Goal: Communication & Community: Answer question/provide support

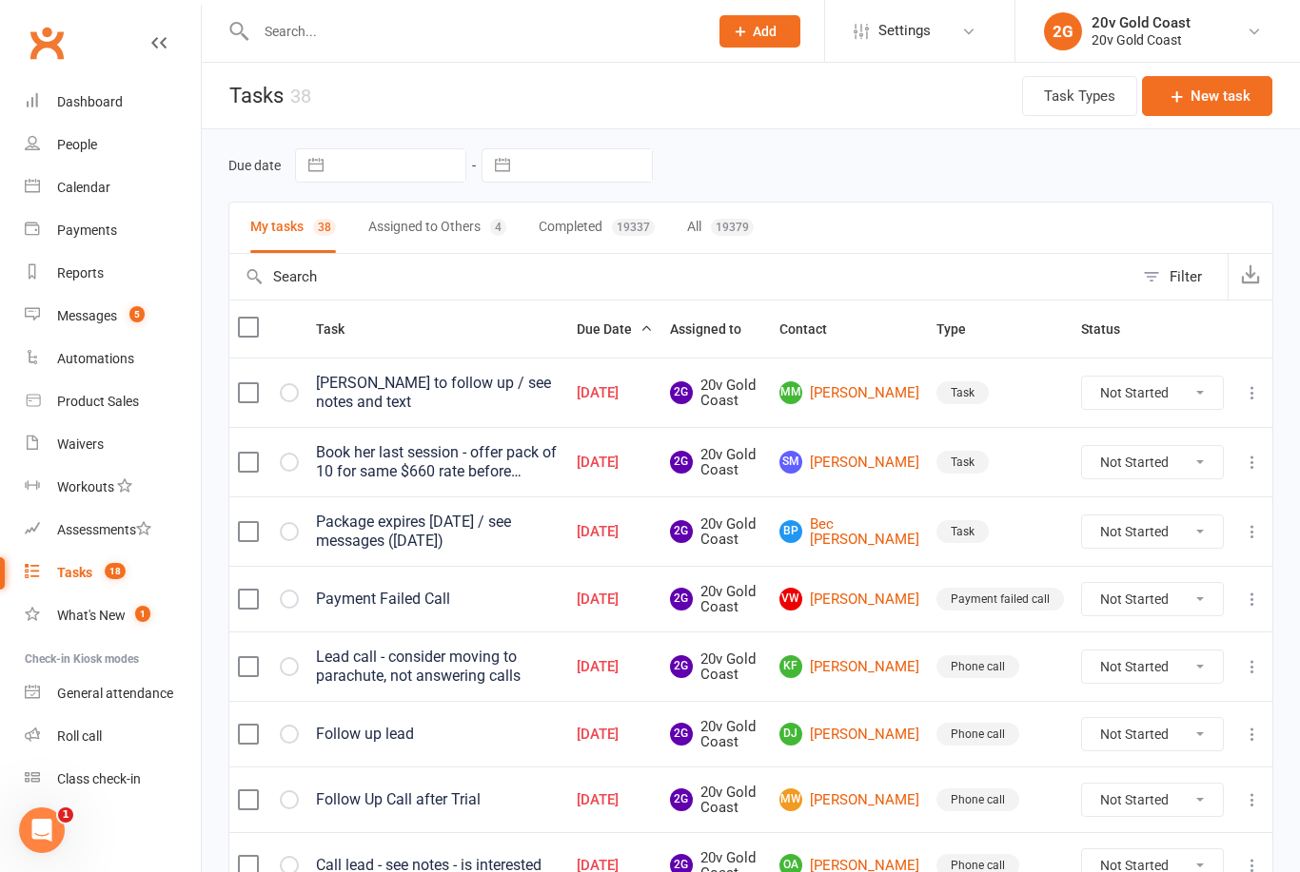
click at [132, 181] on link "Calendar" at bounding box center [113, 188] width 176 height 43
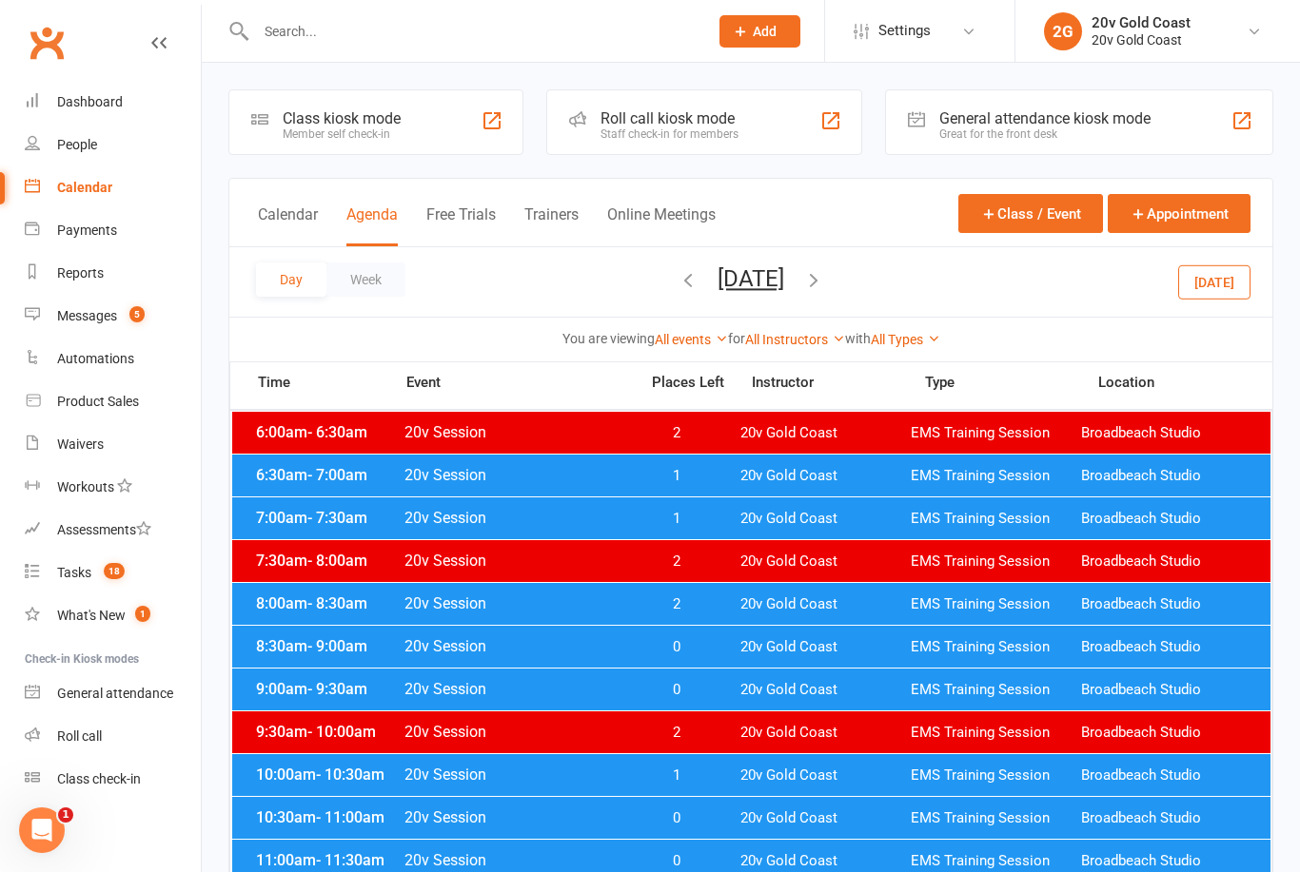
click at [1212, 289] on button "[DATE]" at bounding box center [1214, 282] width 72 height 34
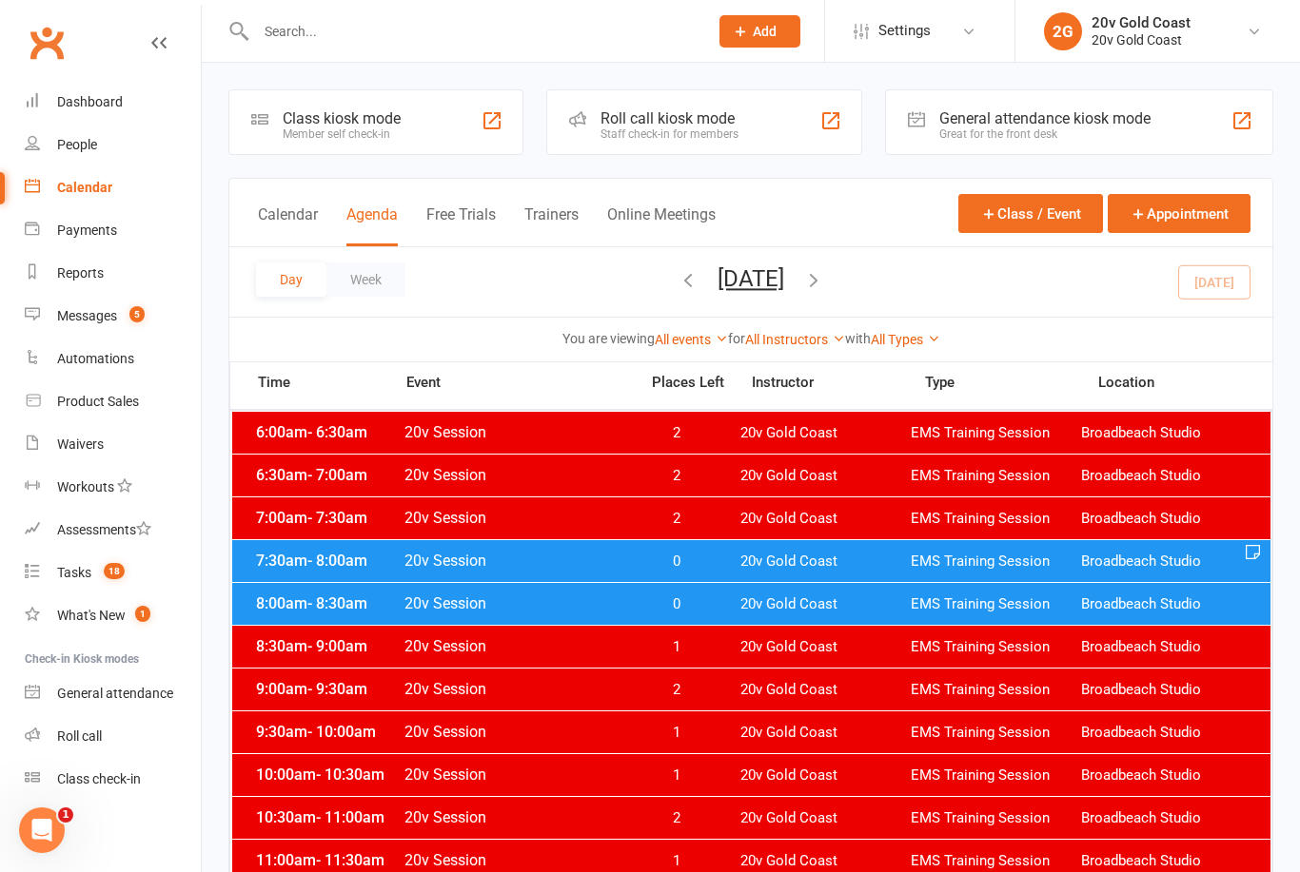
click at [1214, 568] on span "Broadbeach Studio" at bounding box center [1166, 562] width 170 height 18
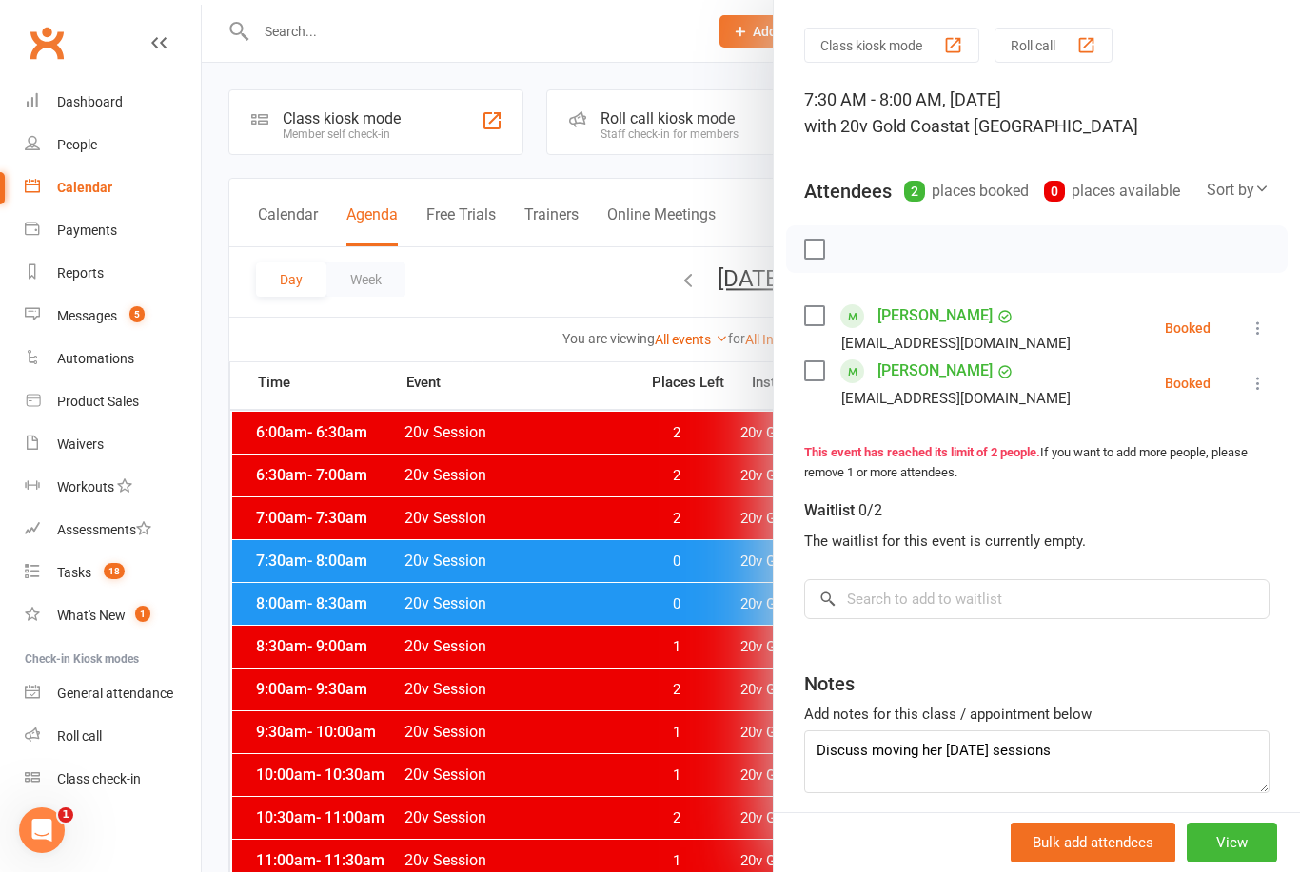
scroll to position [56, 0]
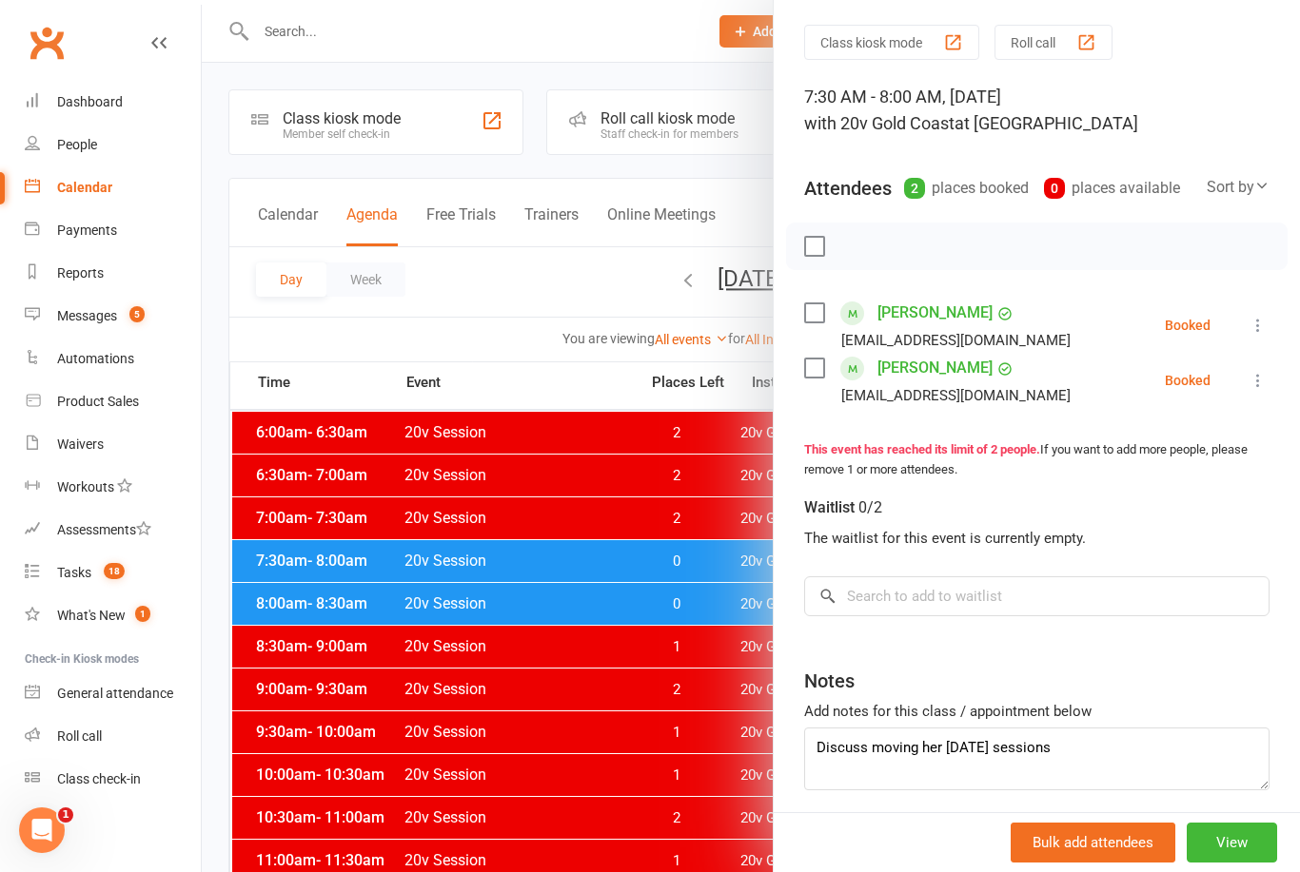
click at [642, 727] on div at bounding box center [751, 436] width 1098 height 872
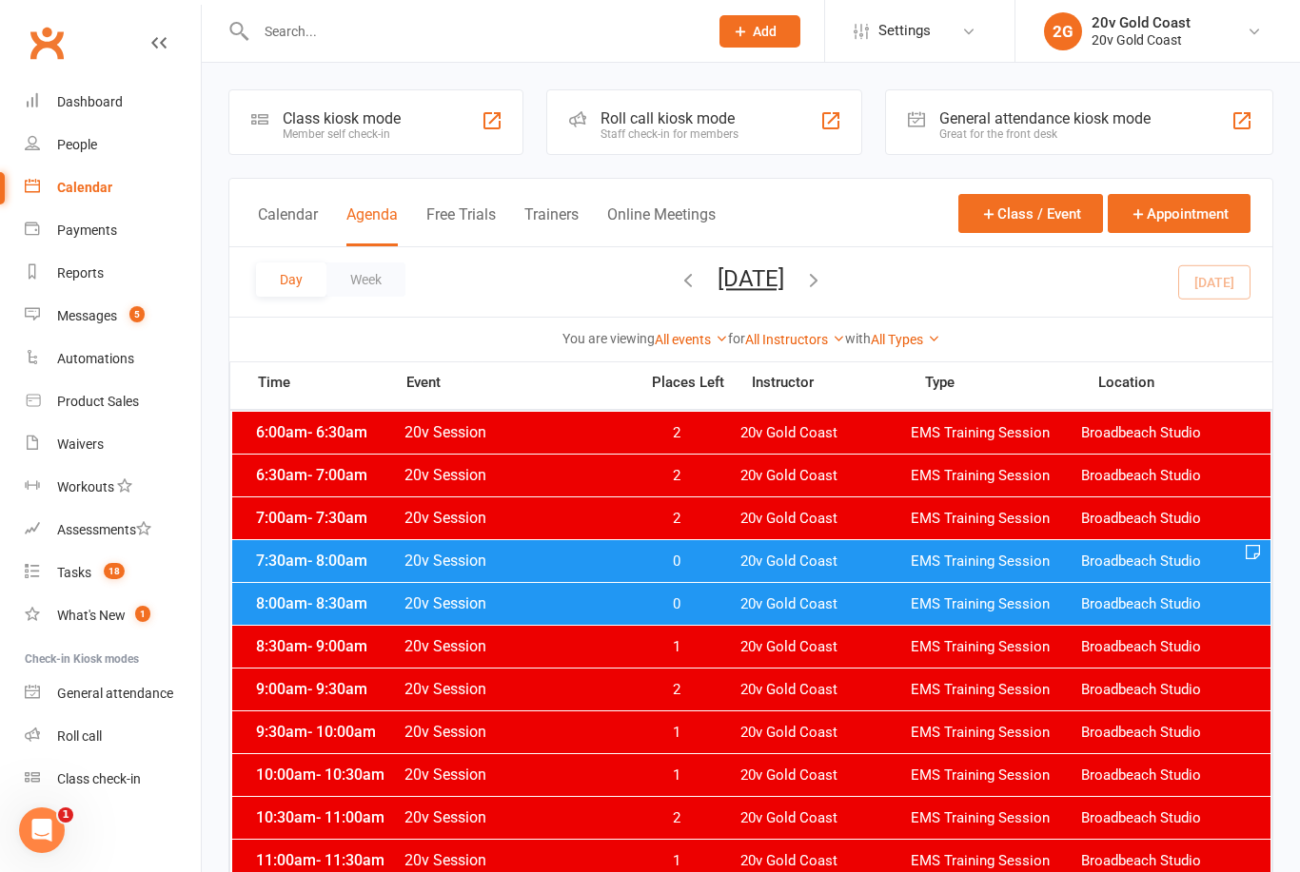
click at [775, 607] on span "20v Gold Coast" at bounding box center [825, 605] width 170 height 18
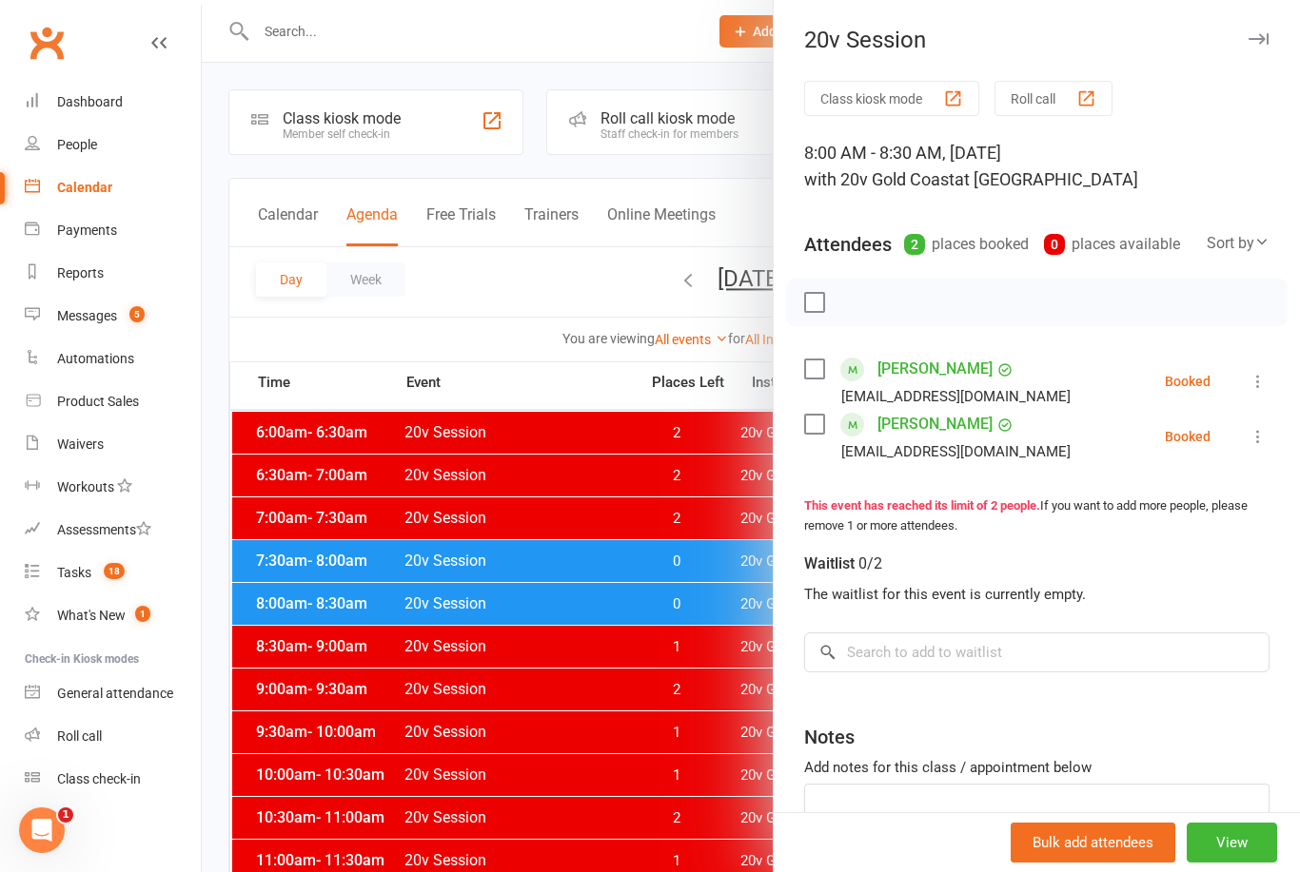
scroll to position [-1, 0]
click at [670, 672] on div at bounding box center [751, 436] width 1098 height 872
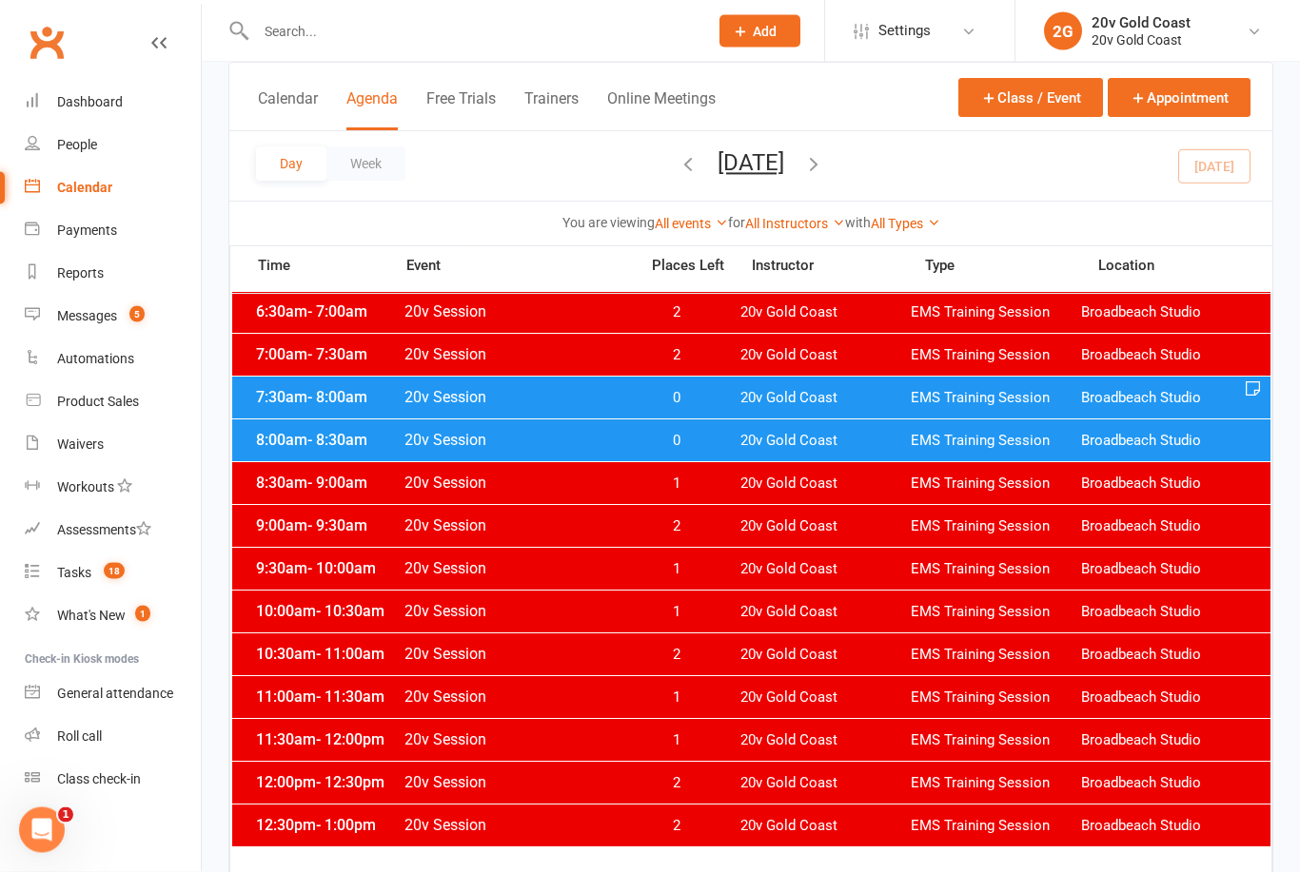
scroll to position [137, 0]
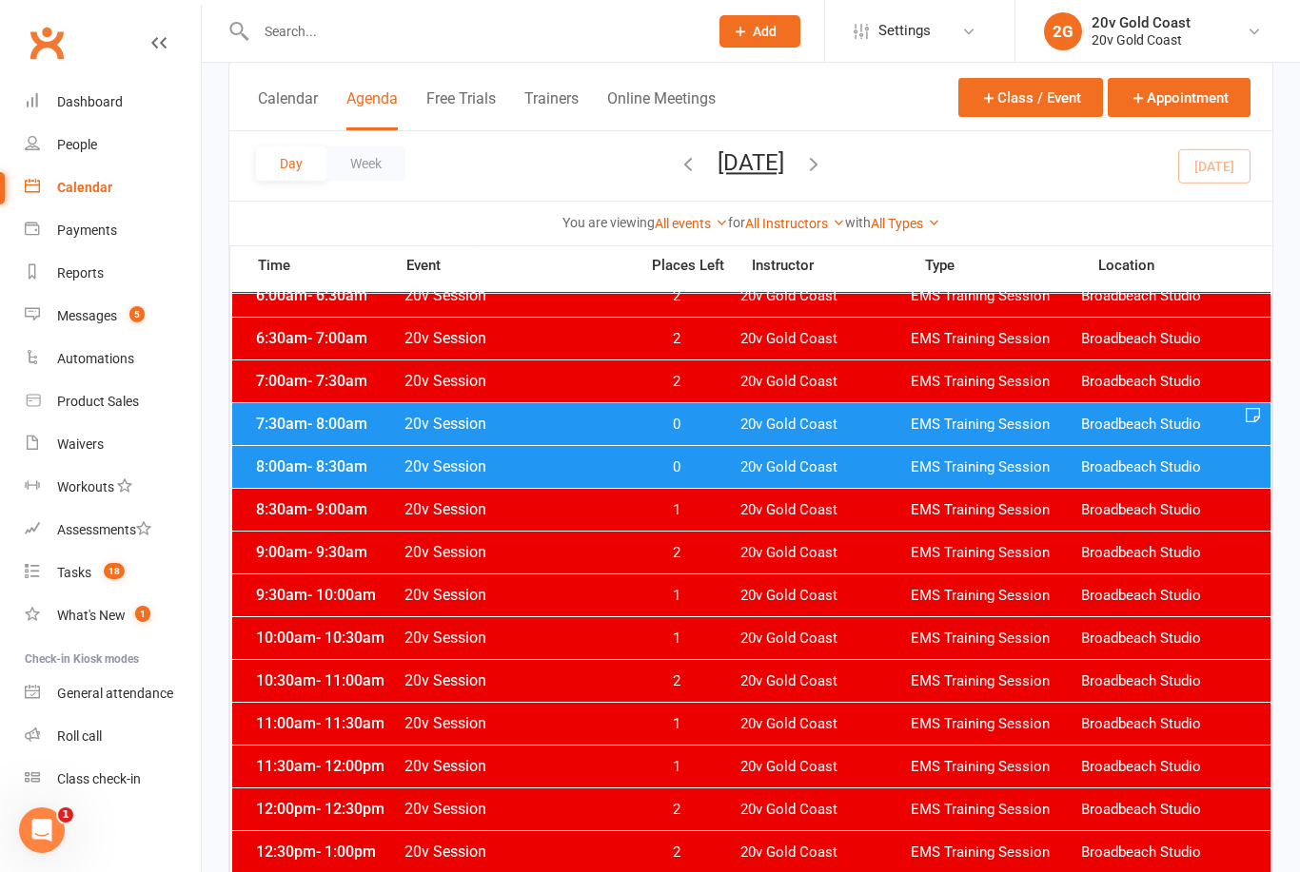
click at [121, 317] on count-badge "5" at bounding box center [132, 315] width 25 height 15
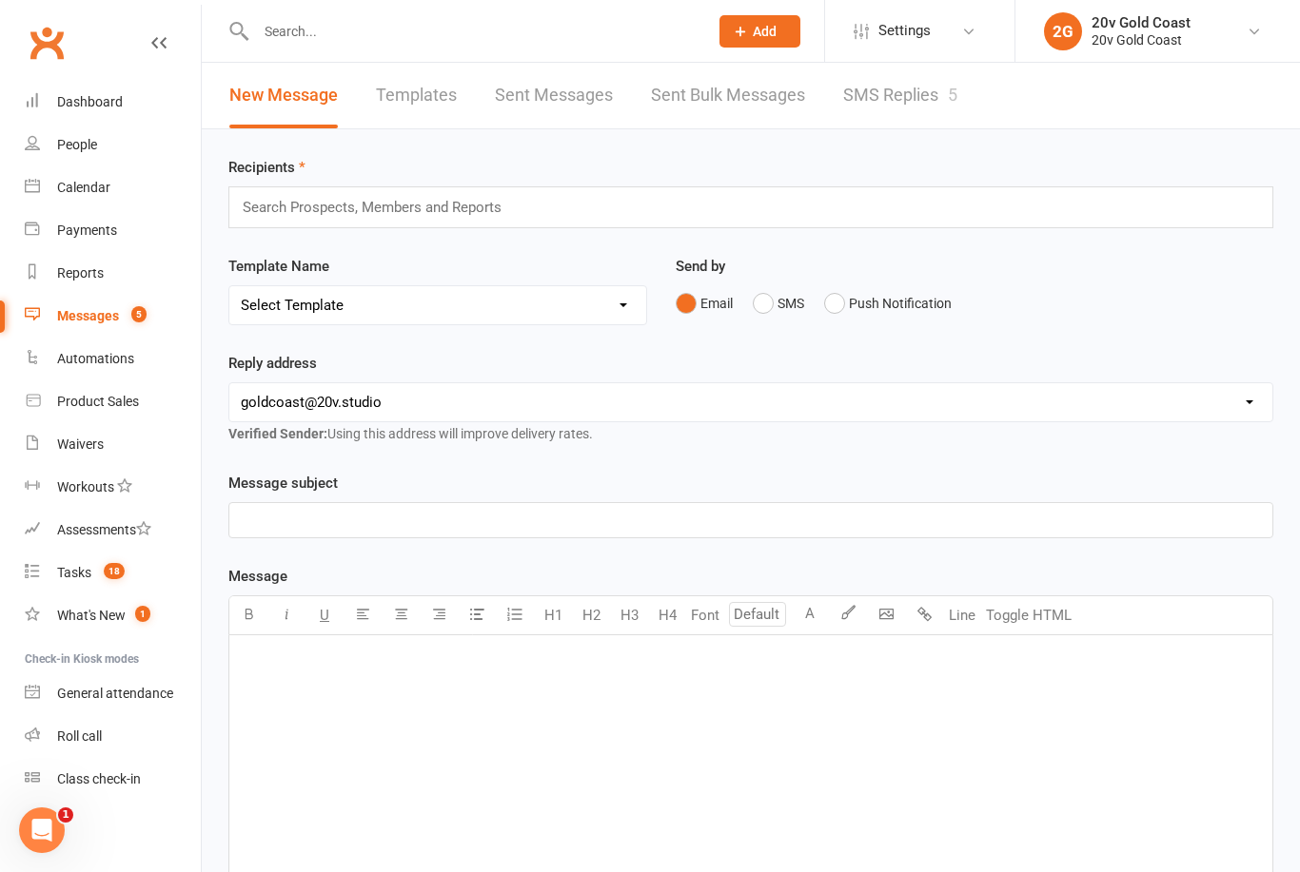
click at [892, 99] on link "SMS Replies 5" at bounding box center [900, 96] width 114 height 66
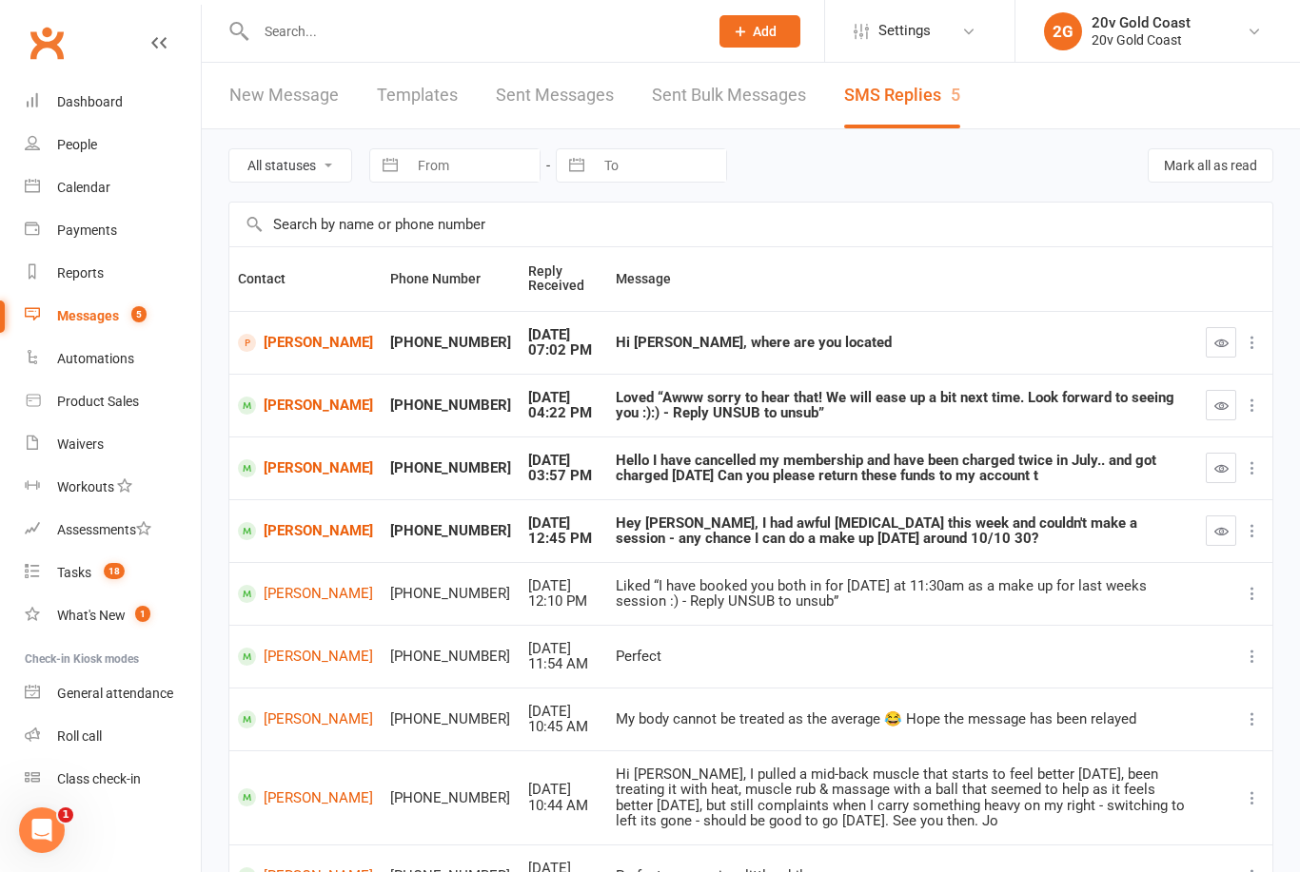
click at [1222, 403] on icon "button" at bounding box center [1221, 406] width 14 height 14
click at [285, 341] on link "[PERSON_NAME]" at bounding box center [305, 343] width 135 height 18
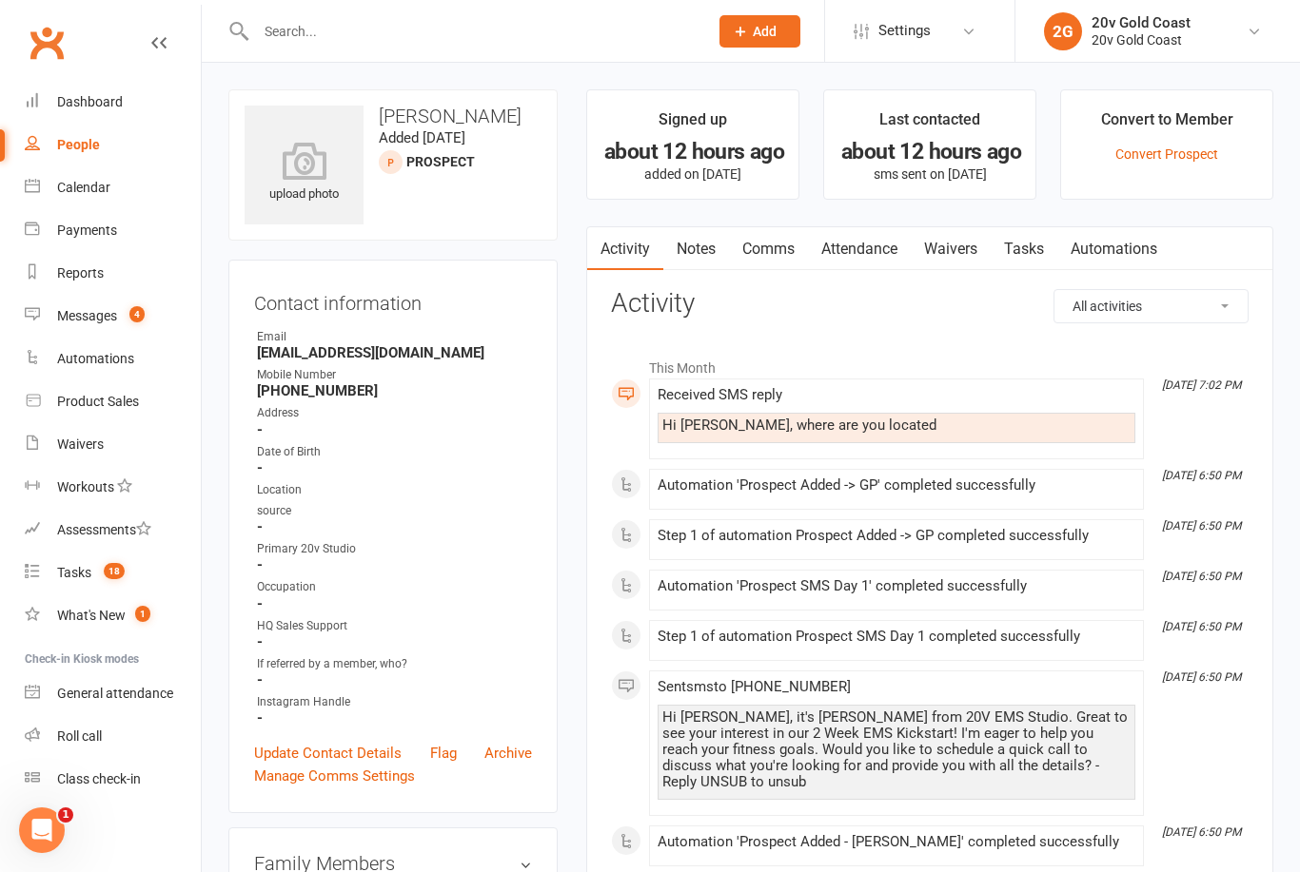
click at [105, 318] on div "Messages" at bounding box center [87, 315] width 60 height 15
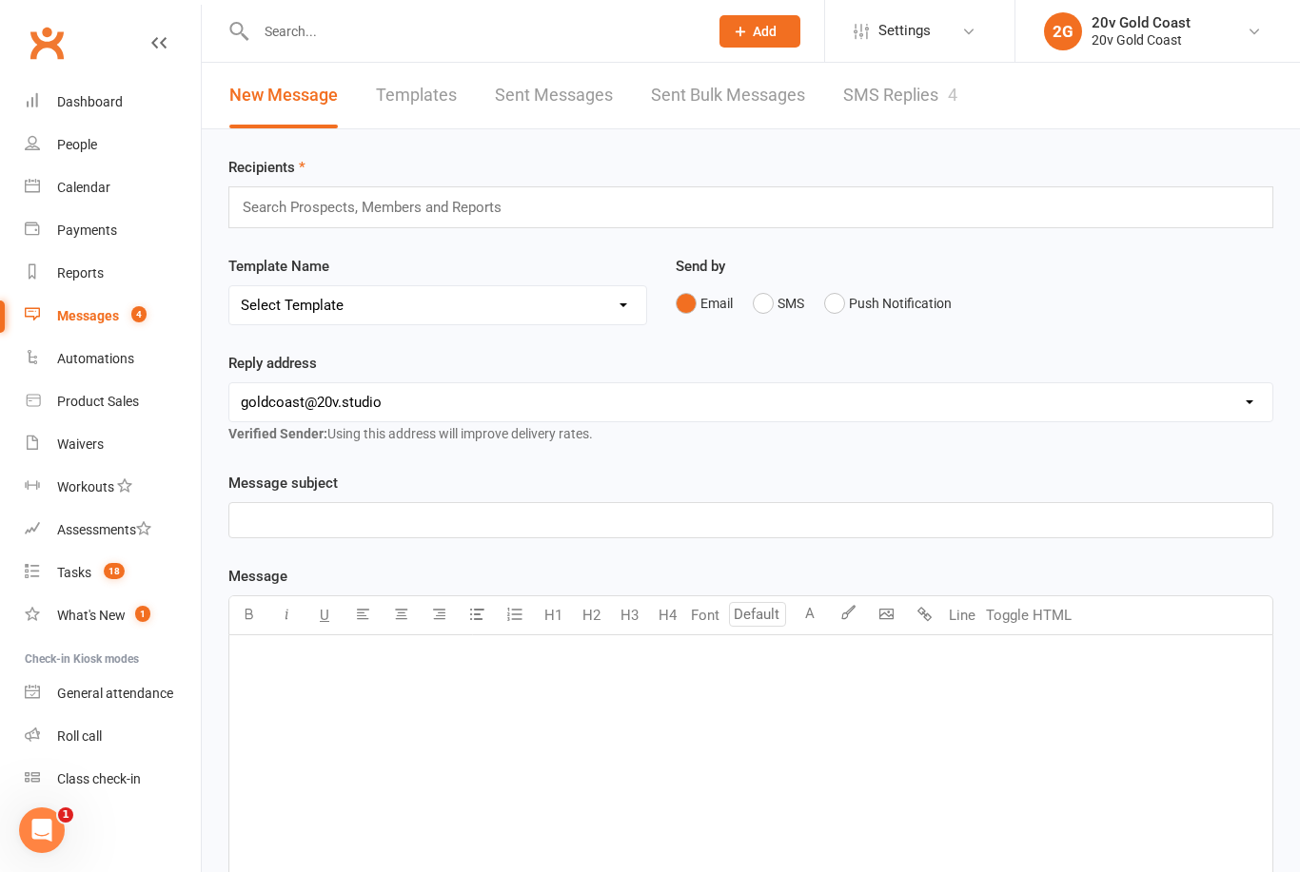
click at [919, 98] on link "SMS Replies 4" at bounding box center [900, 96] width 114 height 66
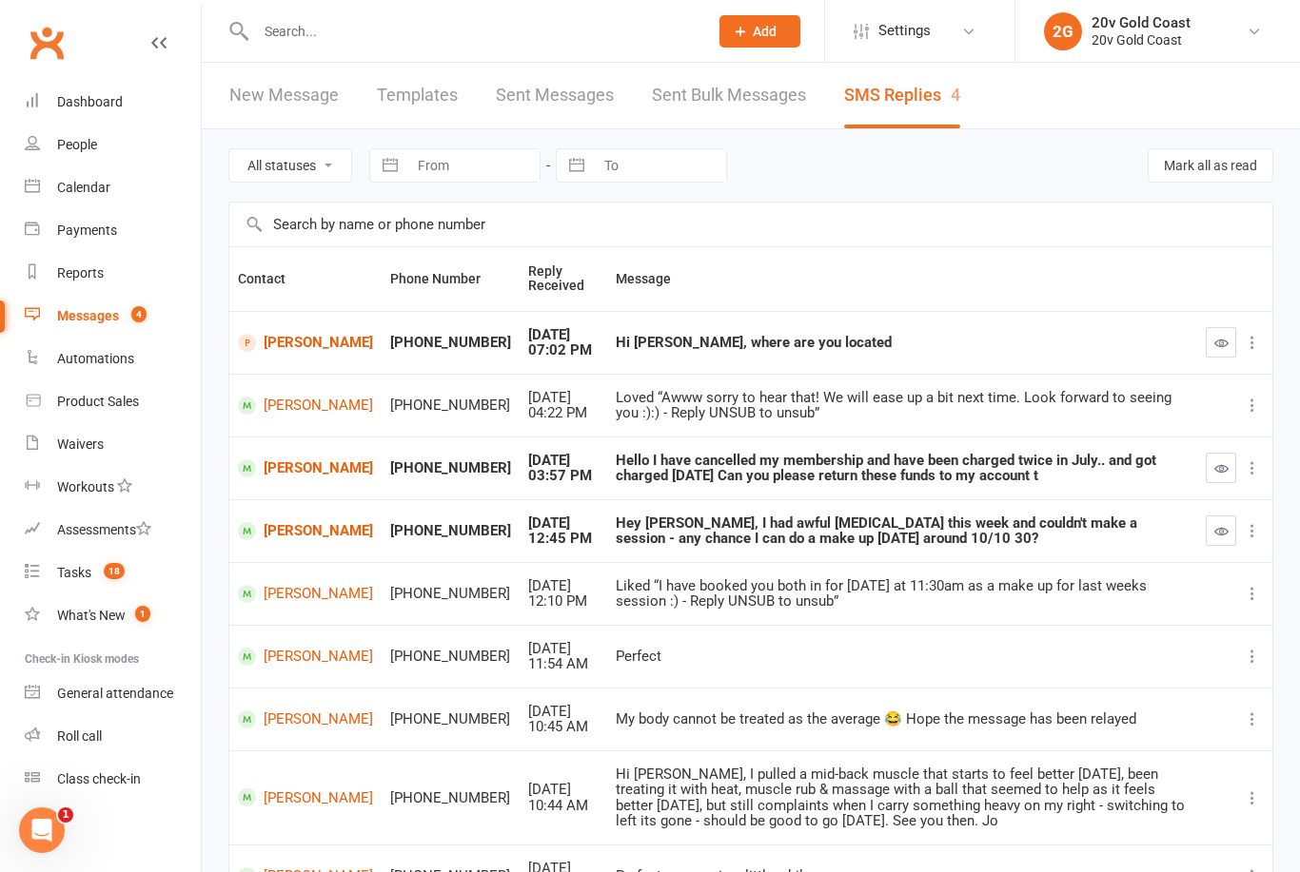
click at [102, 188] on div "Calendar" at bounding box center [83, 187] width 53 height 15
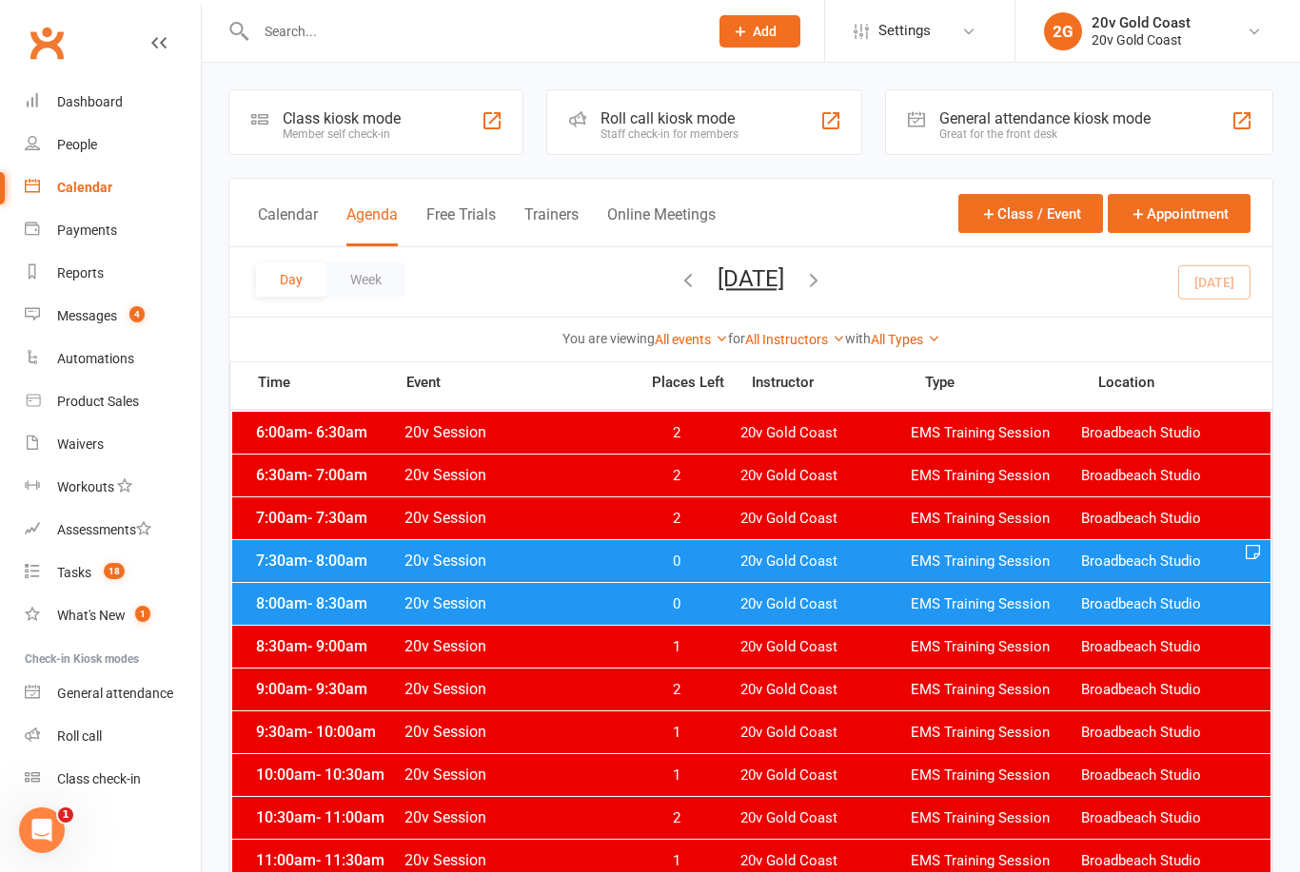
click at [757, 276] on button "[DATE]" at bounding box center [750, 278] width 67 height 27
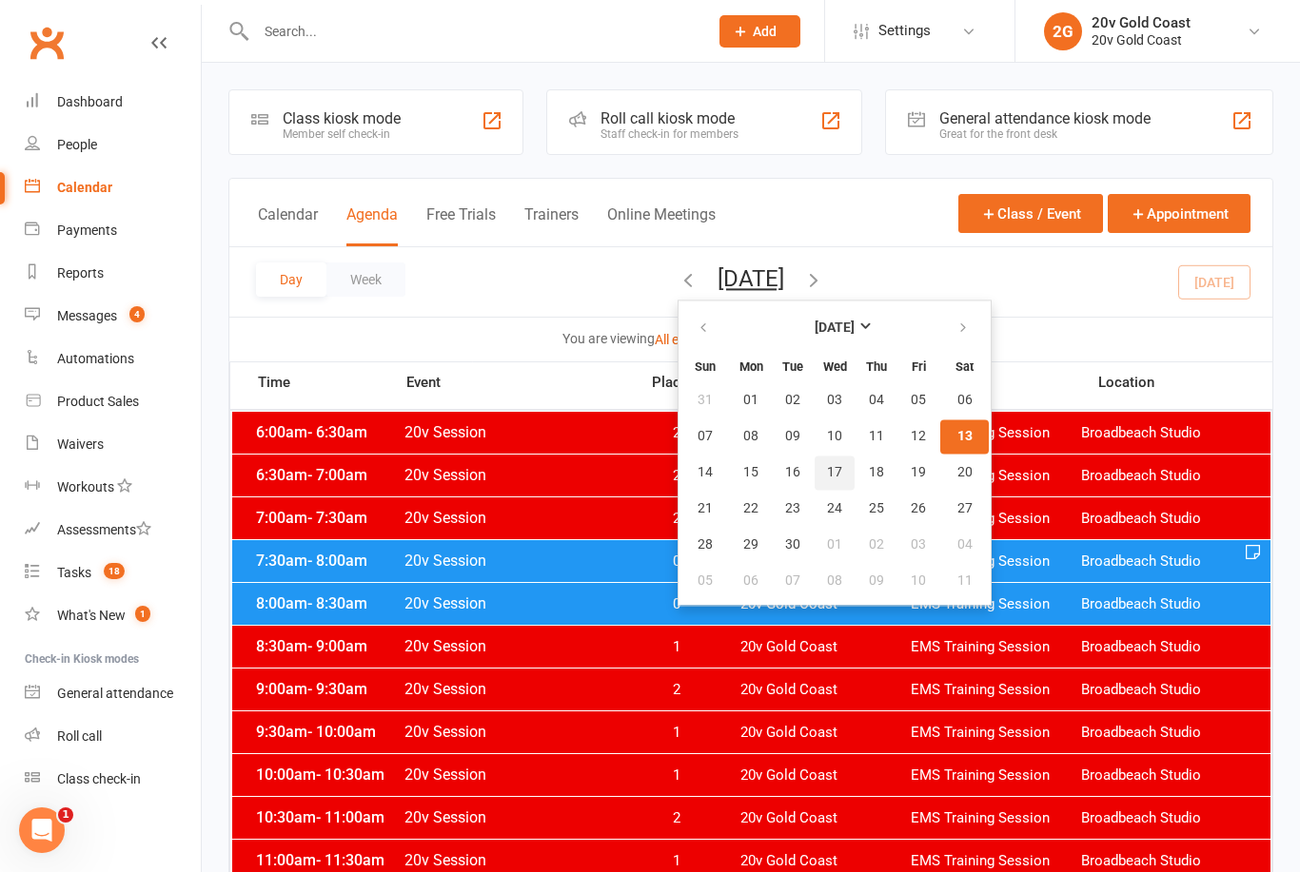
click at [827, 470] on span "17" at bounding box center [834, 472] width 15 height 15
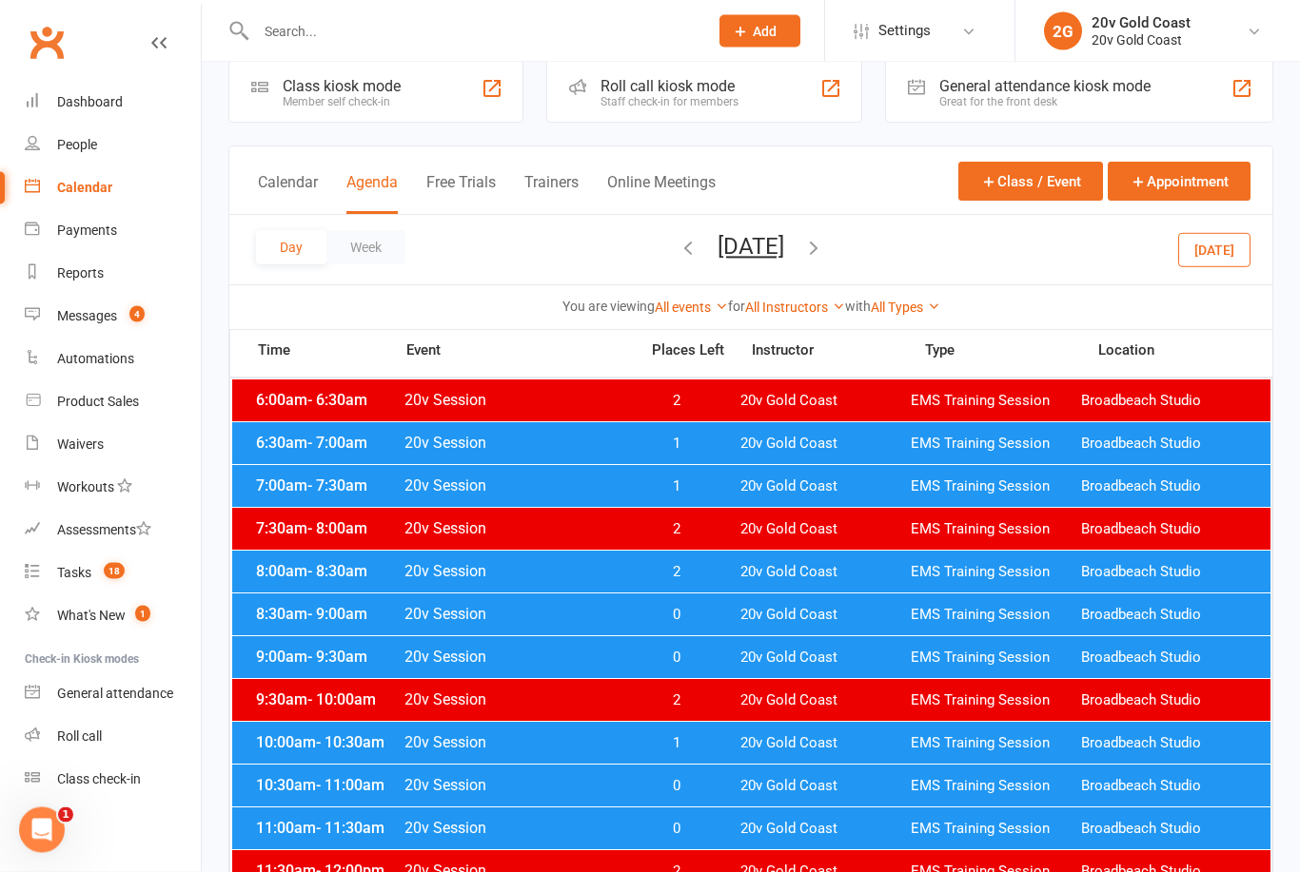
scroll to position [34, 0]
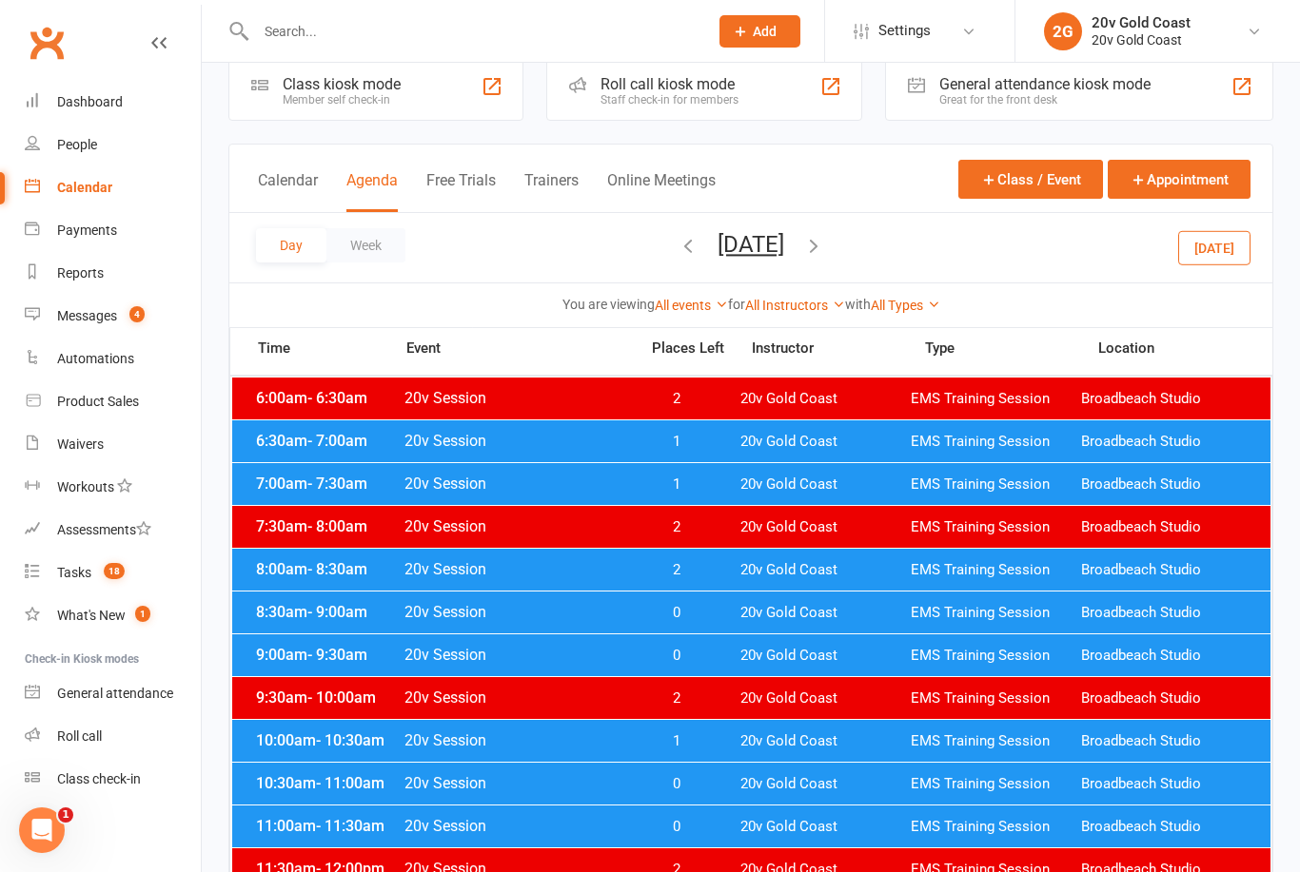
click at [289, 733] on span "10:00am - 10:30am" at bounding box center [327, 741] width 152 height 18
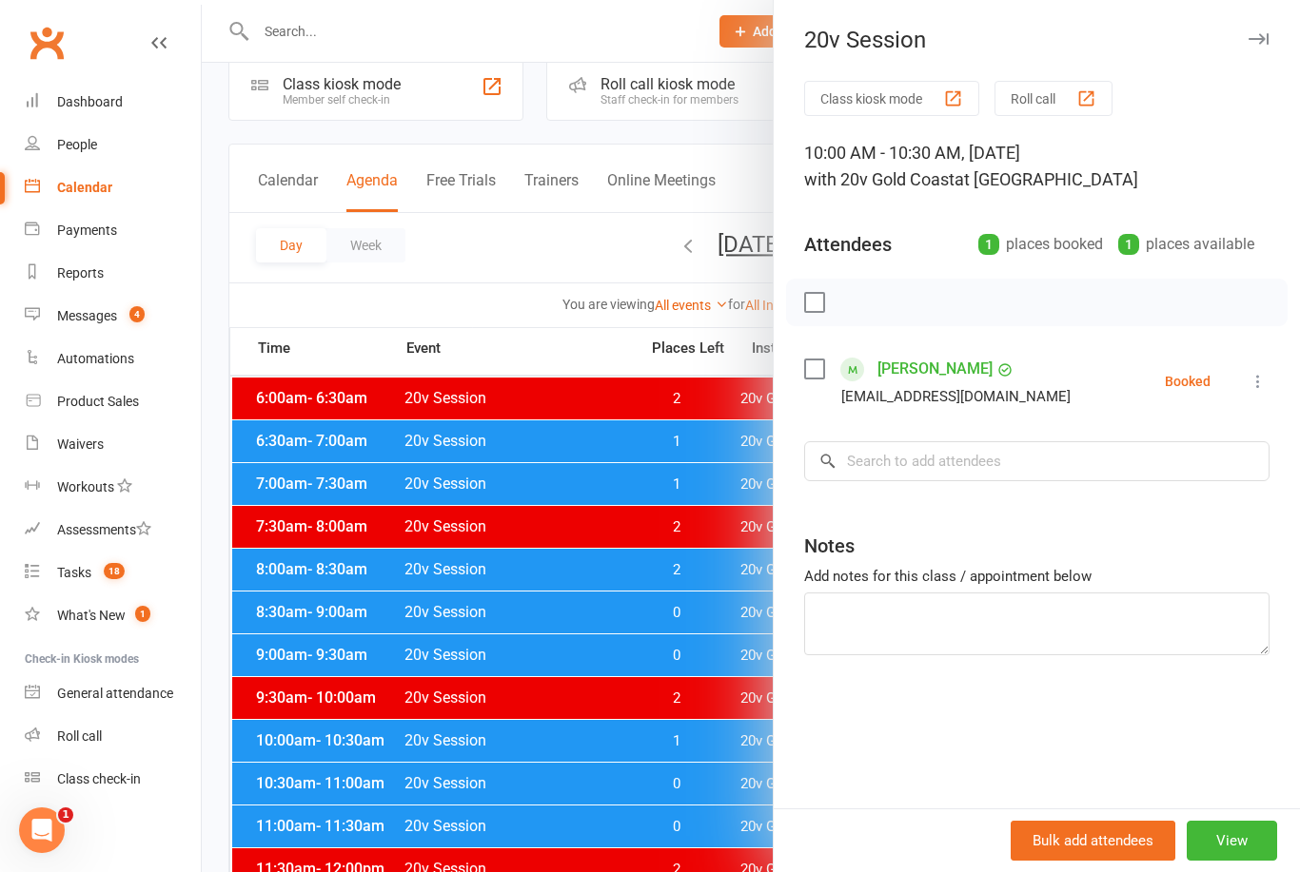
click at [328, 772] on div at bounding box center [751, 436] width 1098 height 872
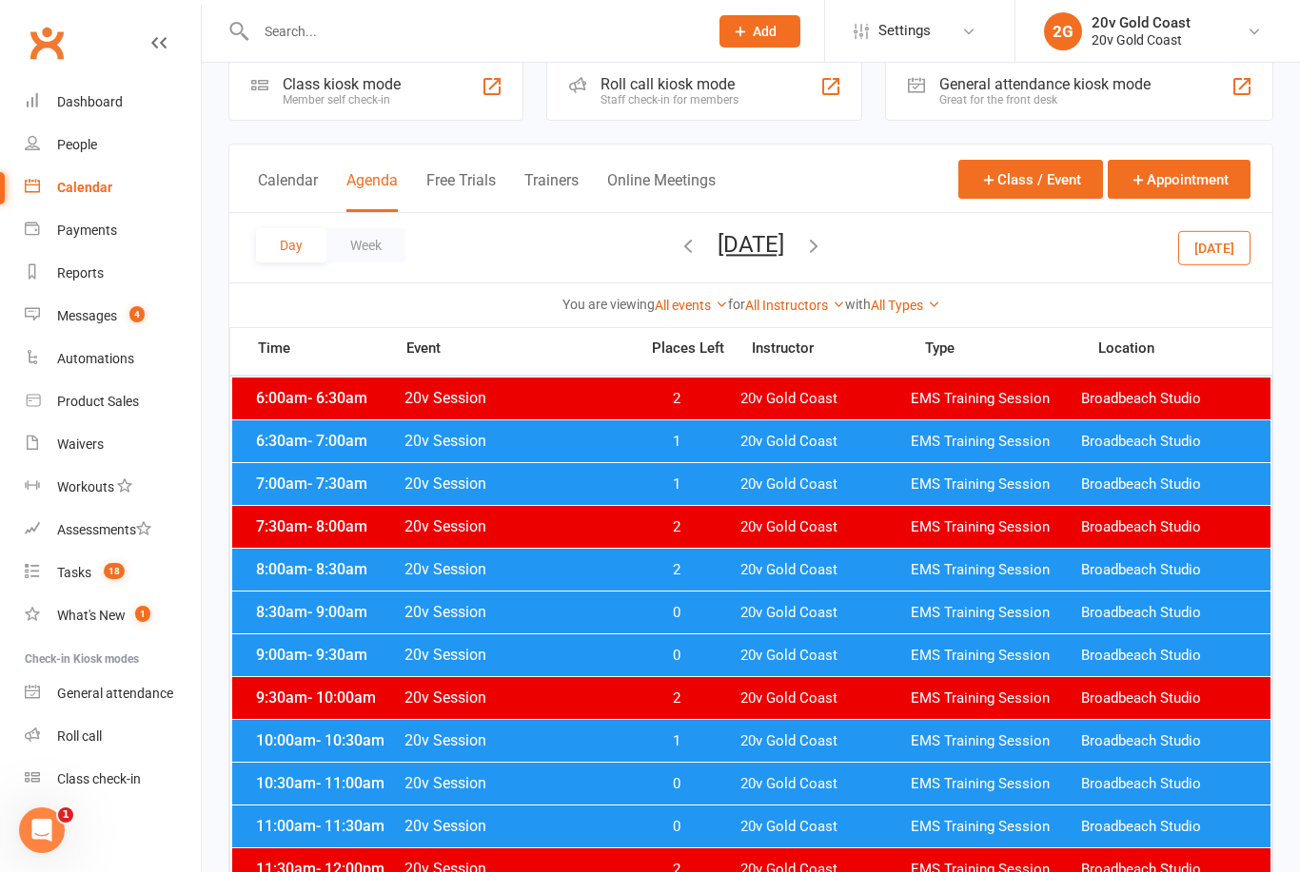
click at [117, 321] on div "Messages" at bounding box center [87, 315] width 60 height 15
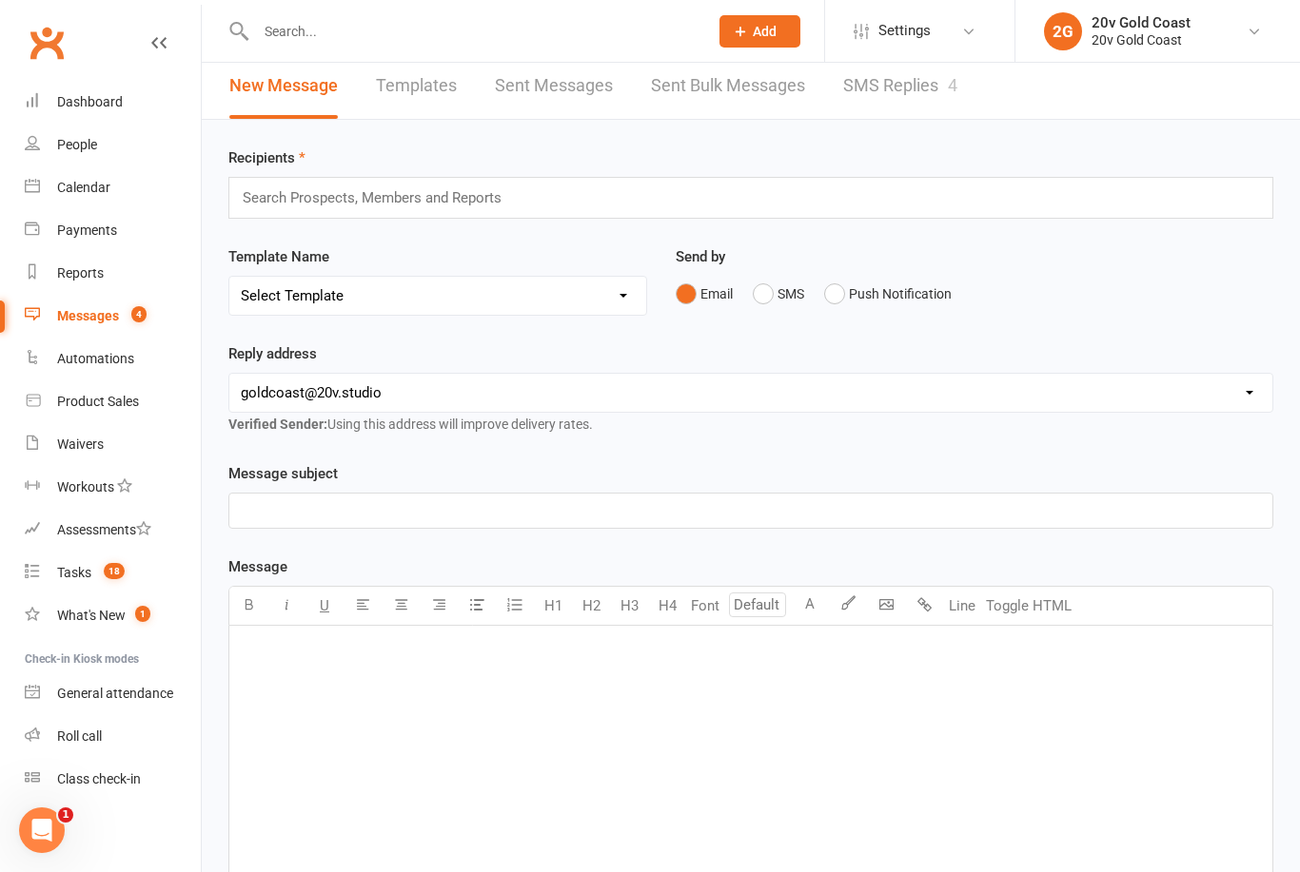
scroll to position [10, 0]
click at [880, 72] on link "SMS Replies 4" at bounding box center [900, 85] width 114 height 66
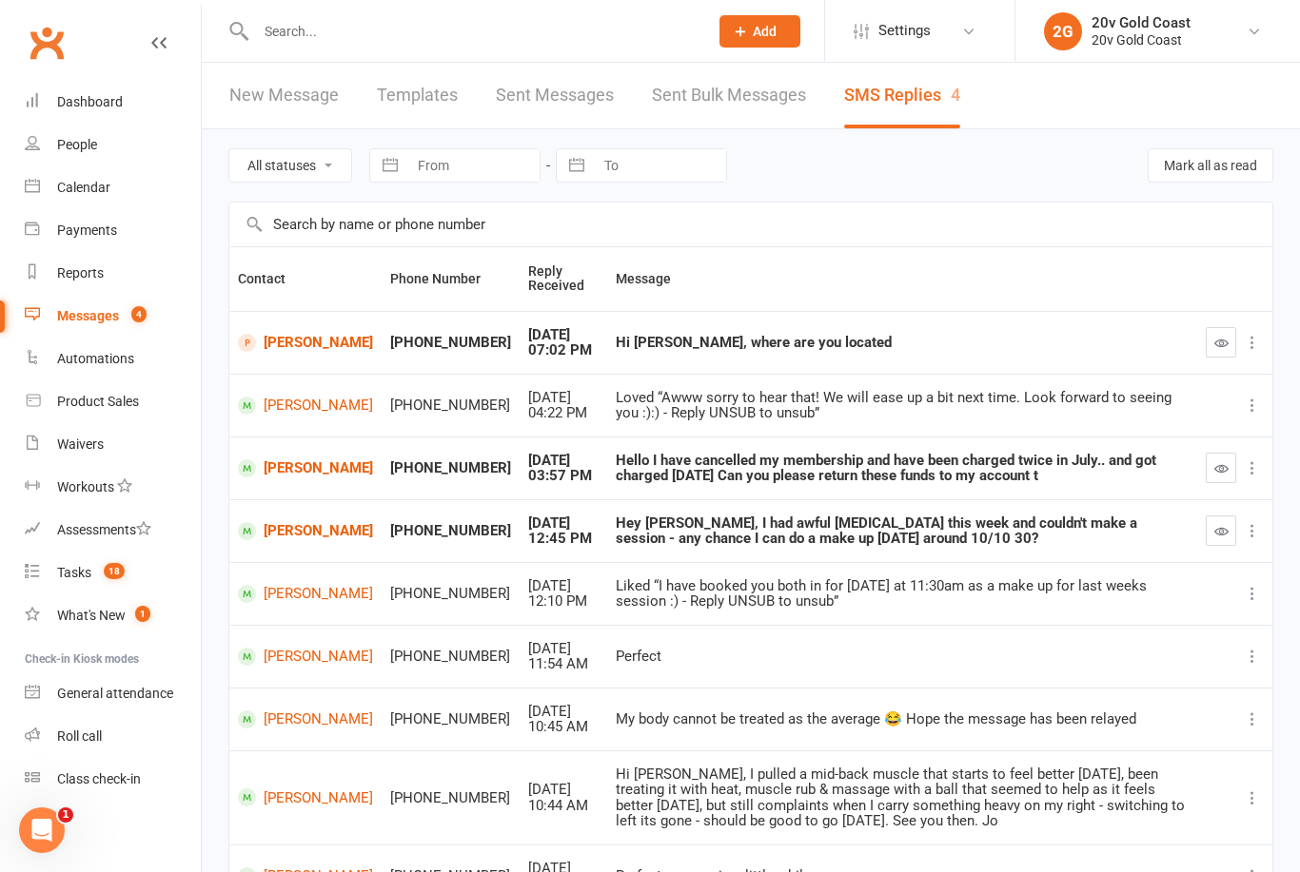
click at [291, 533] on link "[PERSON_NAME]" at bounding box center [305, 531] width 135 height 18
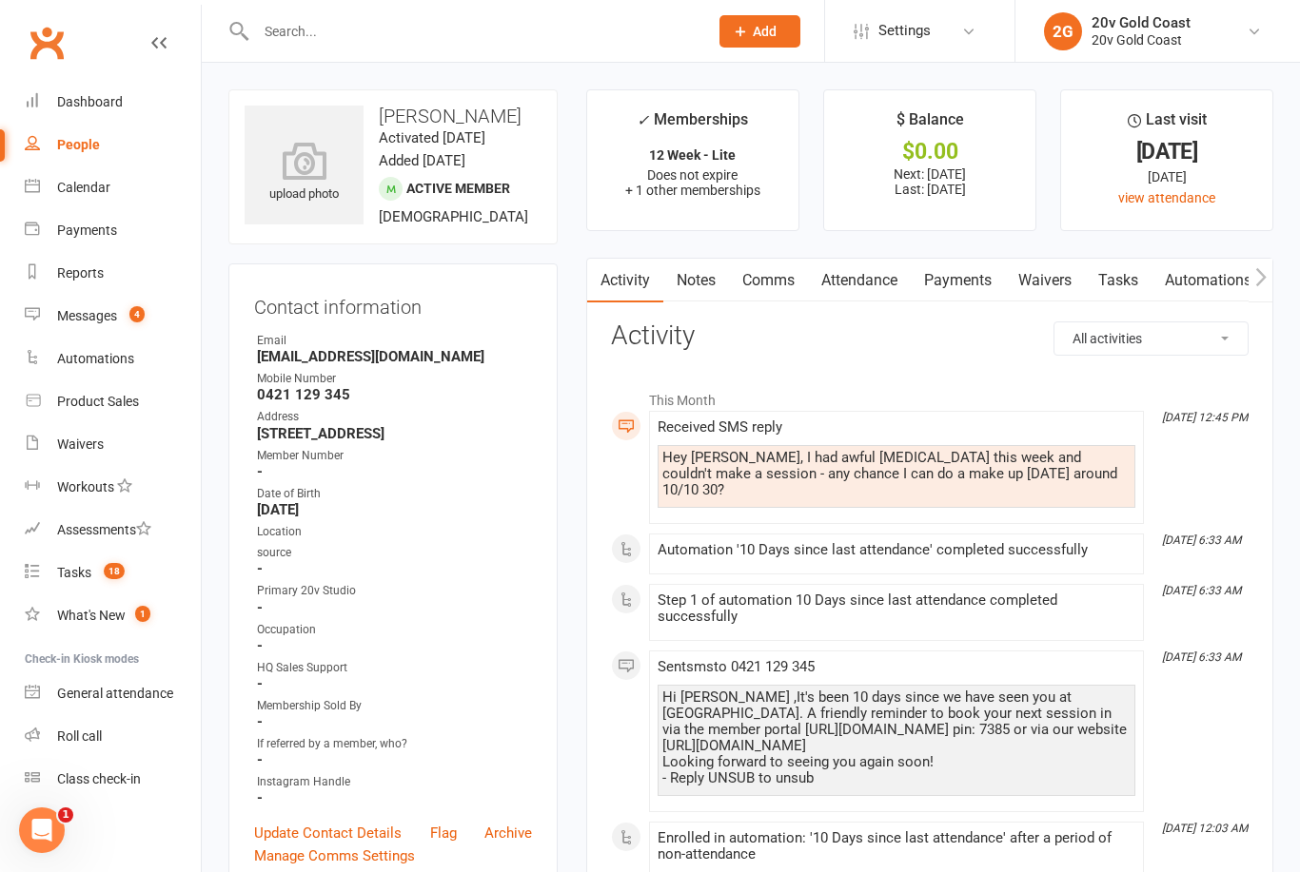
click at [890, 278] on link "Attendance" at bounding box center [859, 281] width 103 height 44
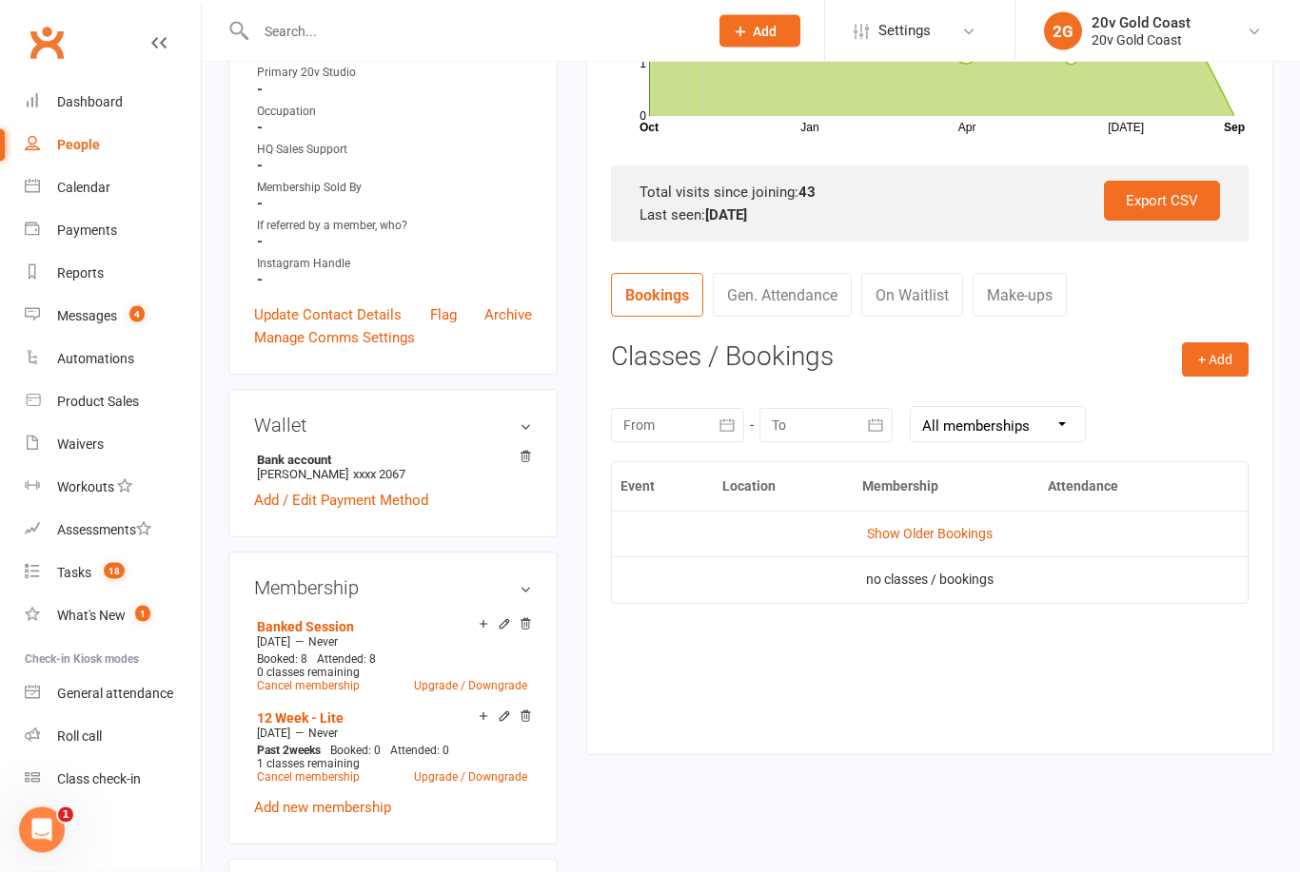
click at [966, 537] on link "Show Older Bookings" at bounding box center [930, 534] width 126 height 15
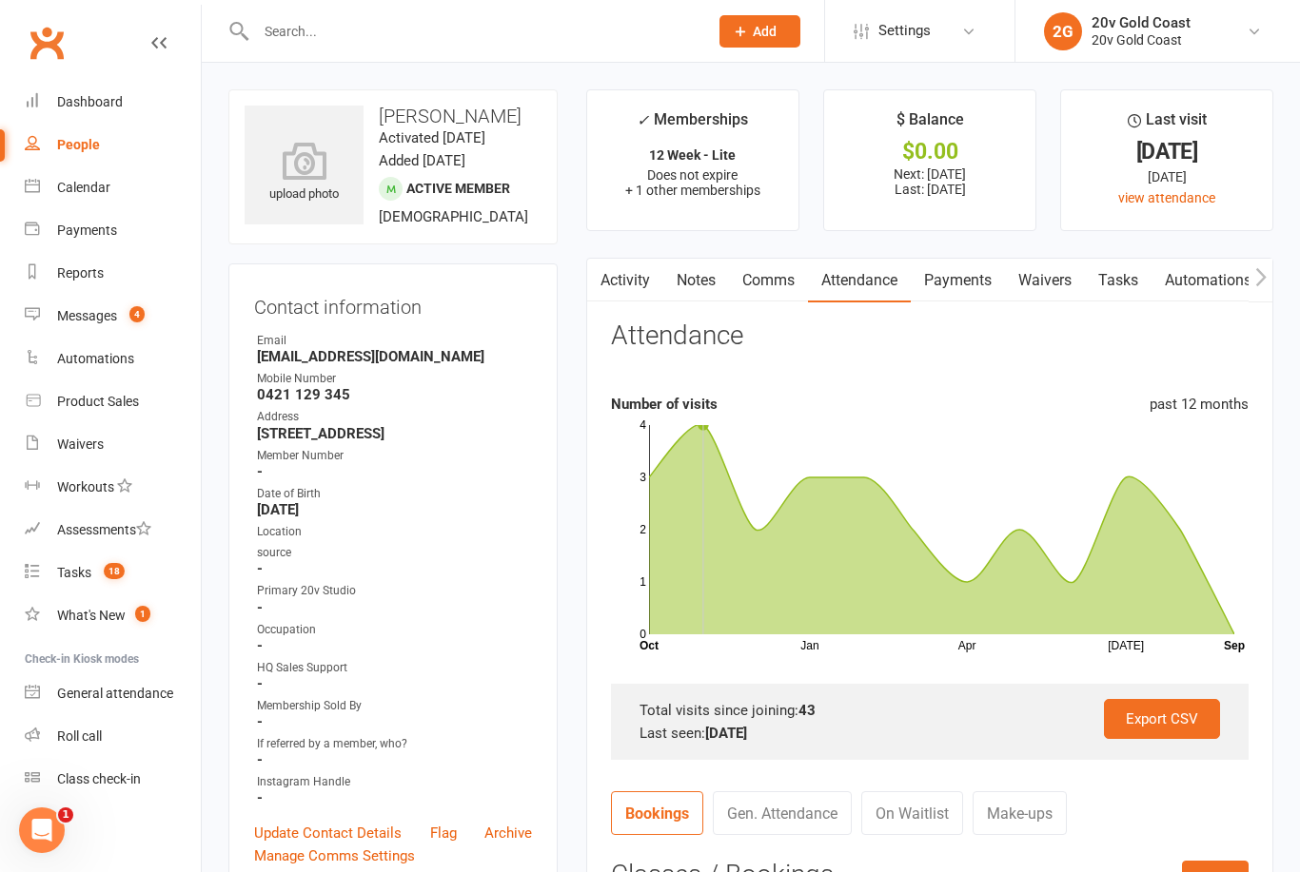
click at [756, 278] on link "Comms" at bounding box center [768, 281] width 79 height 44
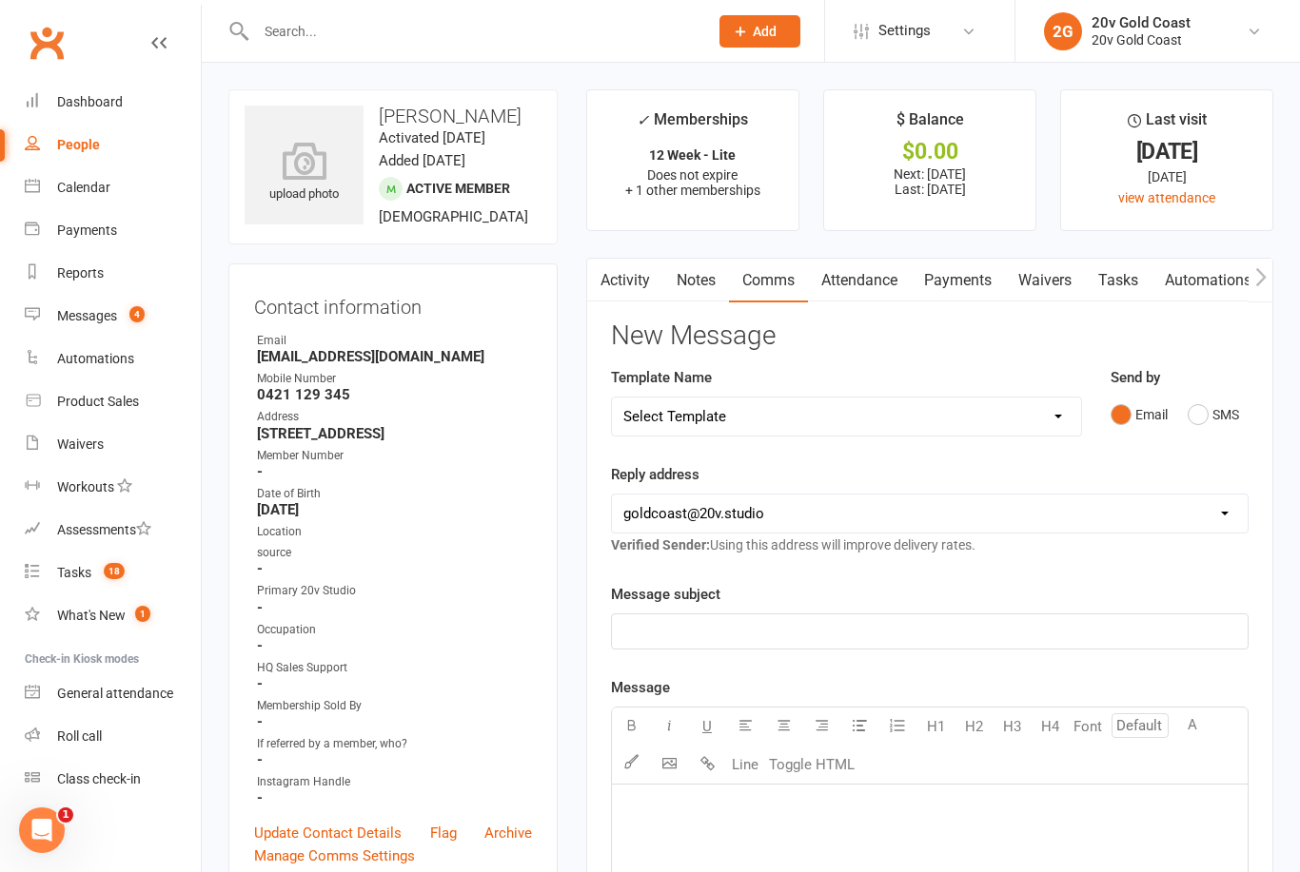
click at [1222, 408] on button "SMS" at bounding box center [1212, 415] width 51 height 36
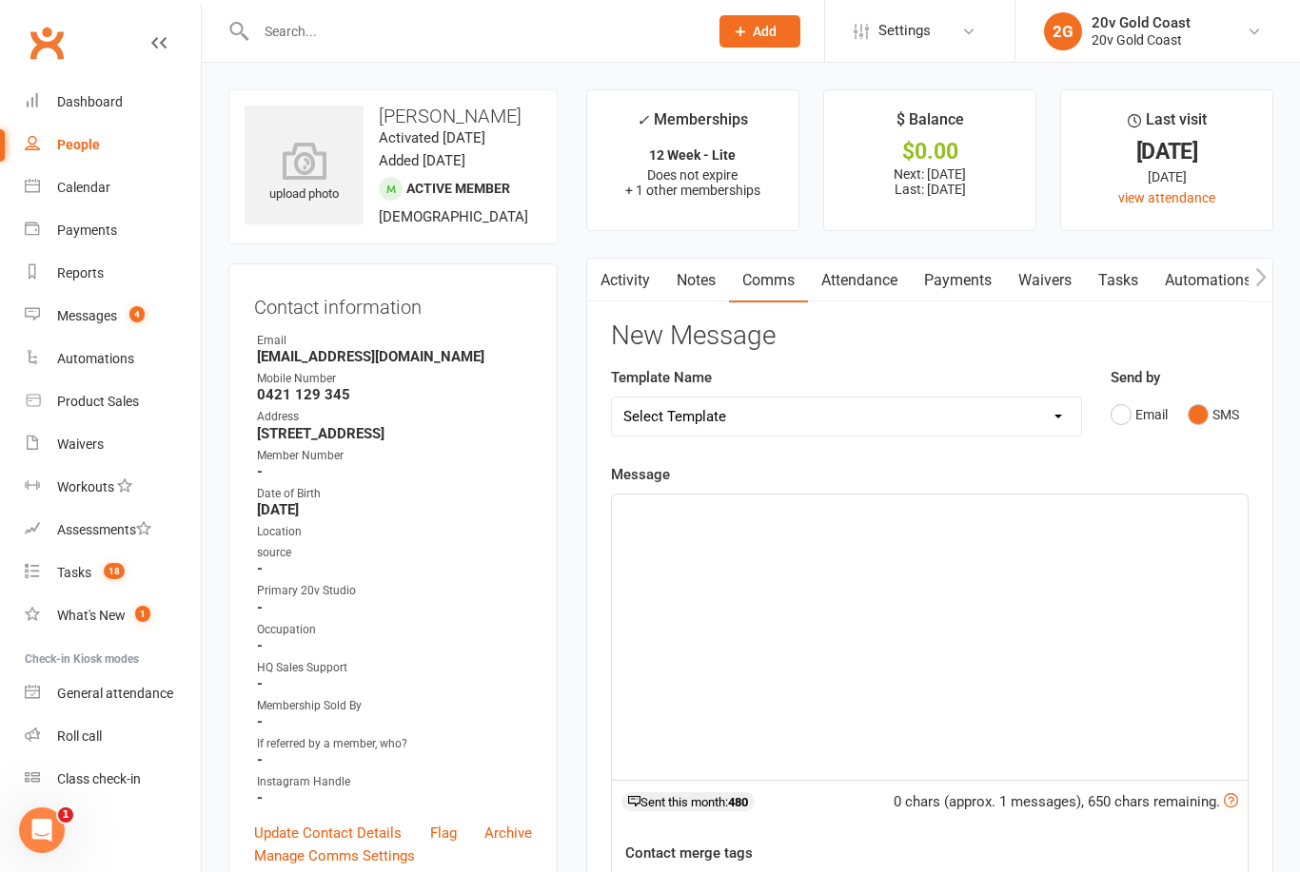
click at [1061, 559] on div "﻿" at bounding box center [930, 637] width 636 height 285
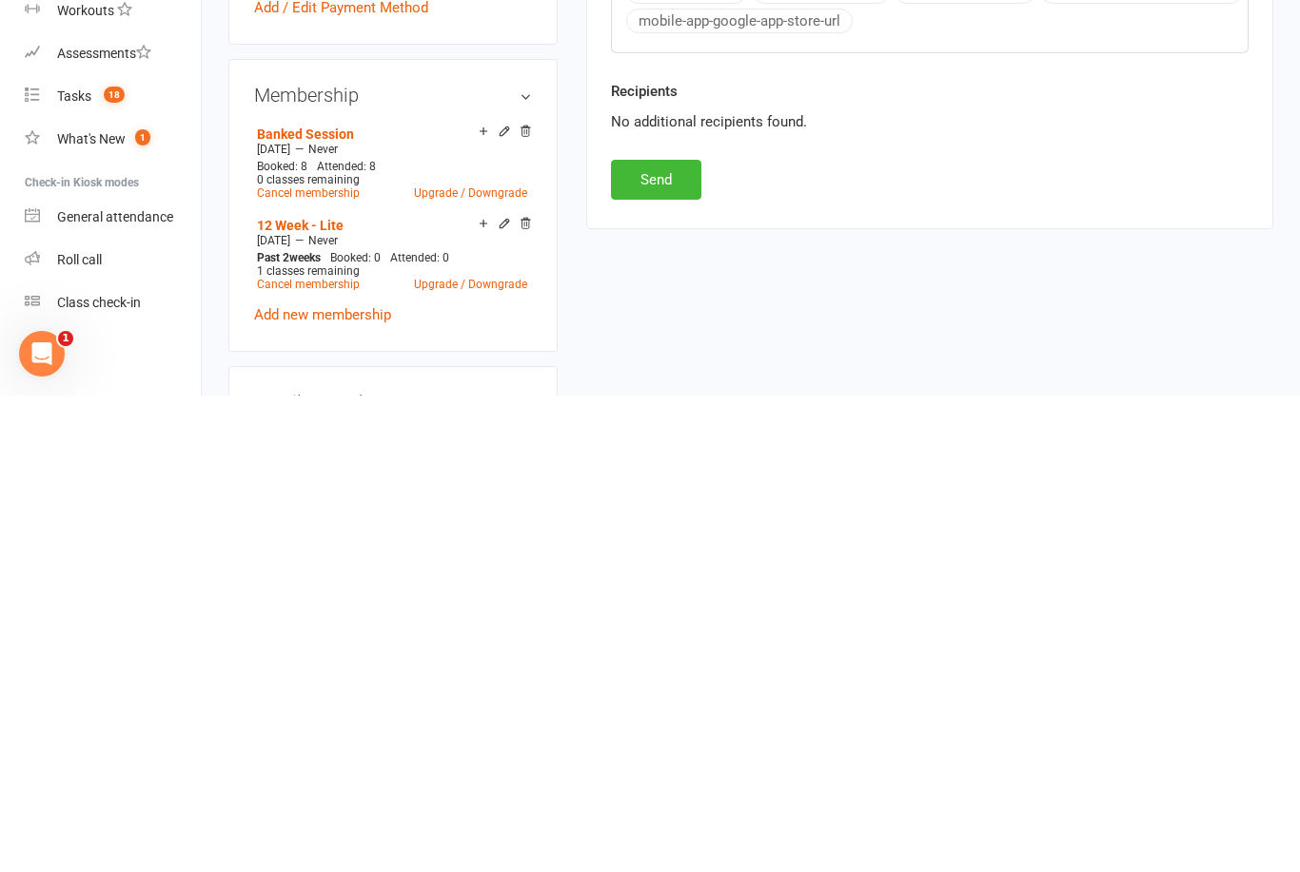
click at [679, 637] on button "Send" at bounding box center [656, 657] width 90 height 40
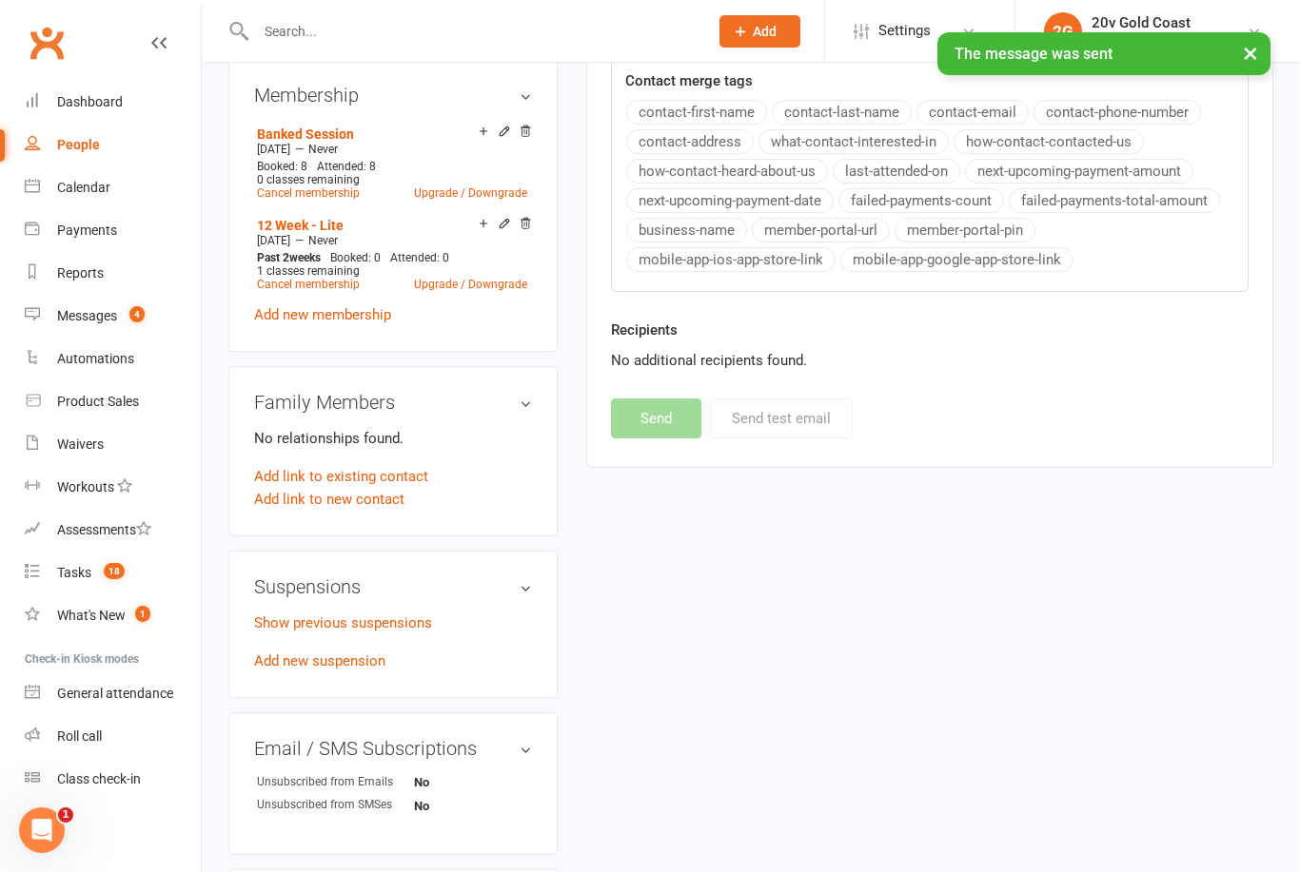
click at [100, 321] on div "Messages" at bounding box center [87, 315] width 60 height 15
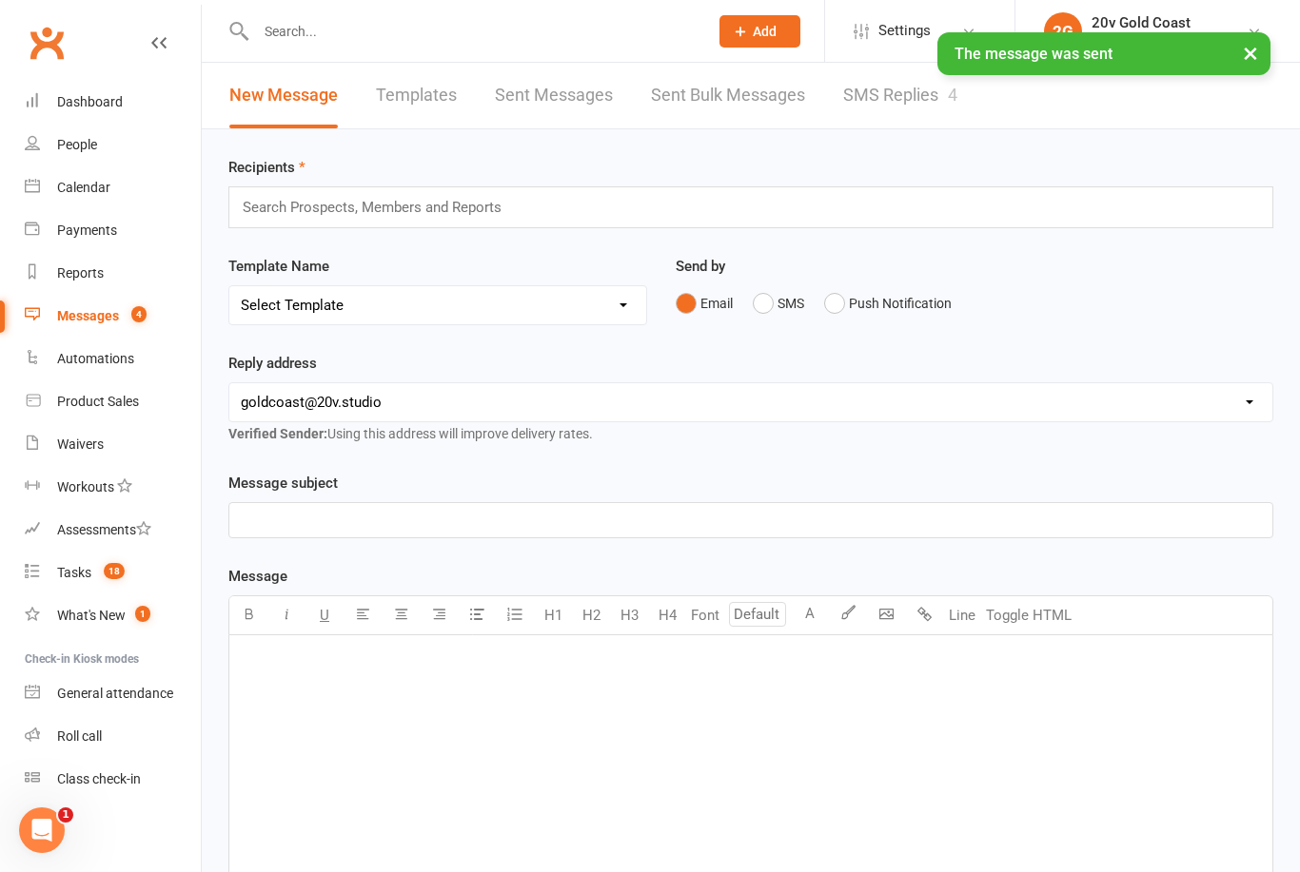
click at [901, 117] on link "SMS Replies 4" at bounding box center [900, 96] width 114 height 66
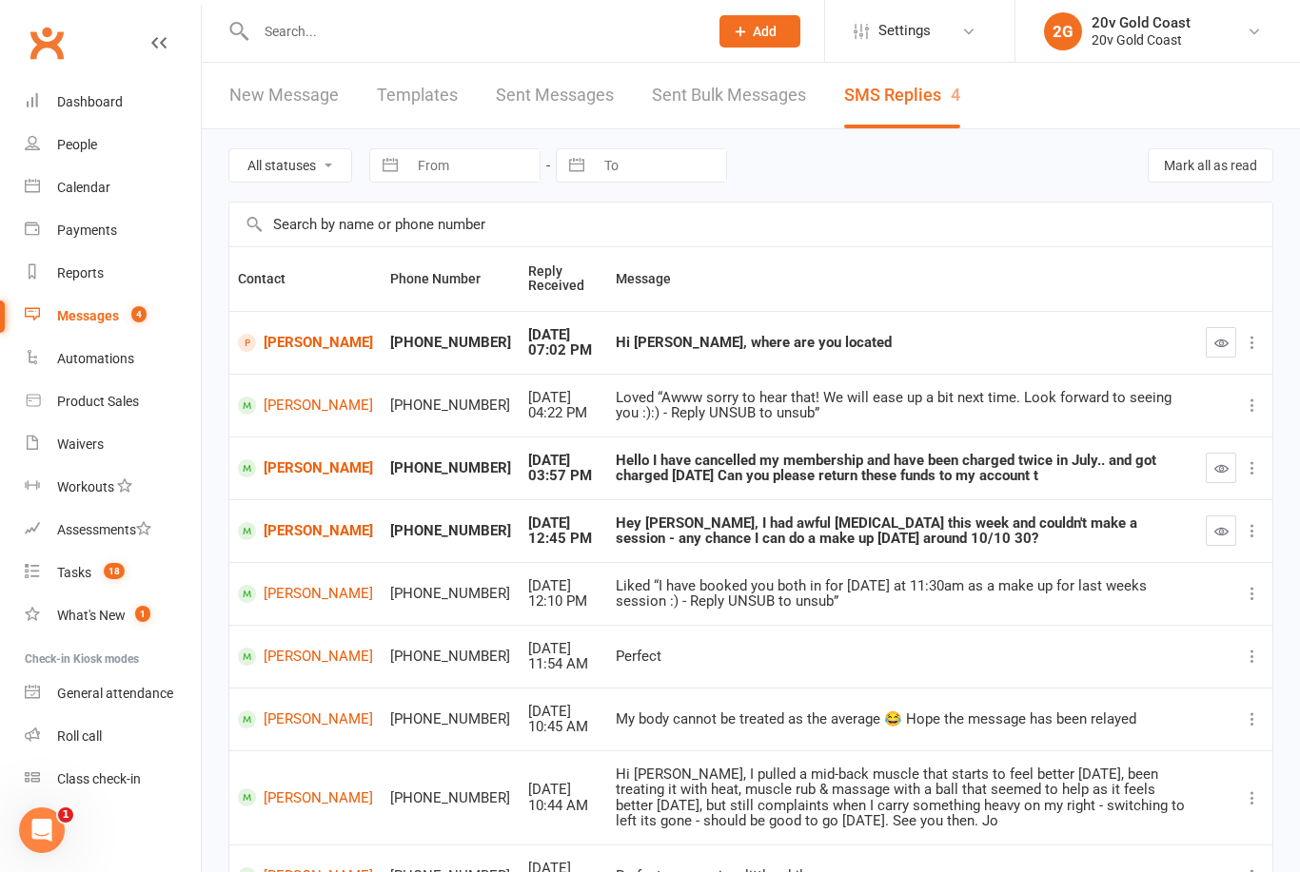
click at [282, 460] on link "[PERSON_NAME]" at bounding box center [305, 469] width 135 height 18
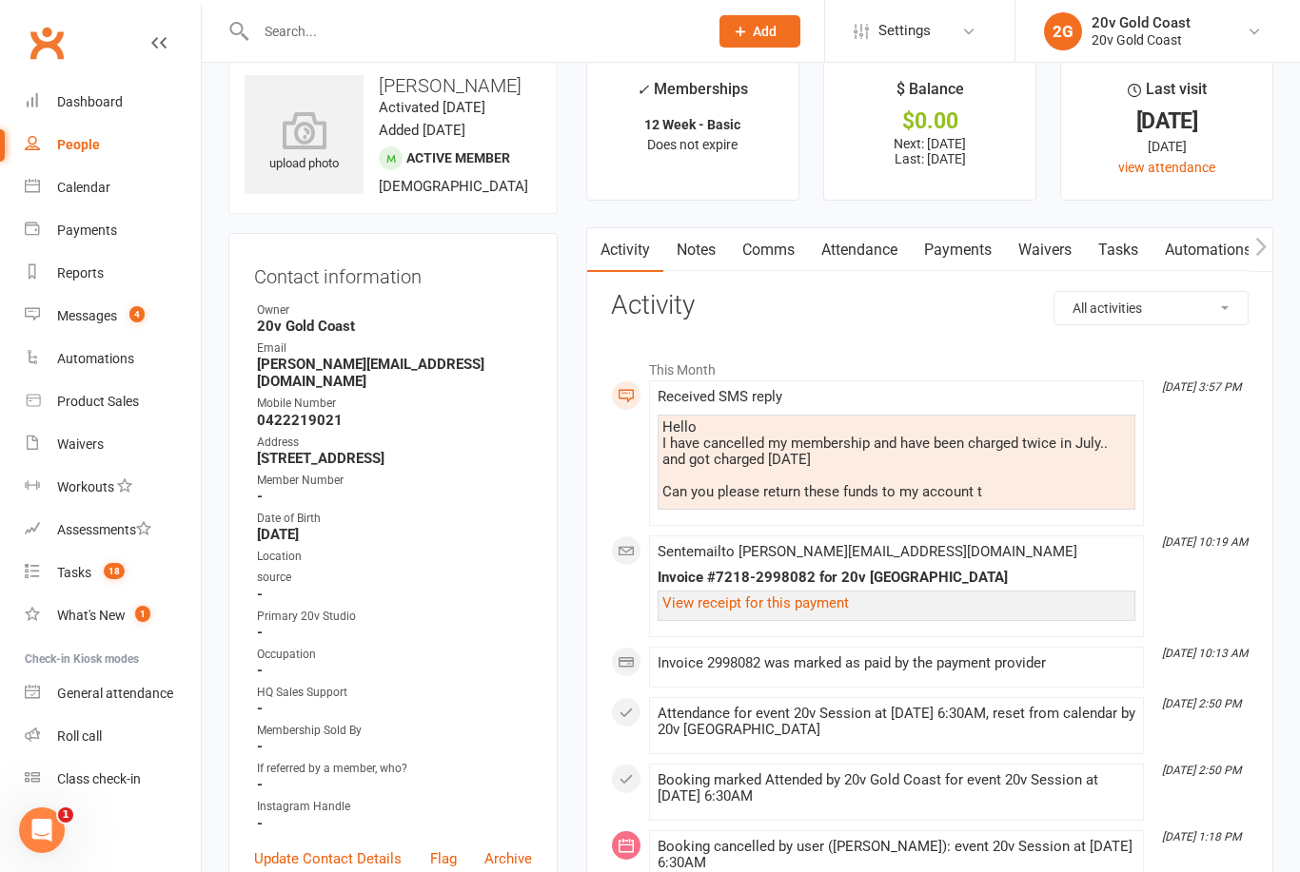
scroll to position [32, 0]
click at [891, 245] on link "Attendance" at bounding box center [859, 248] width 103 height 44
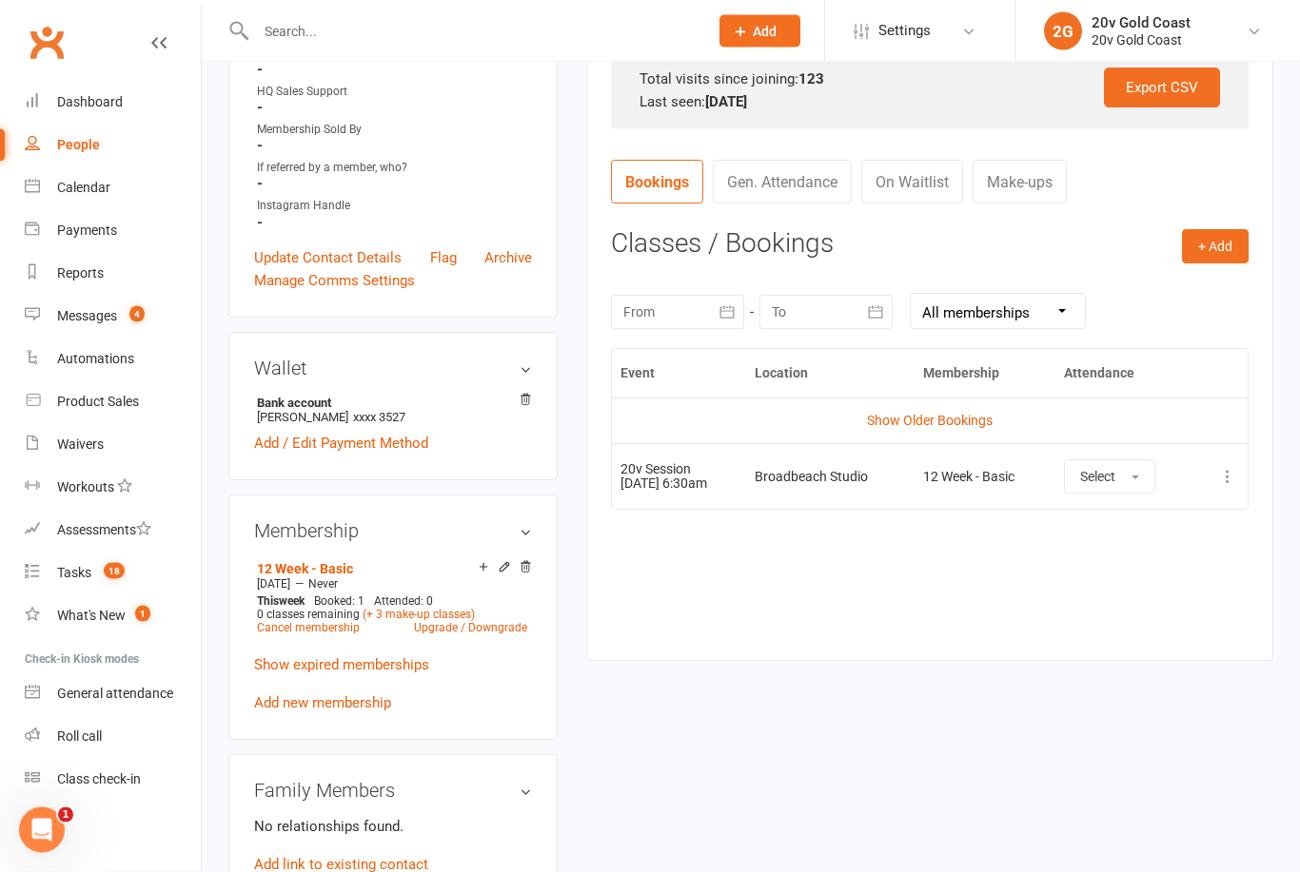
click at [949, 421] on link "Show Older Bookings" at bounding box center [930, 421] width 126 height 15
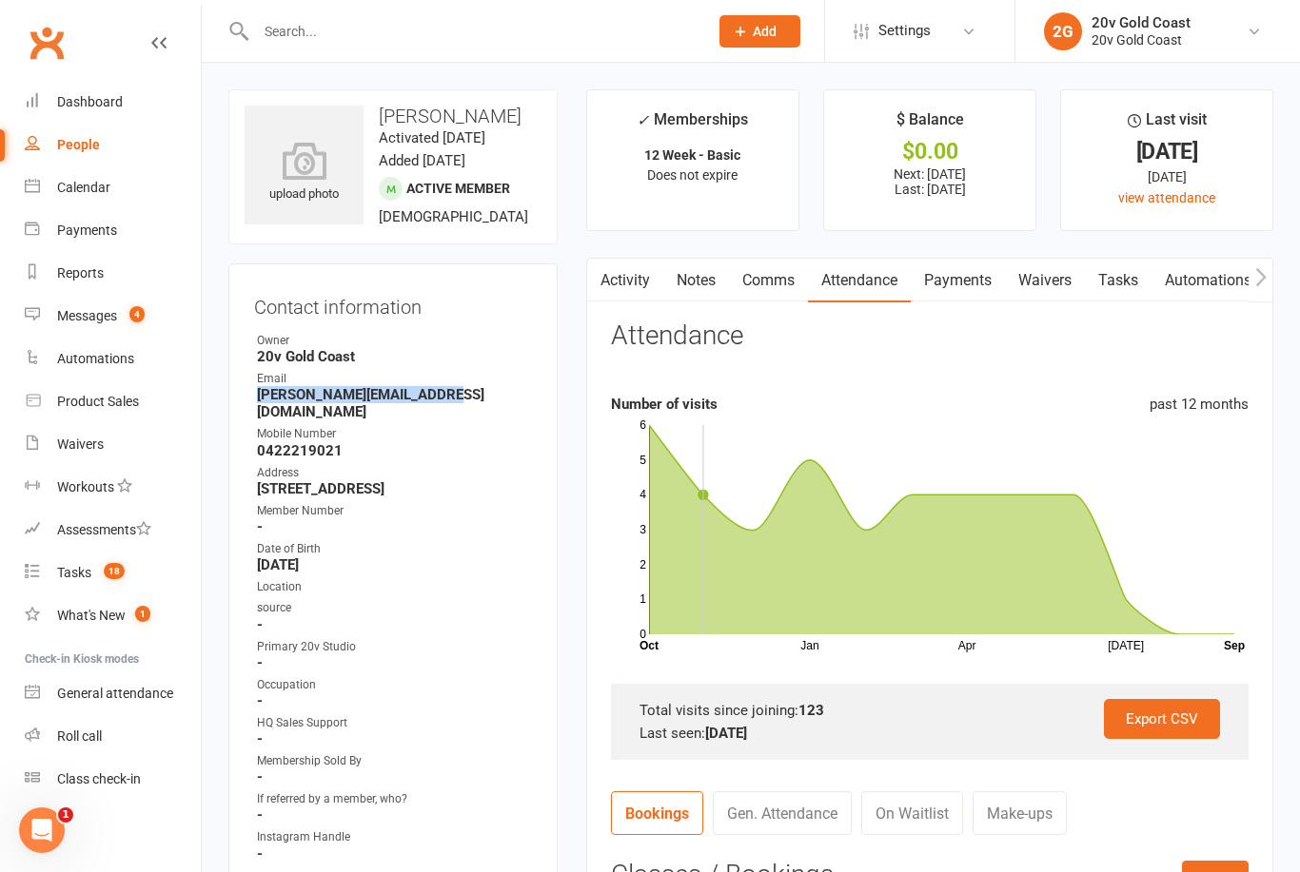
copy strong "[PERSON_NAME][EMAIL_ADDRESS][DOMAIN_NAME]"
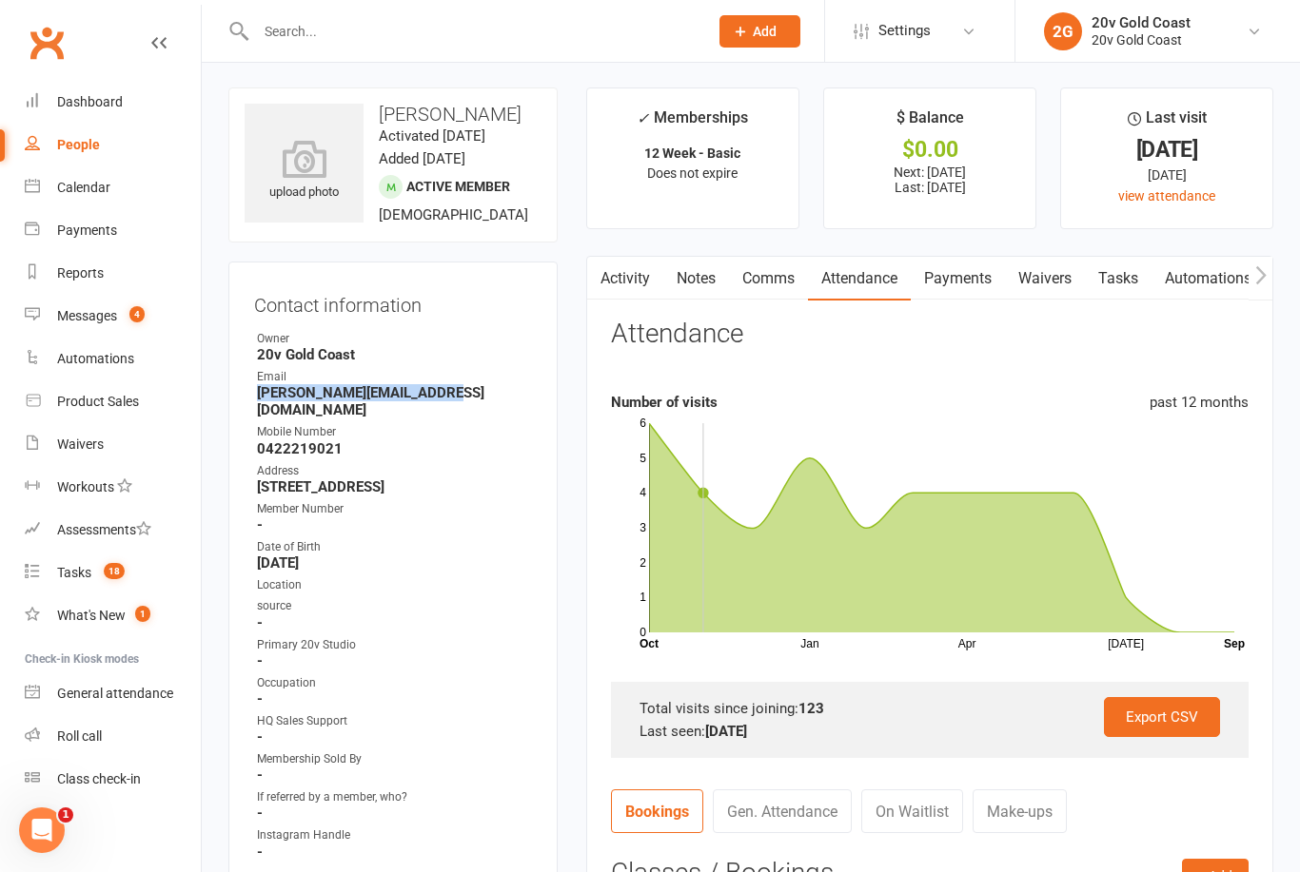
scroll to position [33, 0]
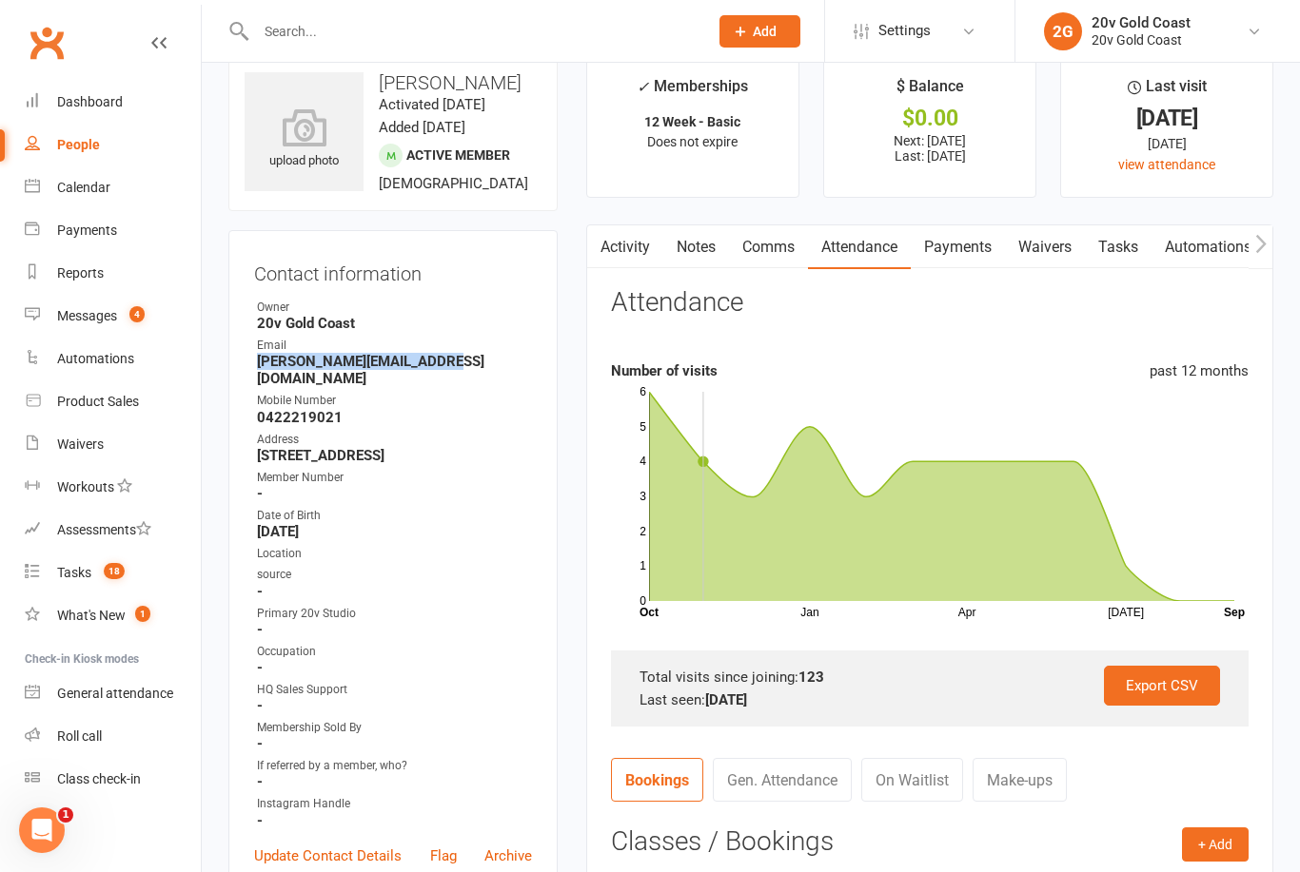
click at [752, 241] on link "Comms" at bounding box center [768, 247] width 79 height 44
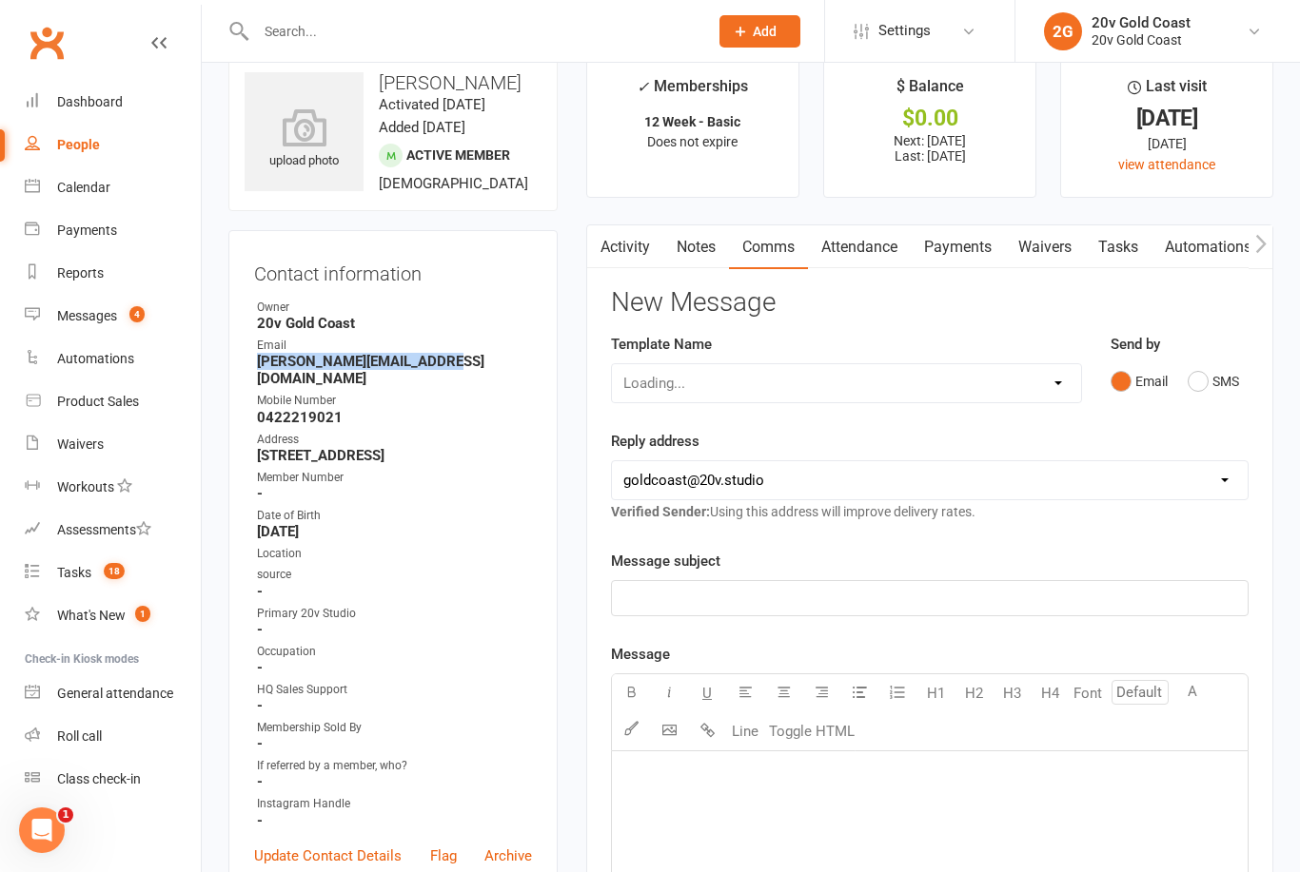
scroll to position [94, 0]
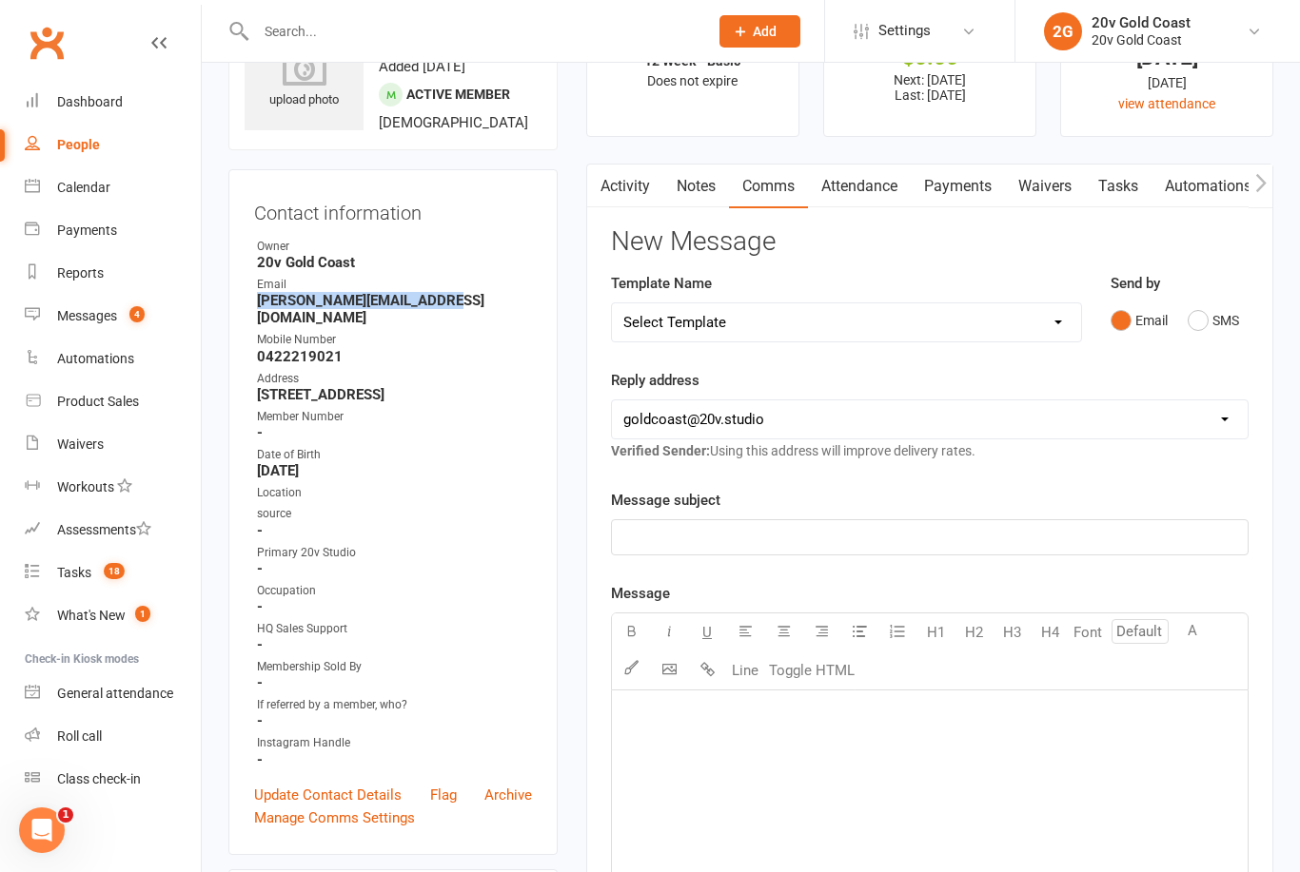
click at [1210, 318] on button "SMS" at bounding box center [1212, 321] width 51 height 36
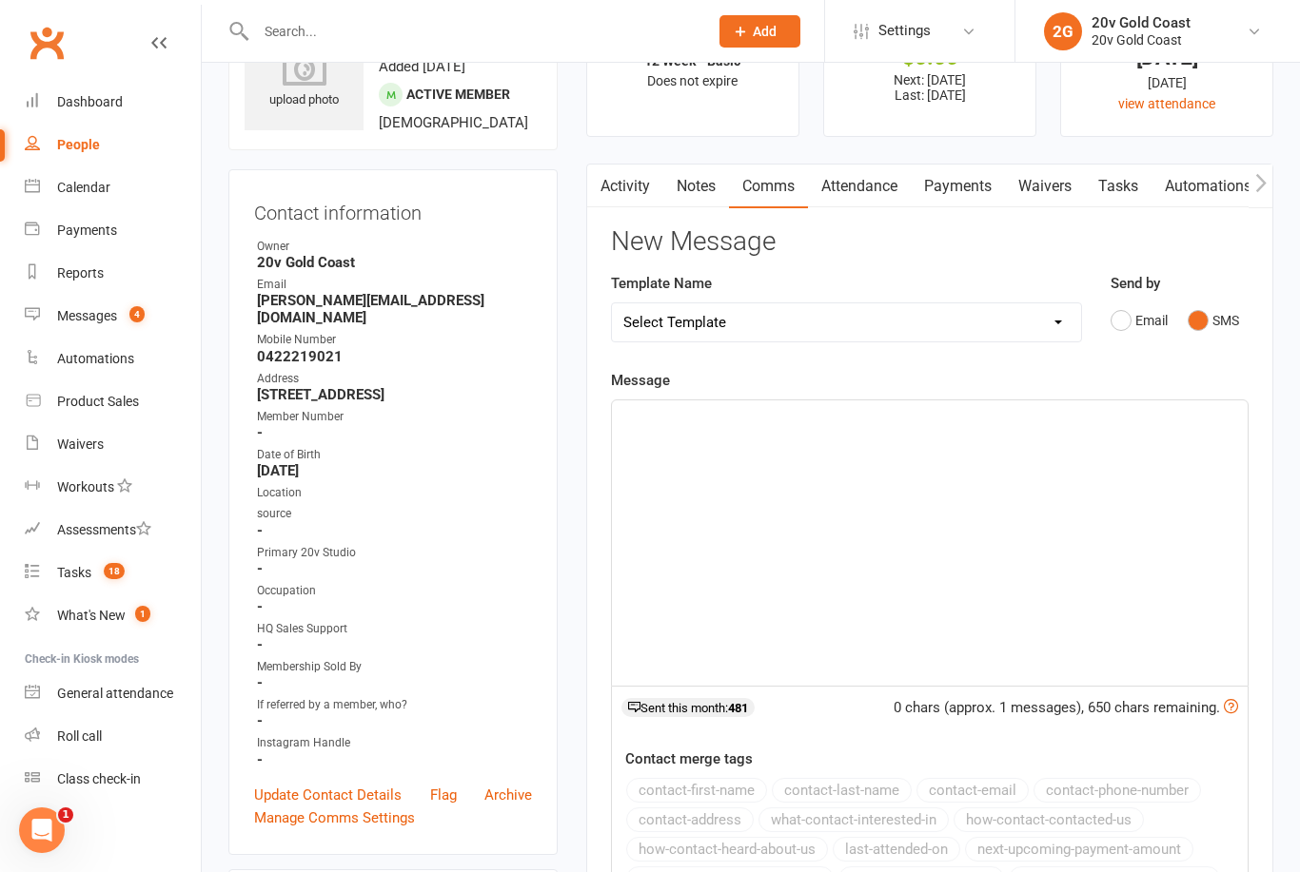
click at [1037, 595] on div "﻿" at bounding box center [930, 543] width 636 height 285
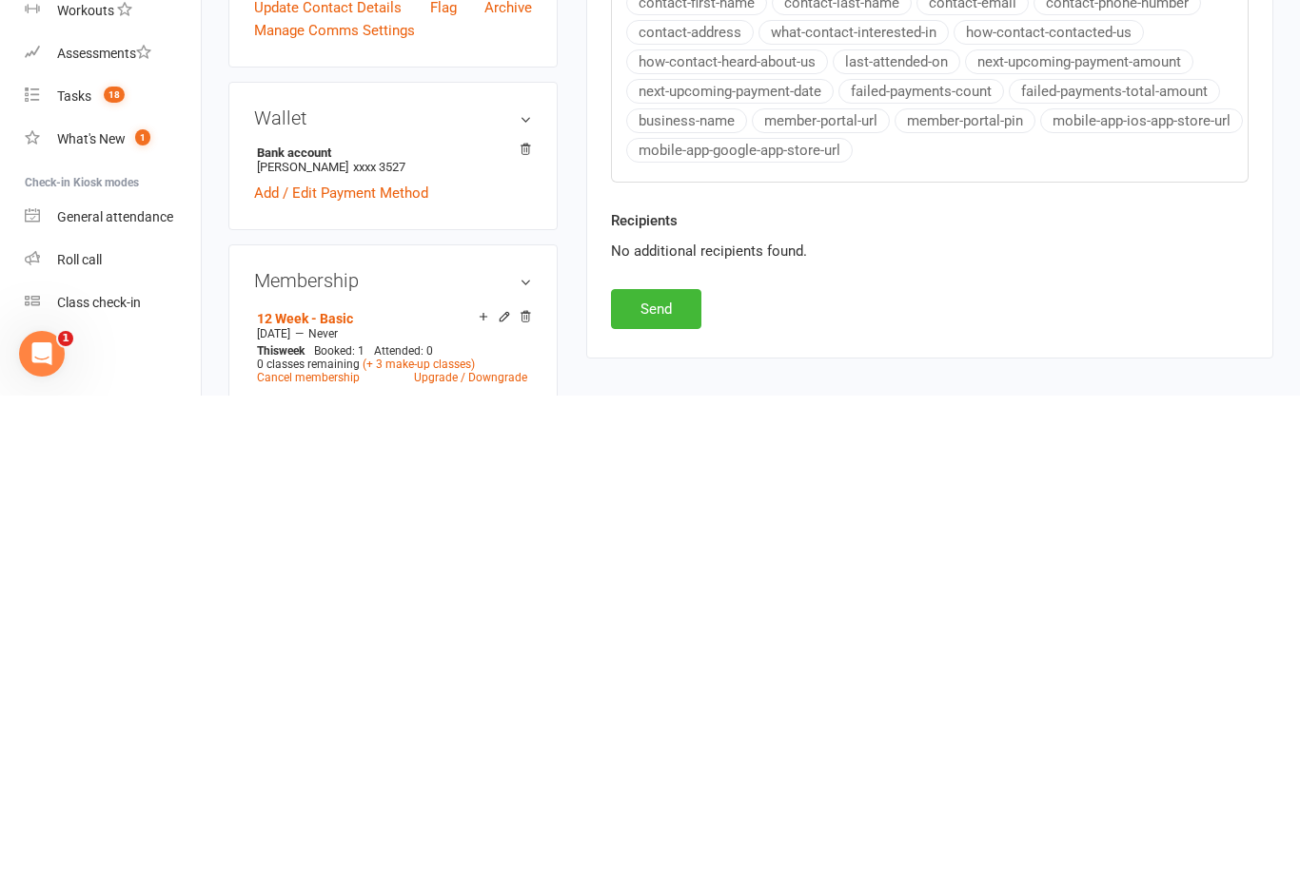
click at [680, 766] on button "Send" at bounding box center [656, 786] width 90 height 40
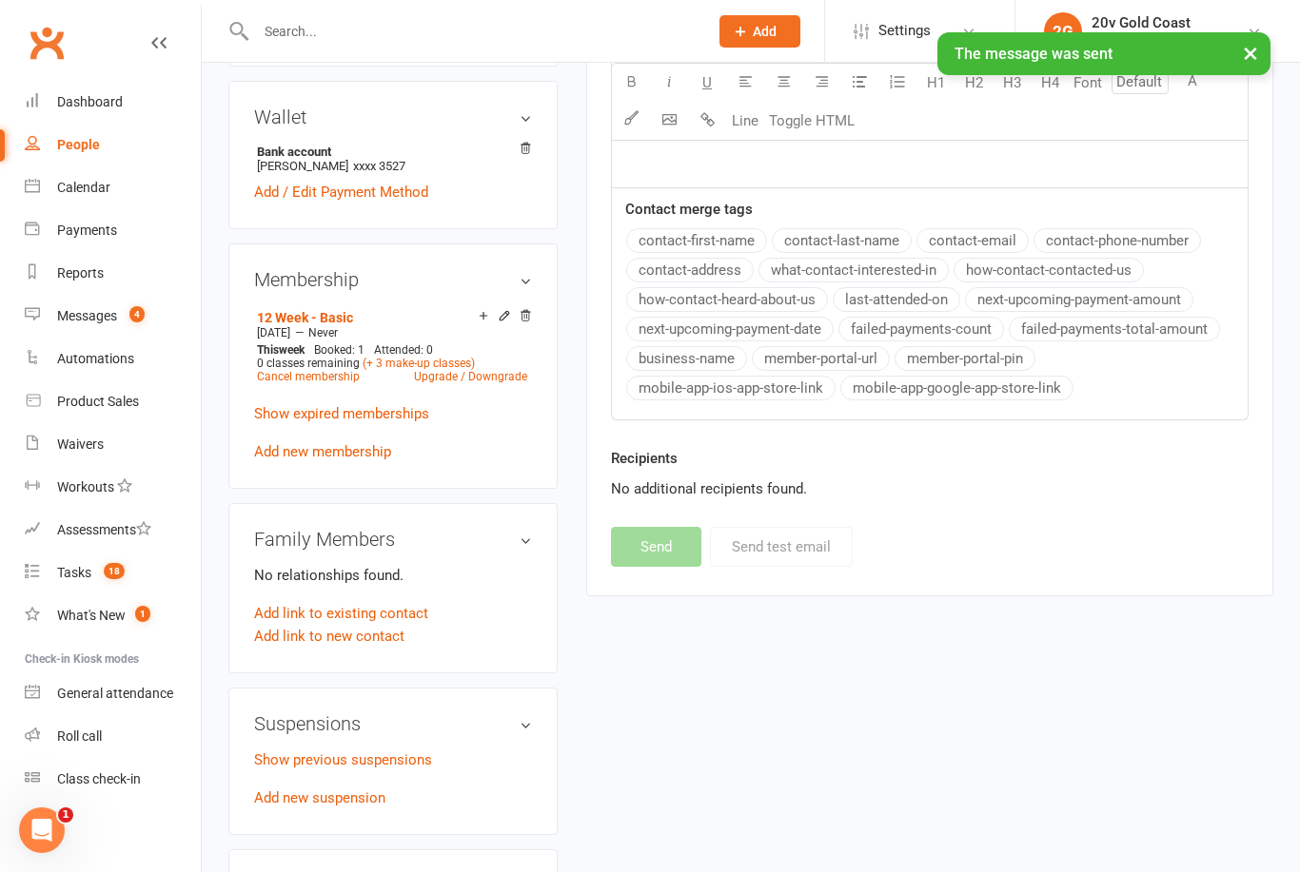
click at [108, 315] on div "Messages" at bounding box center [87, 315] width 60 height 15
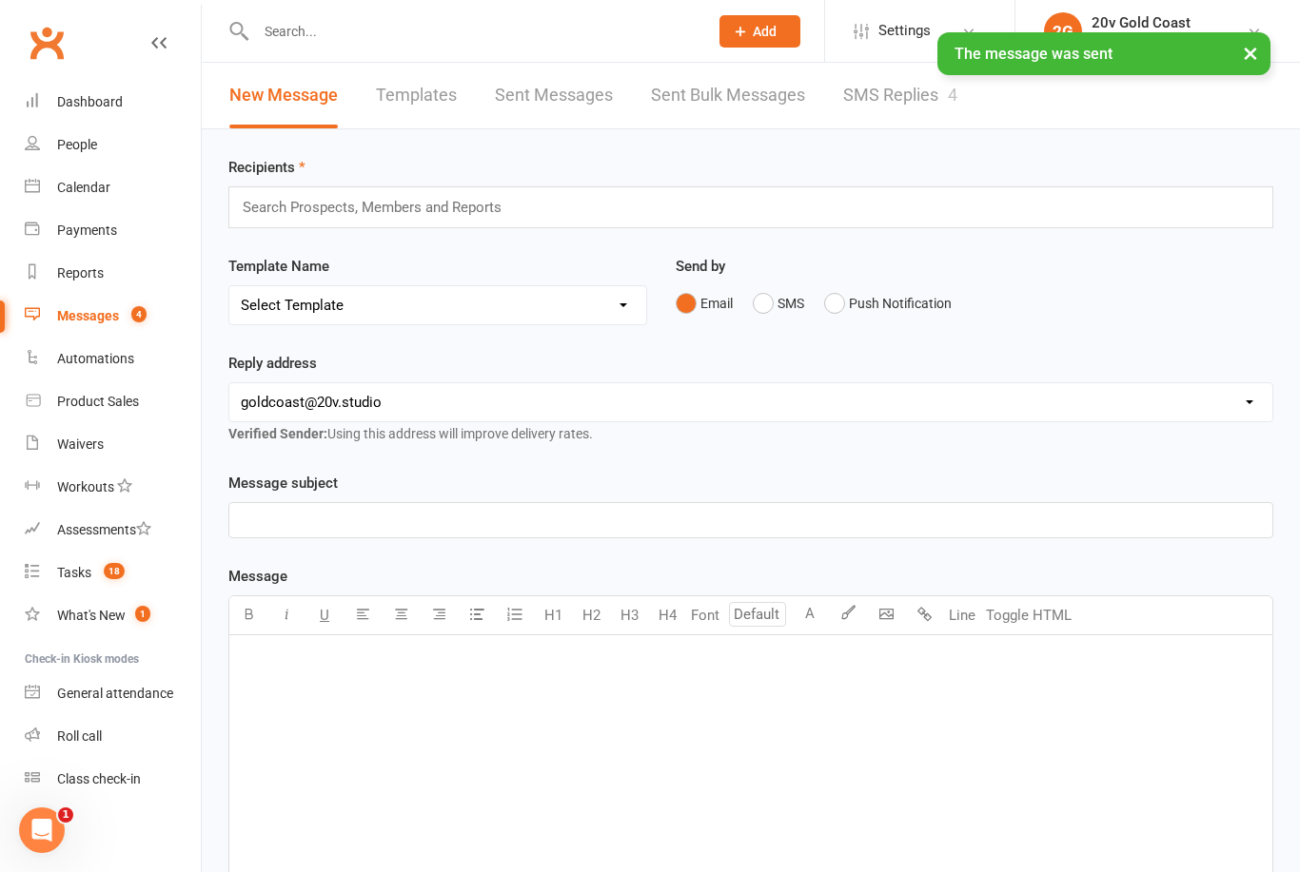
click at [874, 115] on link "SMS Replies 4" at bounding box center [900, 96] width 114 height 66
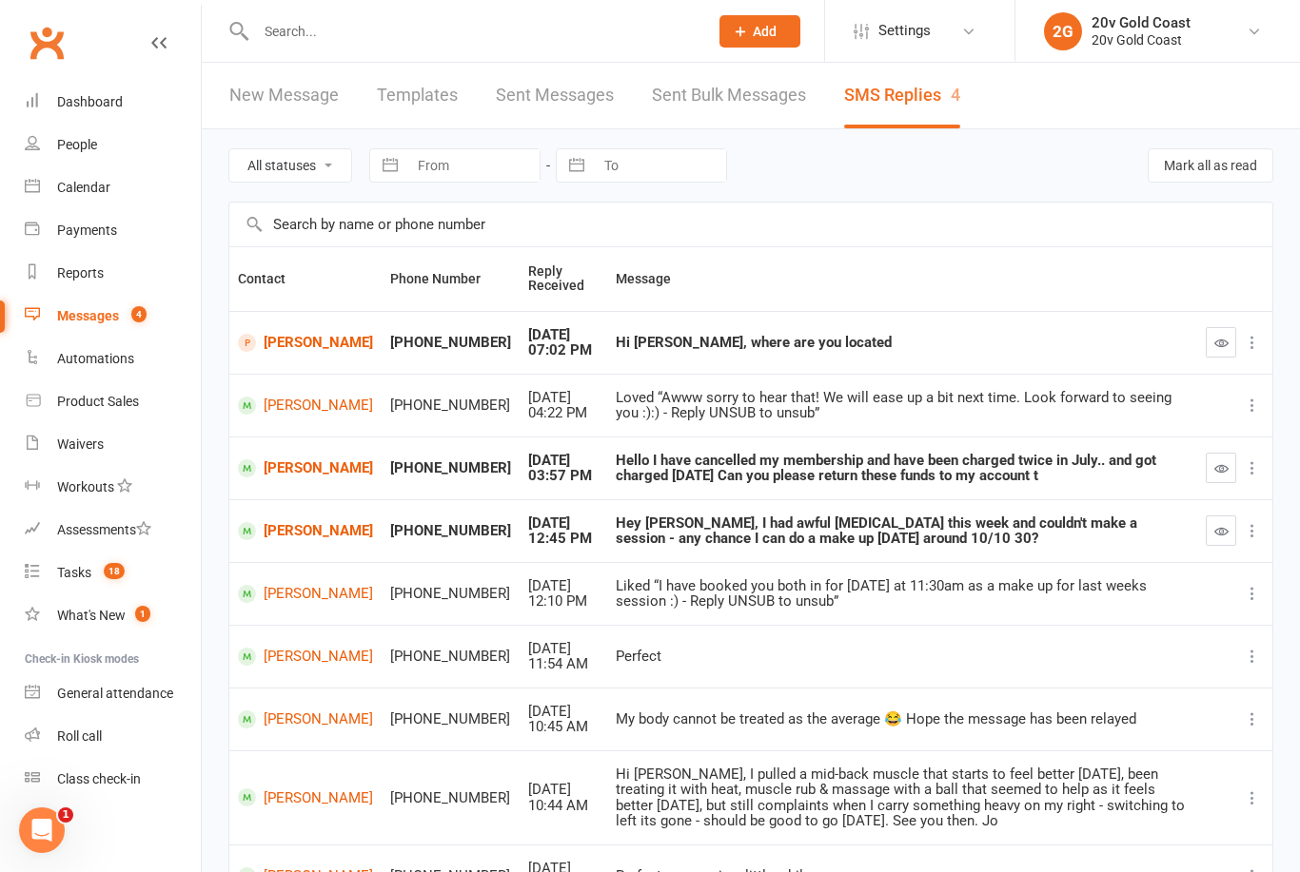
click at [291, 352] on link "[PERSON_NAME]" at bounding box center [305, 343] width 135 height 18
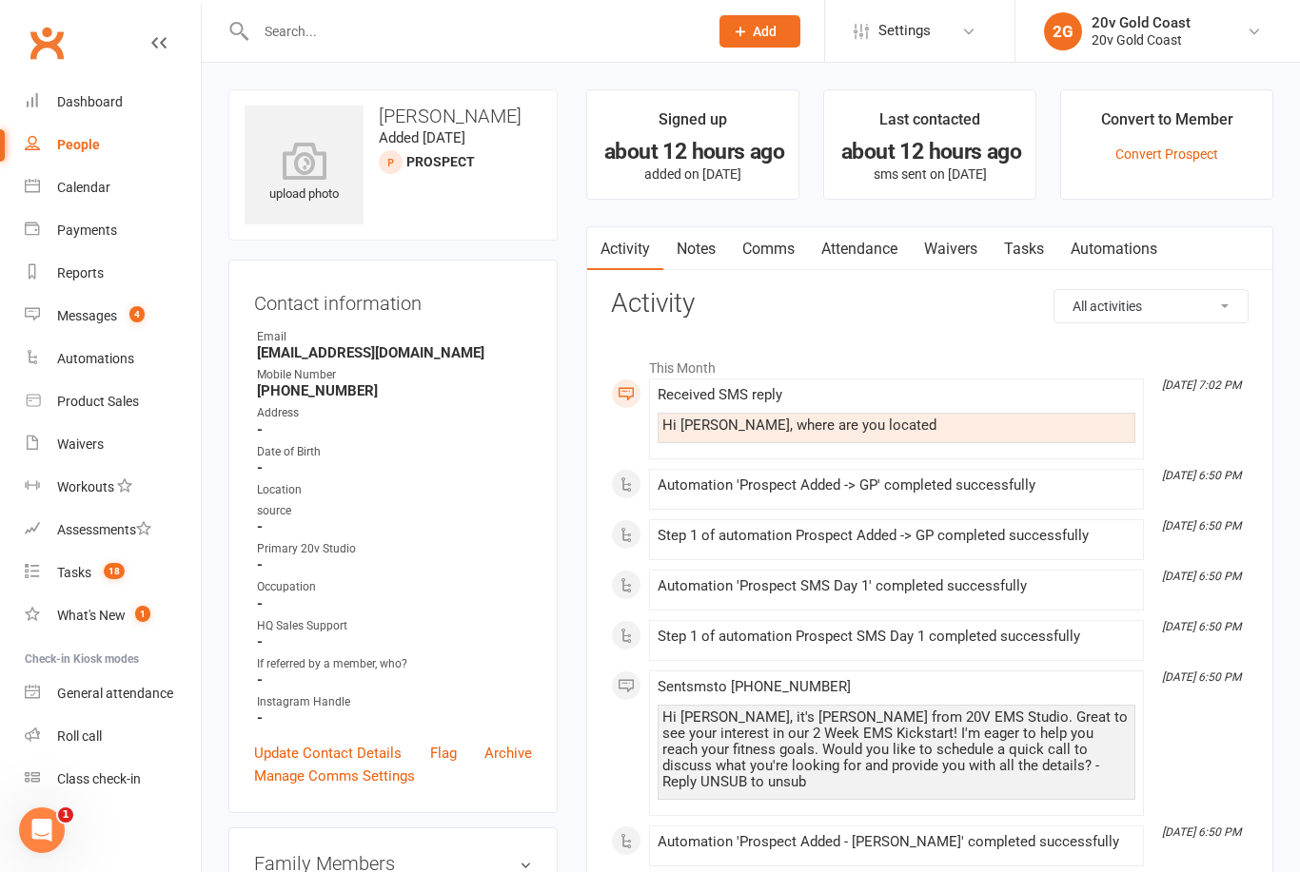
click at [769, 234] on link "Comms" at bounding box center [768, 249] width 79 height 44
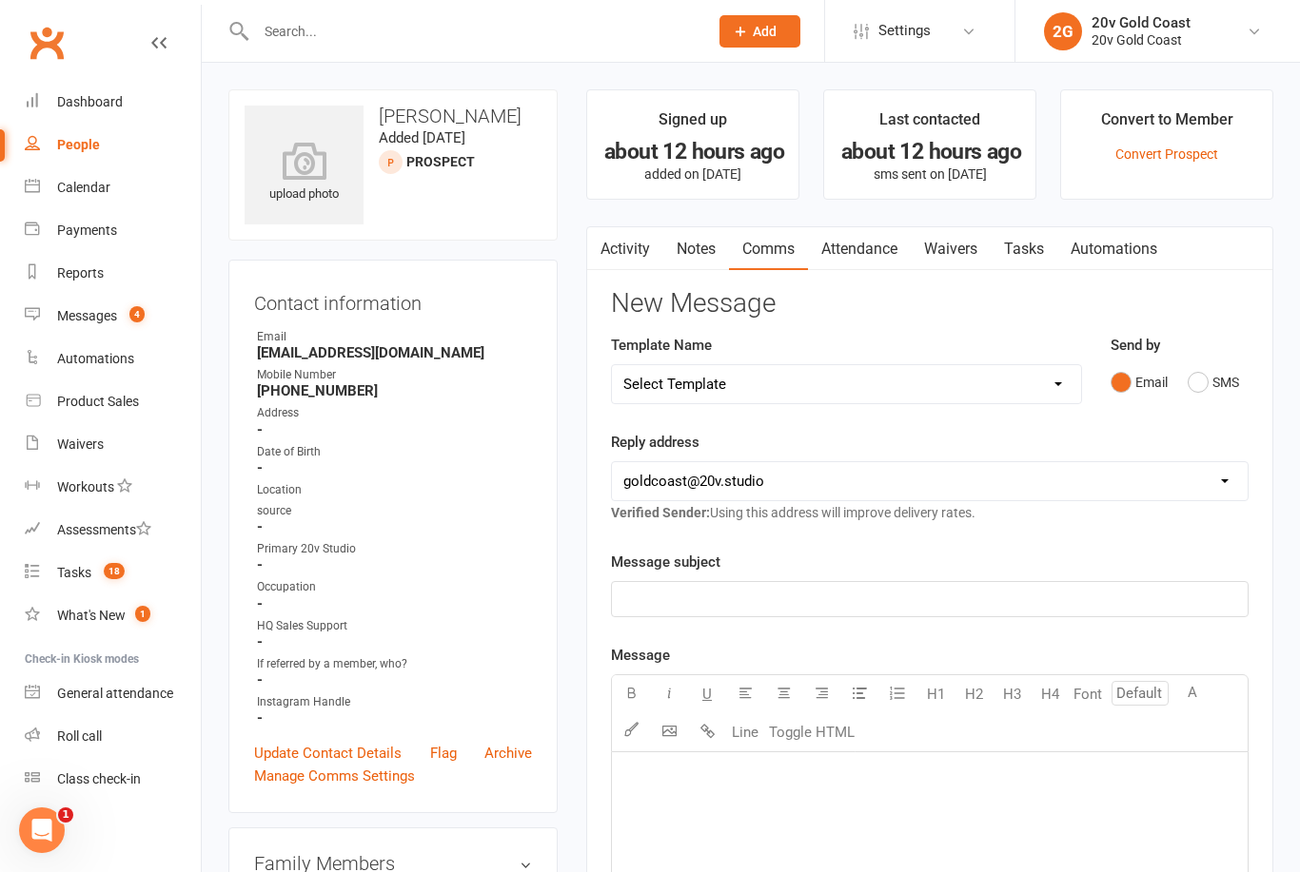
click at [1196, 388] on button "SMS" at bounding box center [1212, 382] width 51 height 36
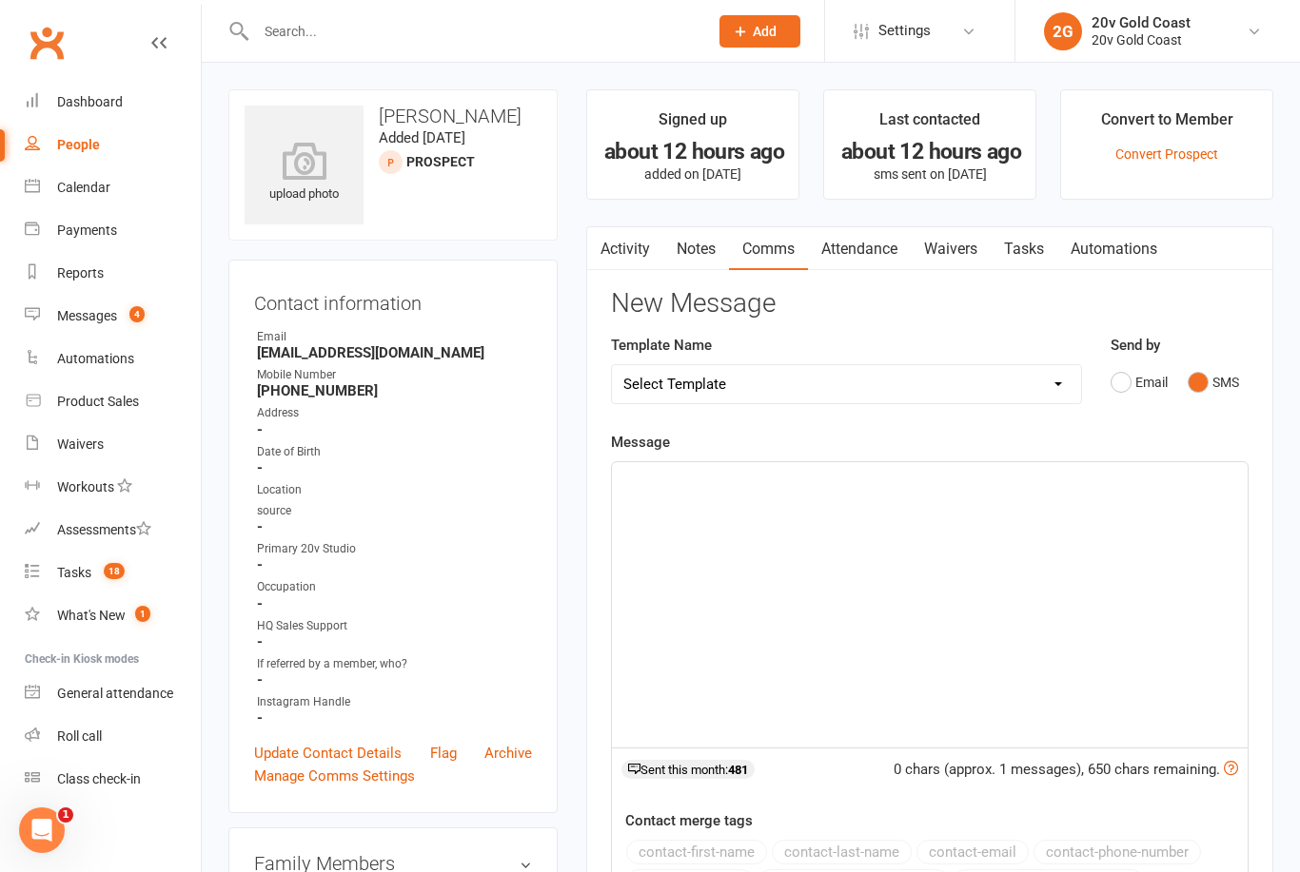
click at [998, 609] on div "﻿" at bounding box center [930, 604] width 636 height 285
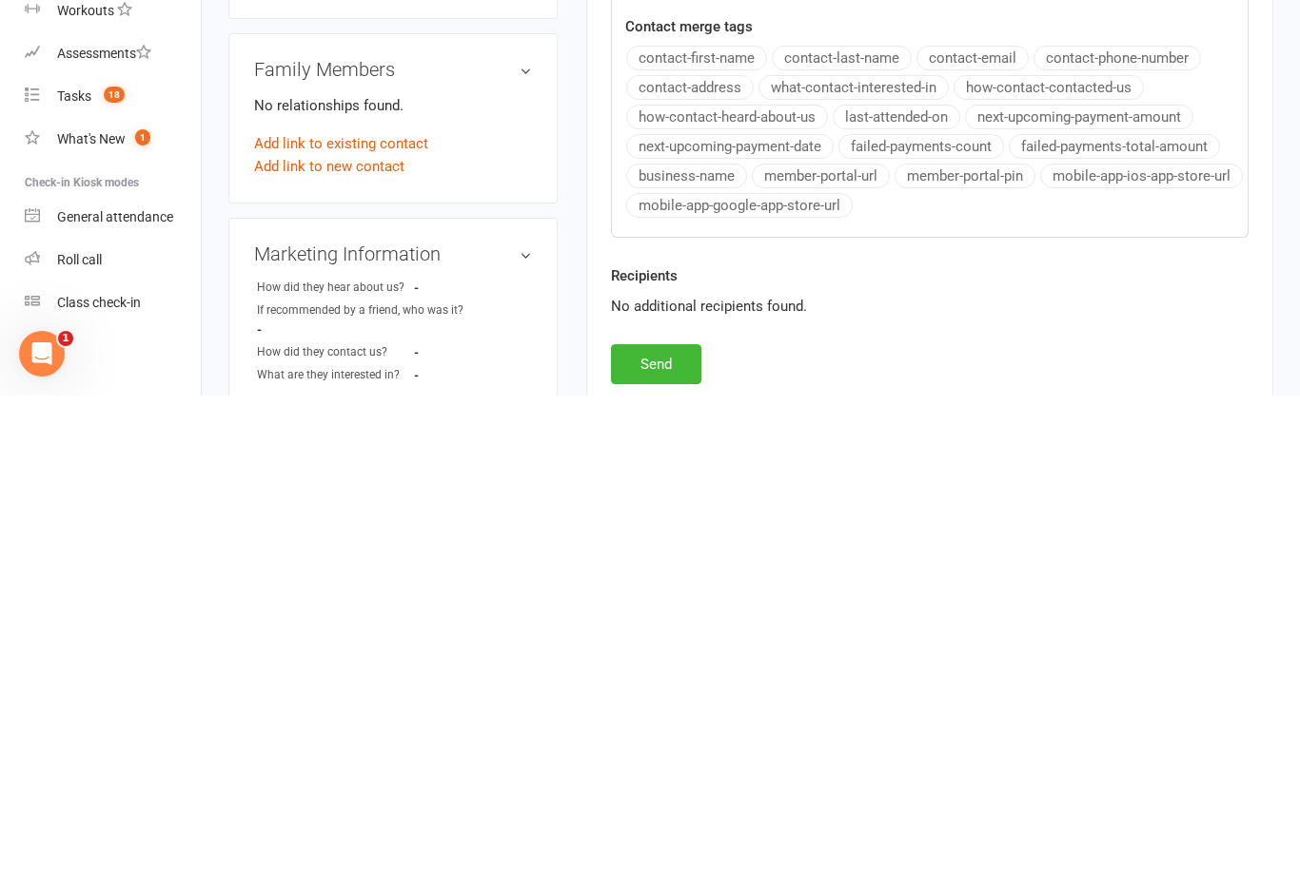
click at [661, 821] on button "Send" at bounding box center [656, 841] width 90 height 40
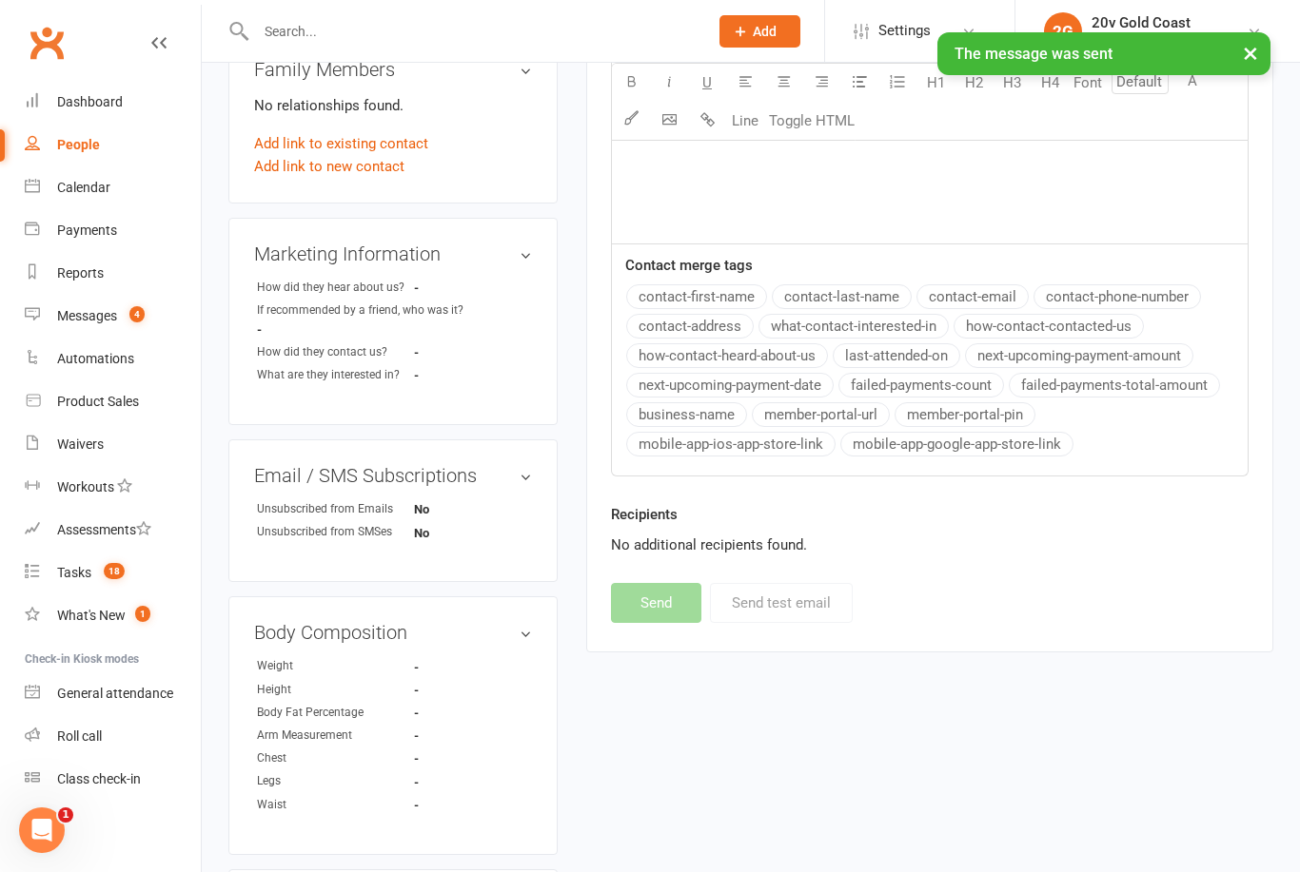
click at [106, 314] on div "Messages" at bounding box center [87, 315] width 60 height 15
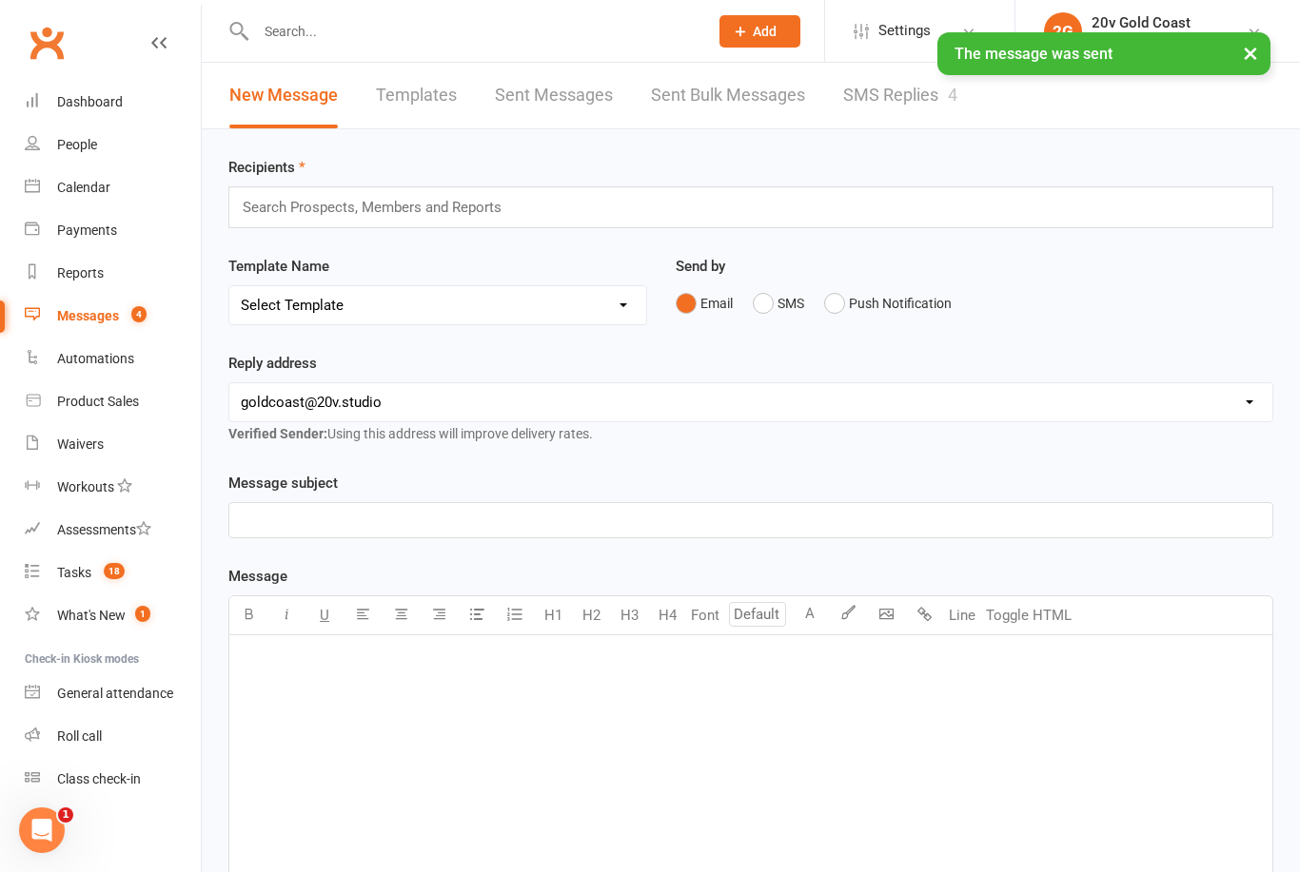
click at [892, 109] on link "SMS Replies 4" at bounding box center [900, 96] width 114 height 66
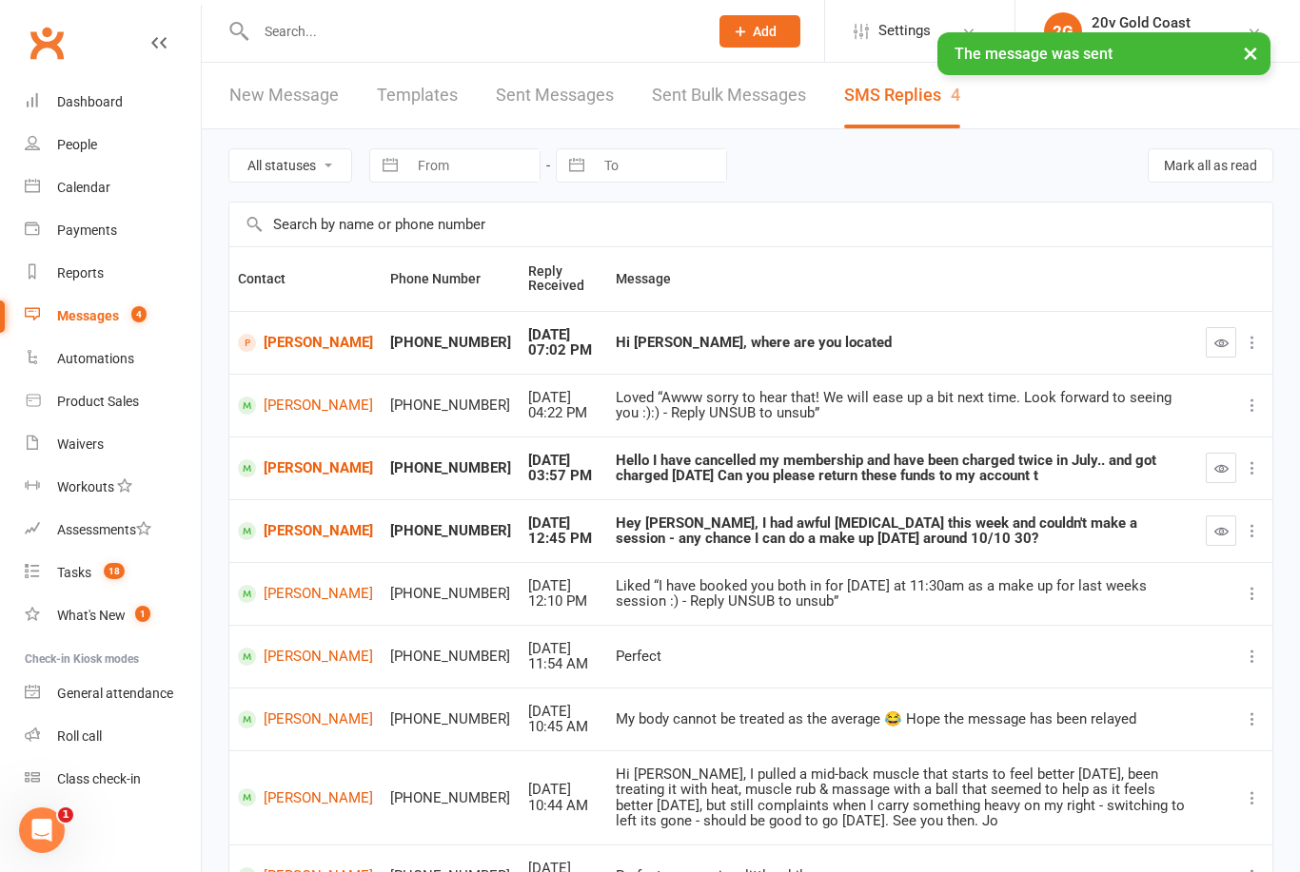
click at [1217, 350] on button "button" at bounding box center [1220, 342] width 30 height 30
click at [82, 577] on div "Tasks" at bounding box center [74, 572] width 34 height 15
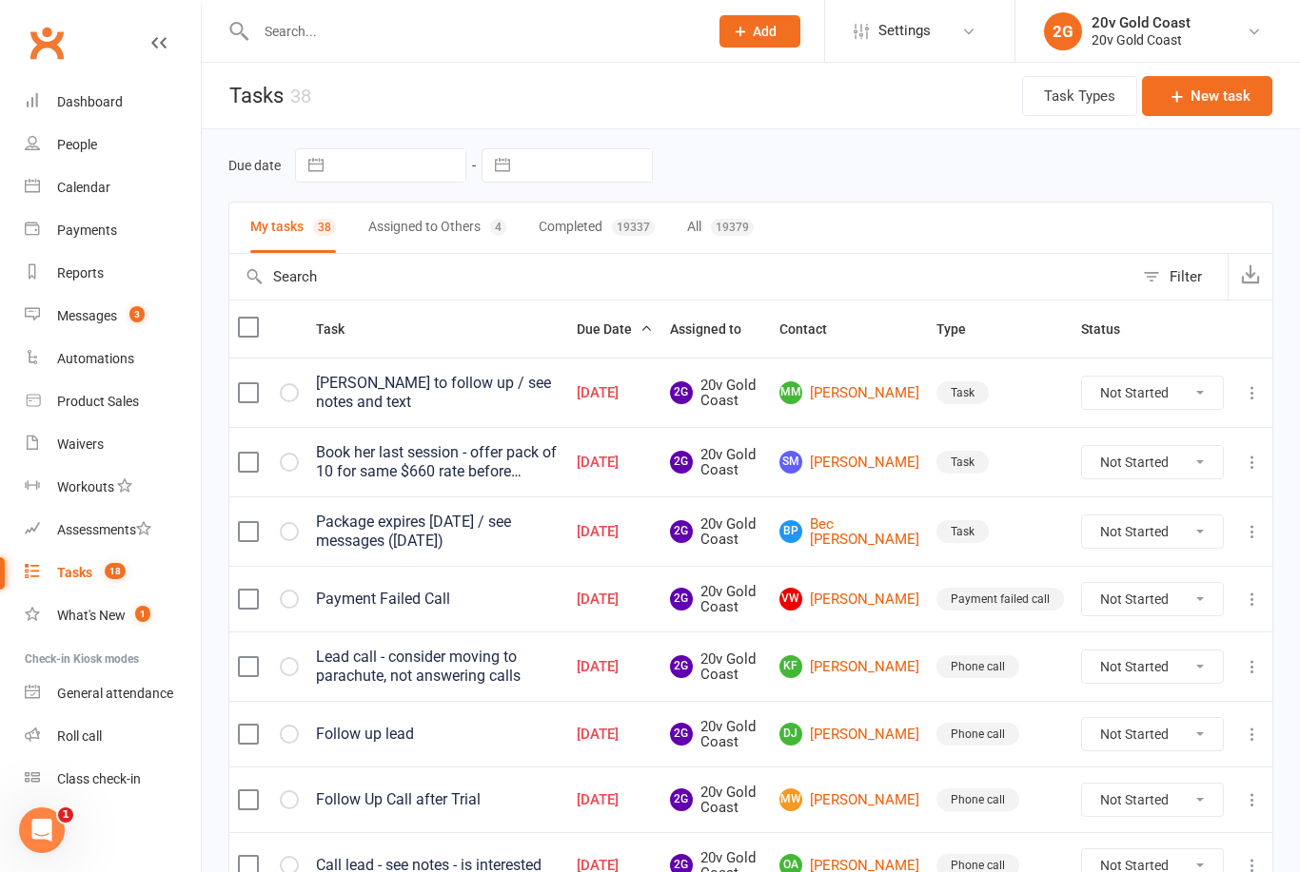
click at [463, 219] on button "Assigned to Others 4" at bounding box center [437, 228] width 138 height 50
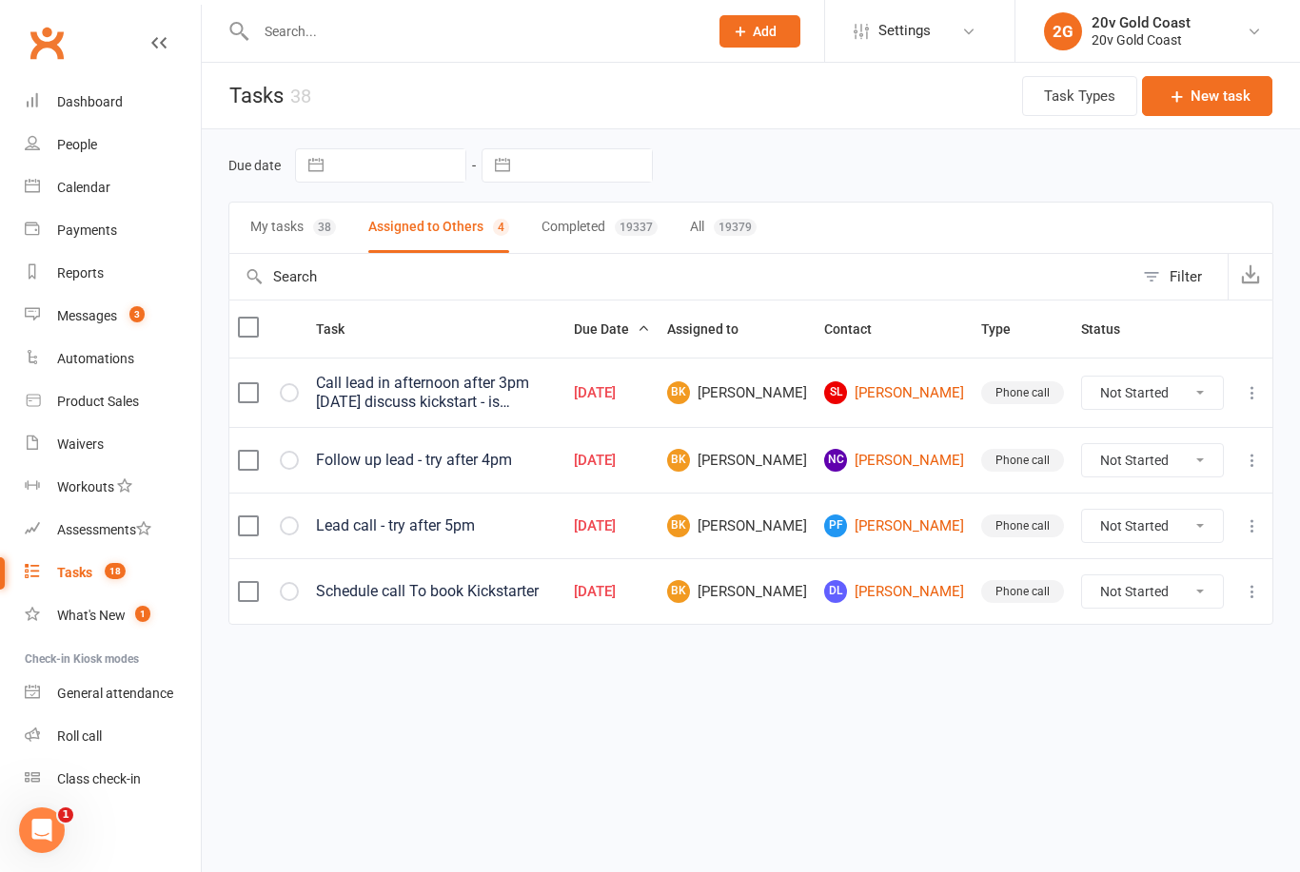
click at [283, 225] on button "My tasks 38" at bounding box center [293, 228] width 86 height 50
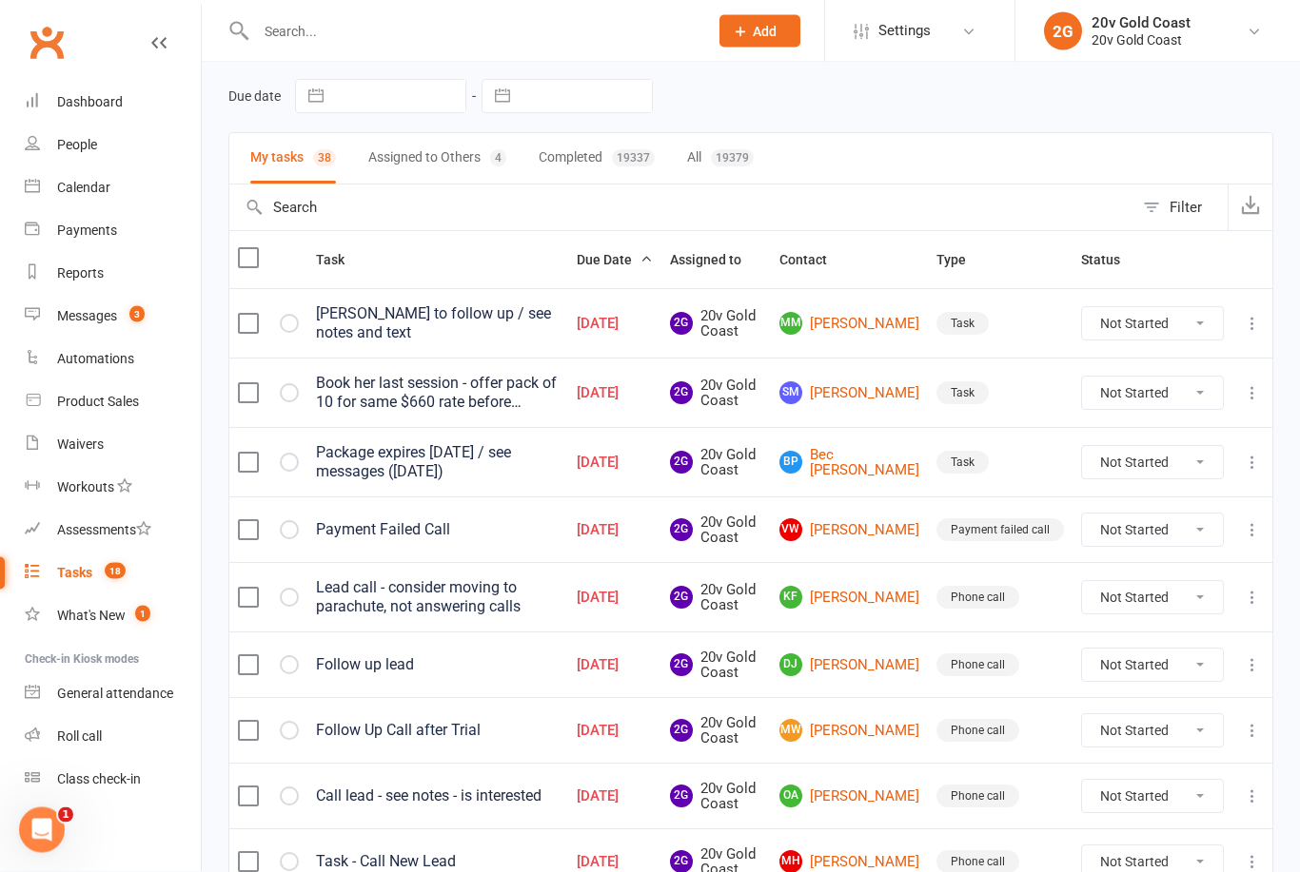
scroll to position [70, 0]
click at [875, 381] on link "SM [PERSON_NAME]" at bounding box center [849, 392] width 140 height 23
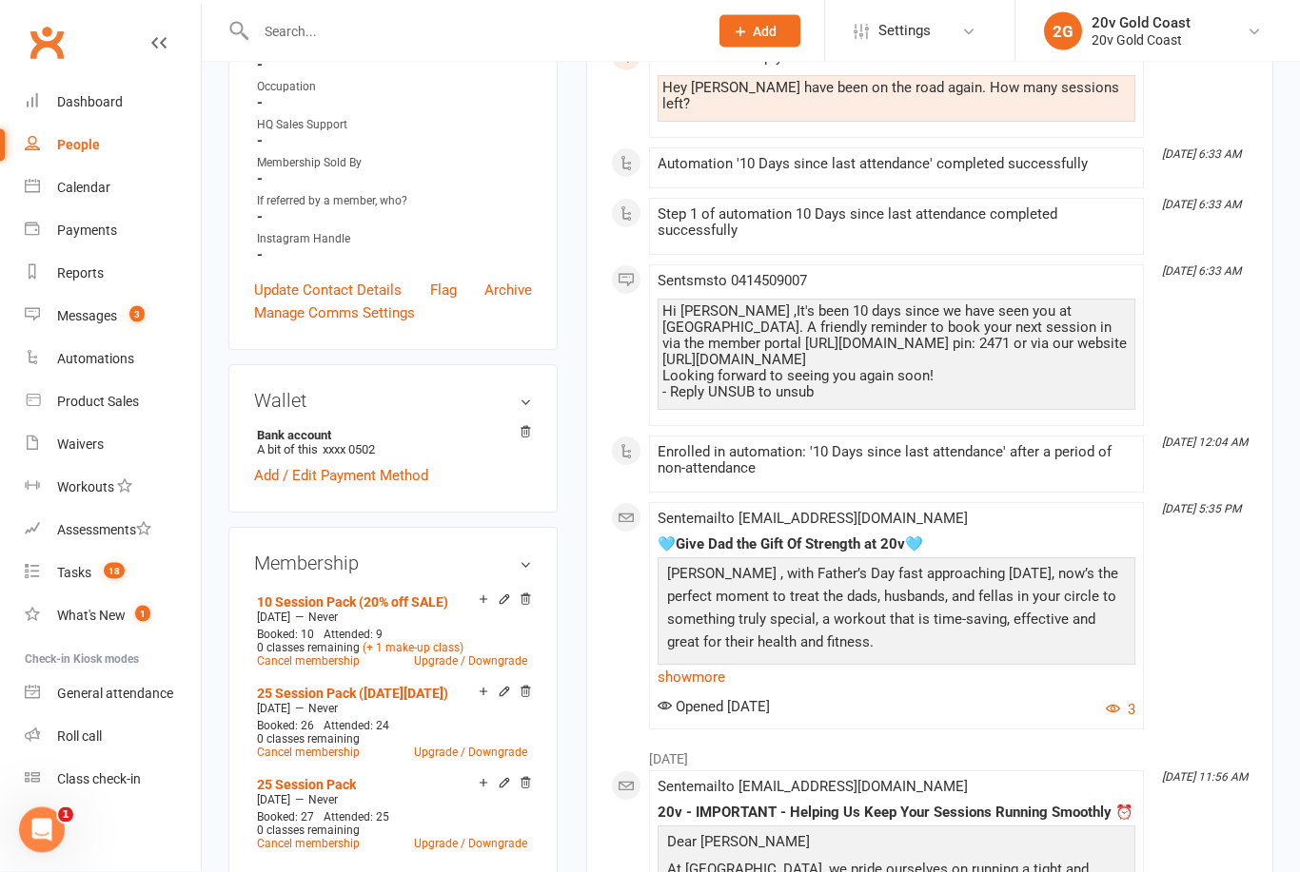
scroll to position [590, 0]
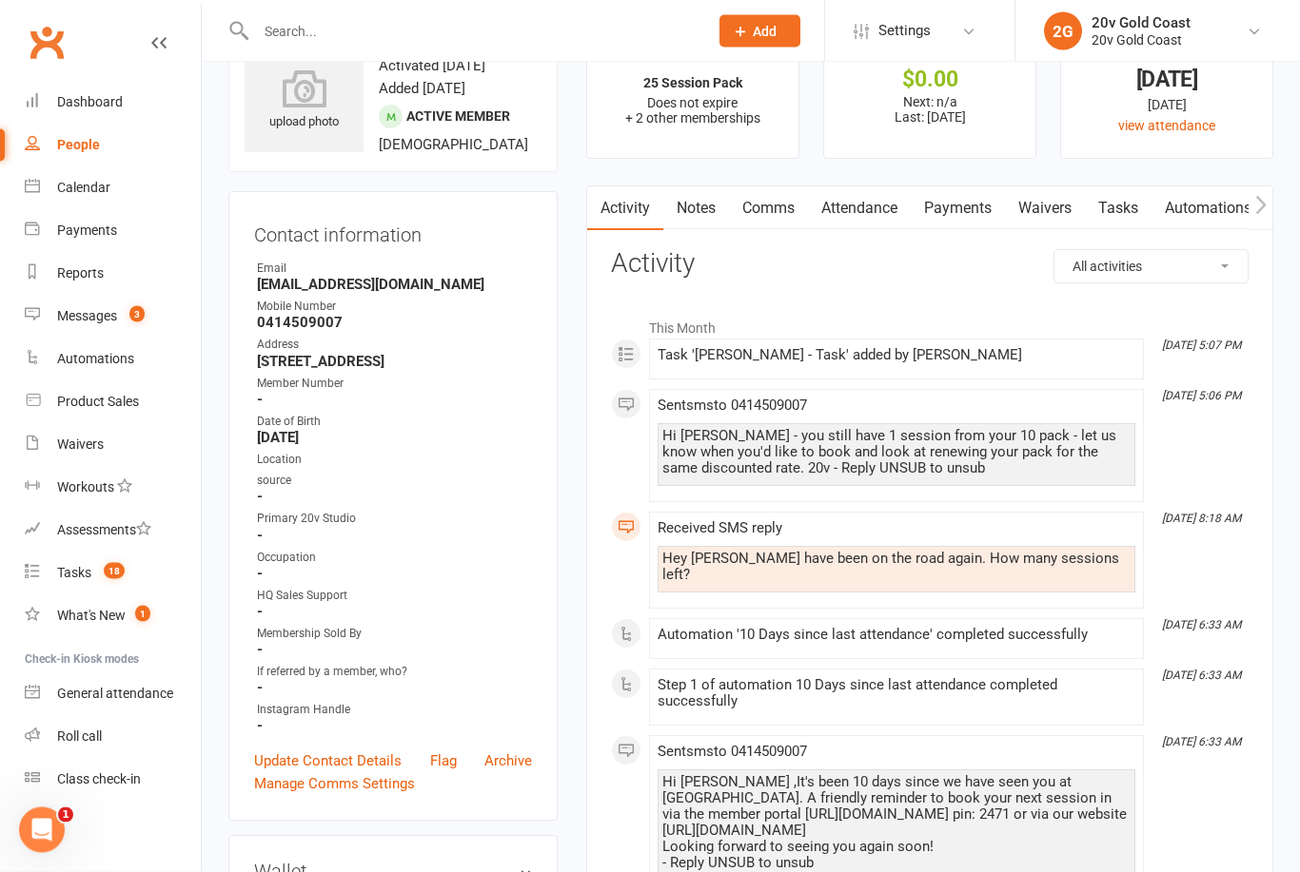
click at [767, 187] on link "Comms" at bounding box center [768, 209] width 79 height 44
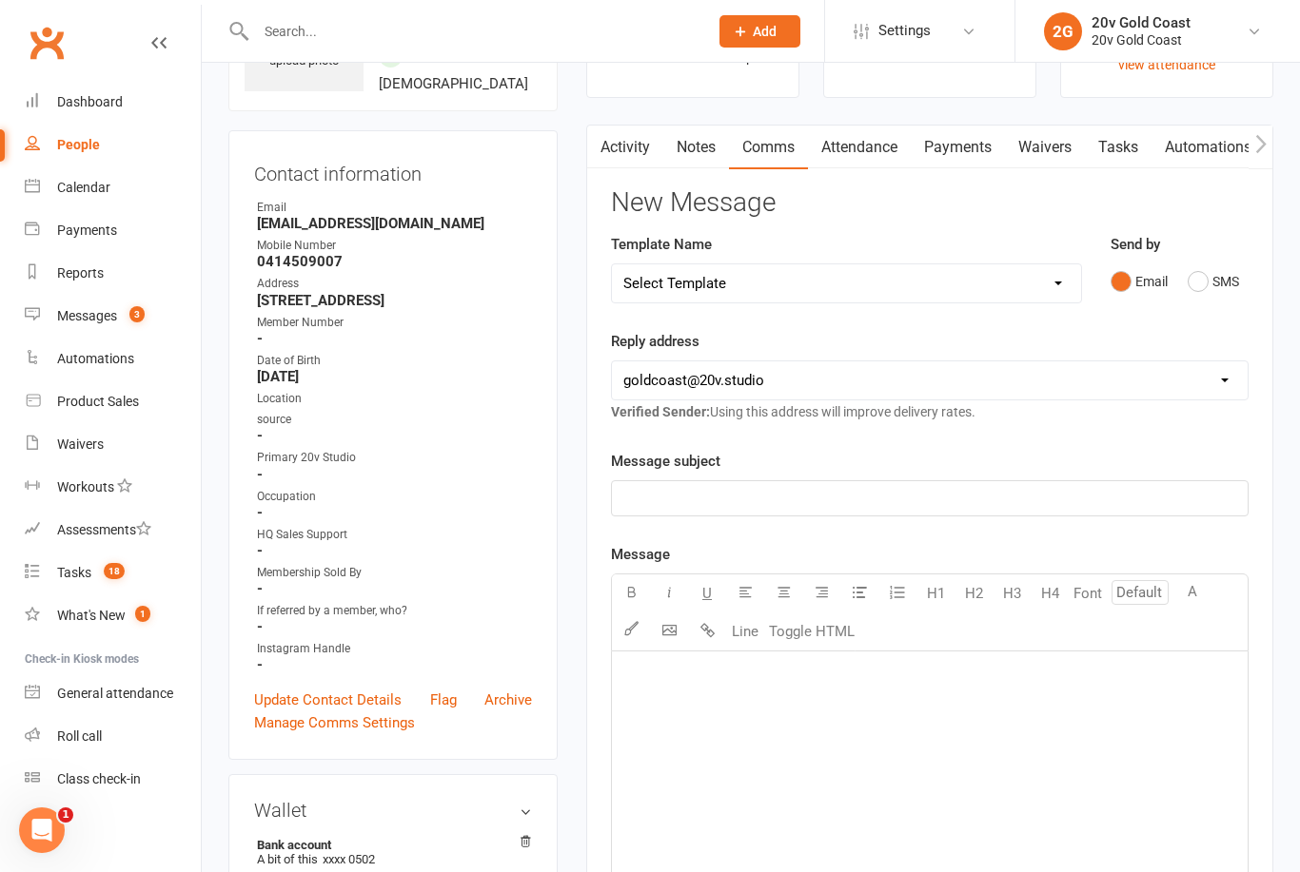
click at [1217, 278] on button "SMS" at bounding box center [1212, 282] width 51 height 36
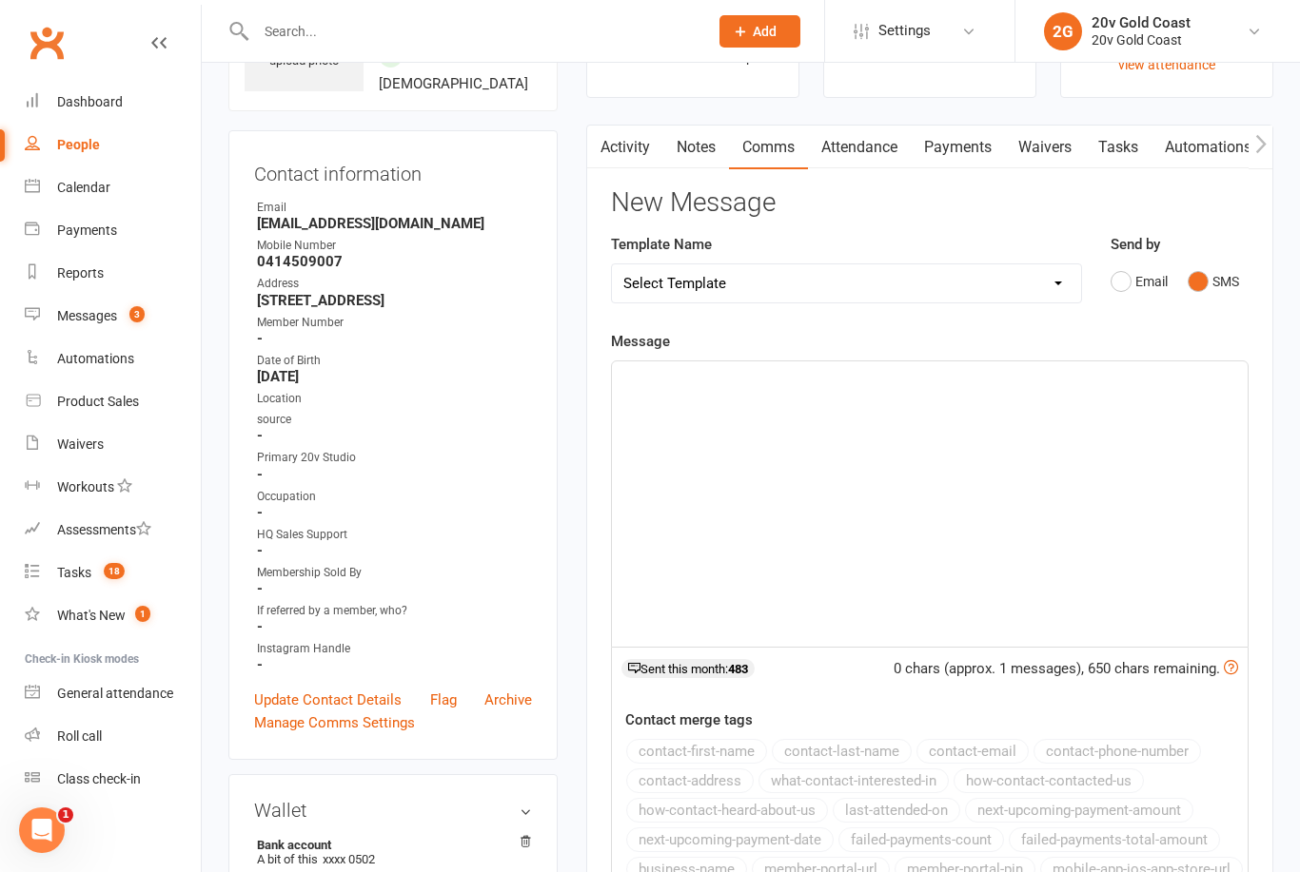
click at [987, 611] on div "﻿" at bounding box center [930, 504] width 636 height 285
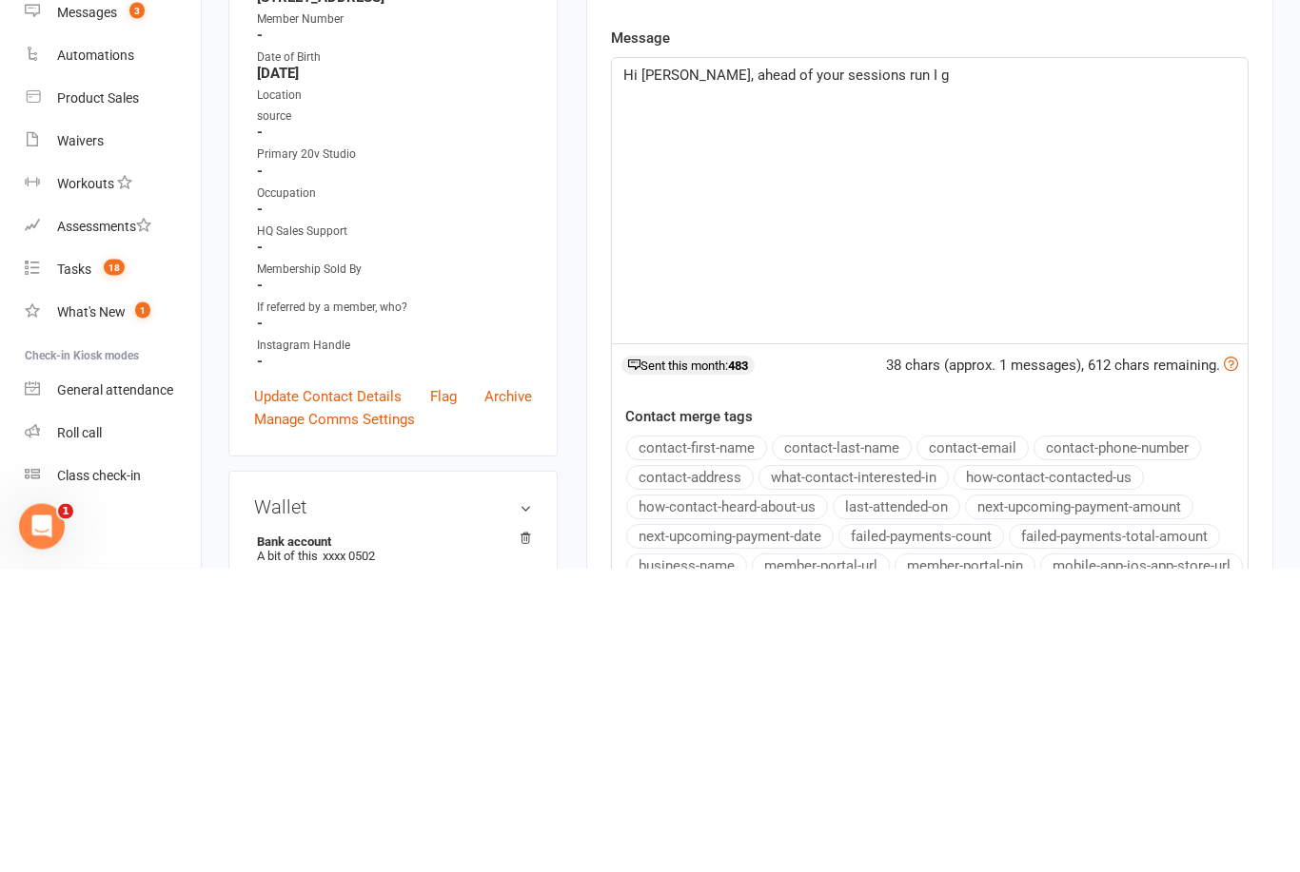
scroll to position [216, 0]
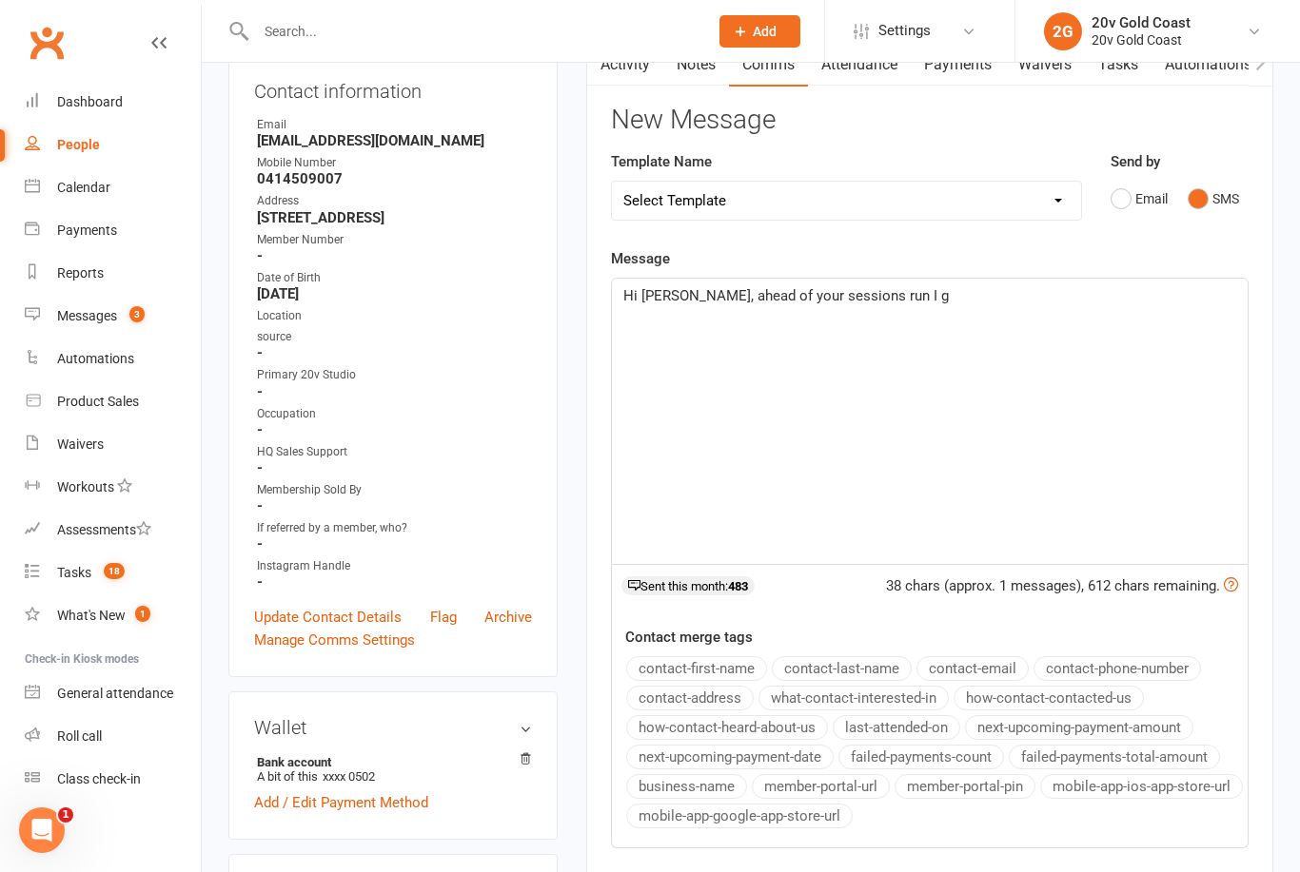
click at [1132, 419] on div "Hi [PERSON_NAME], ahead of your sessions run I g" at bounding box center [930, 421] width 636 height 285
click at [680, 335] on div "Hi [PERSON_NAME], ahead of your sessions running out, I have spoken with our ma…" at bounding box center [930, 421] width 636 height 285
click at [684, 329] on div "Hi [PERSON_NAME], ahead of your sessions running out, I have spoken with our ma…" at bounding box center [930, 421] width 636 height 285
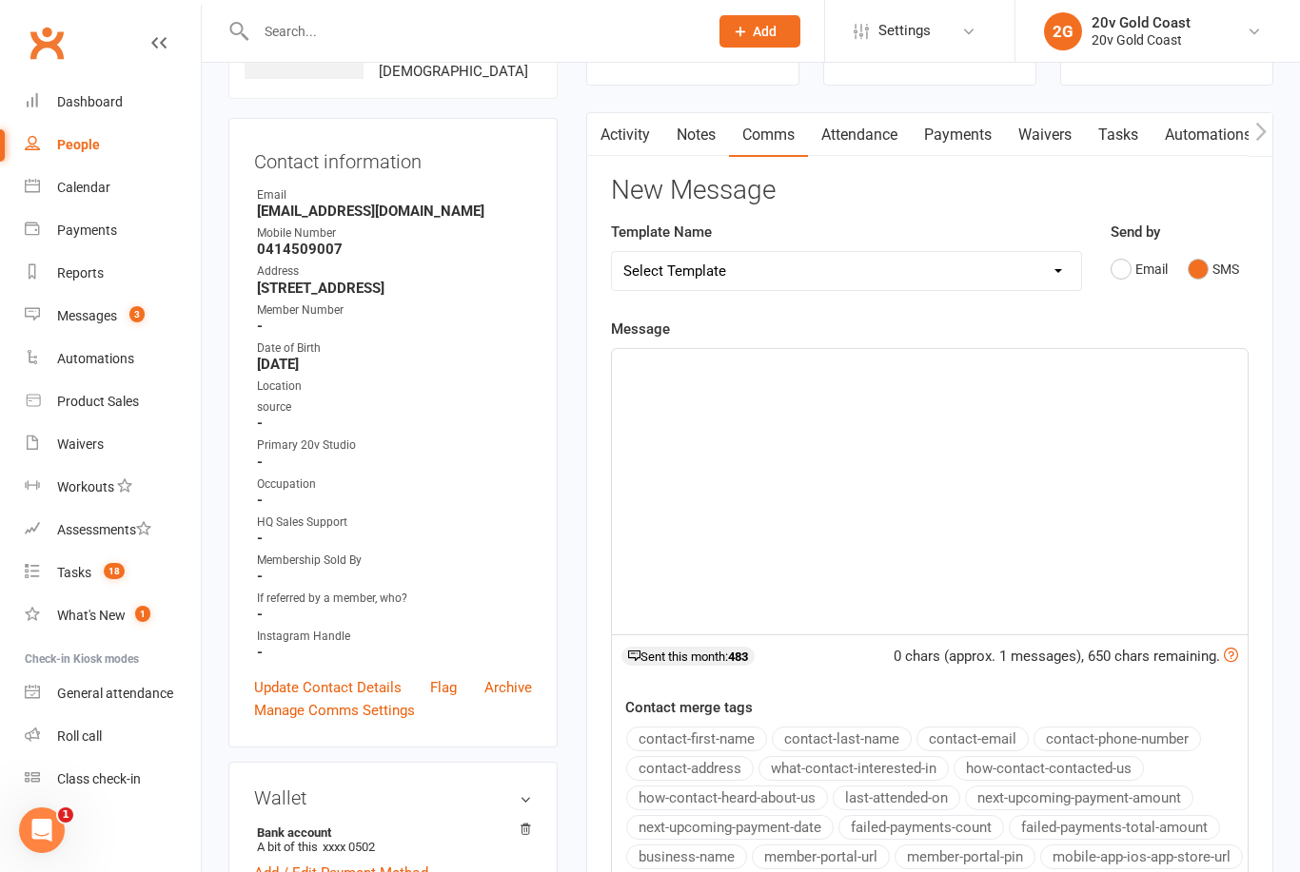
scroll to position [108, 0]
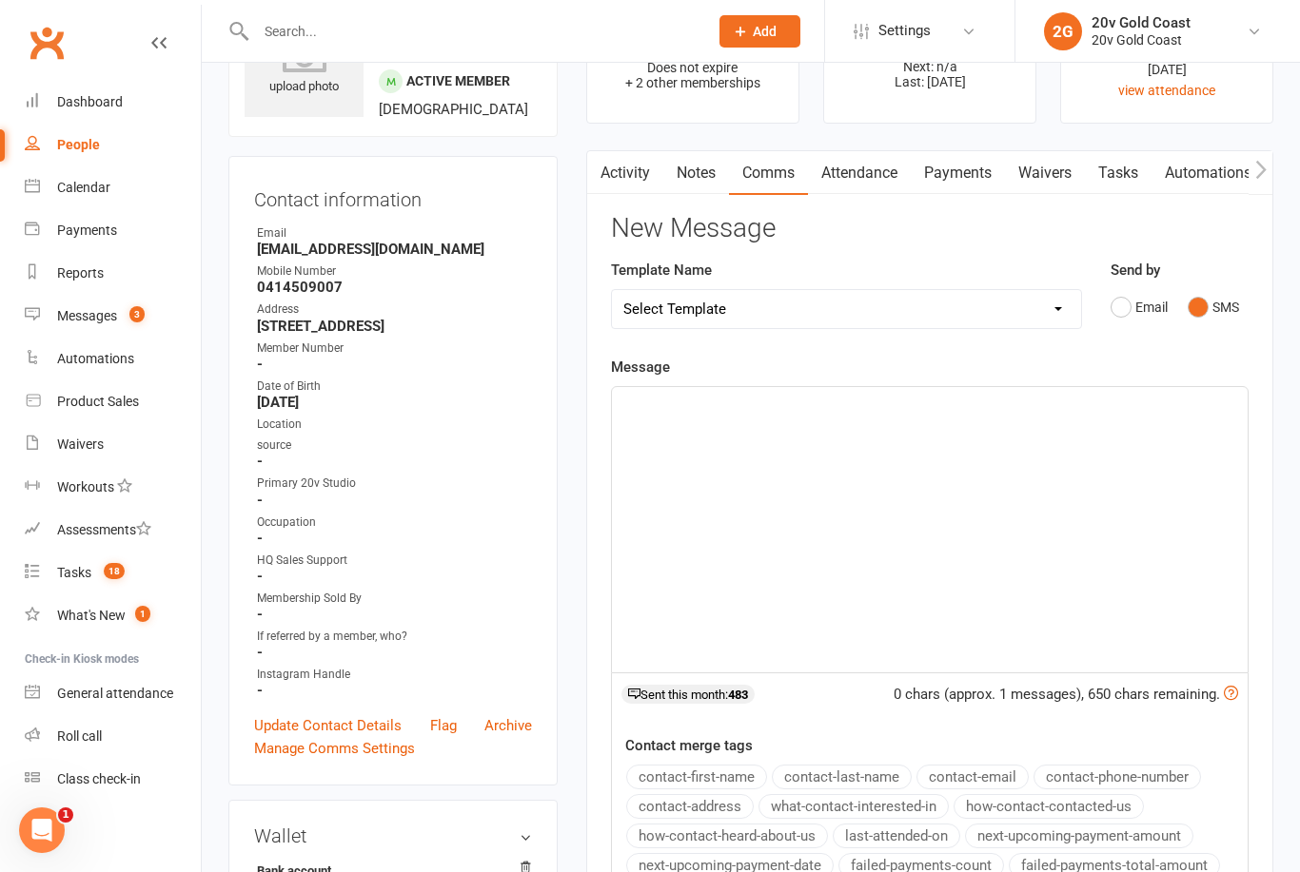
click at [627, 190] on link "Activity" at bounding box center [625, 173] width 76 height 44
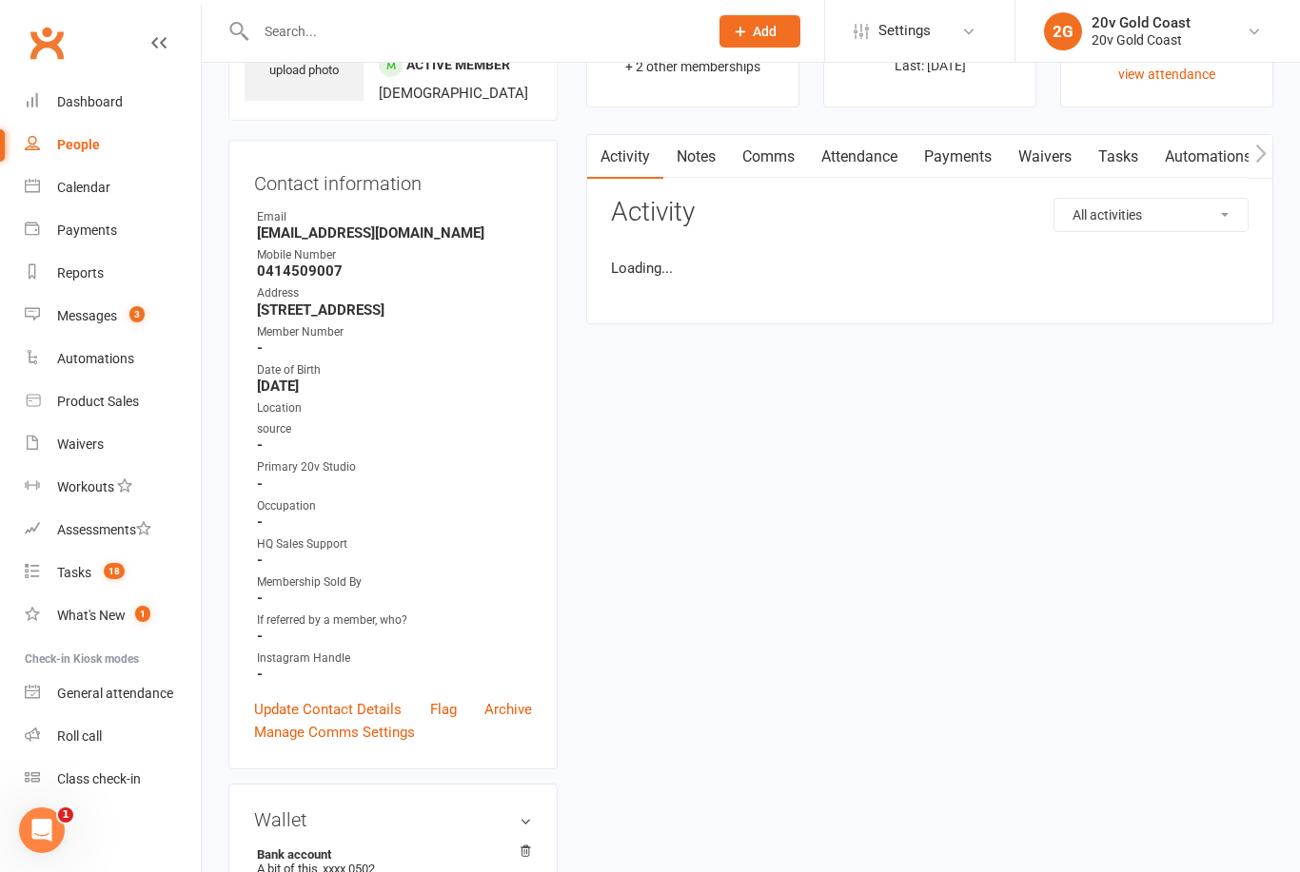
scroll to position [168, 0]
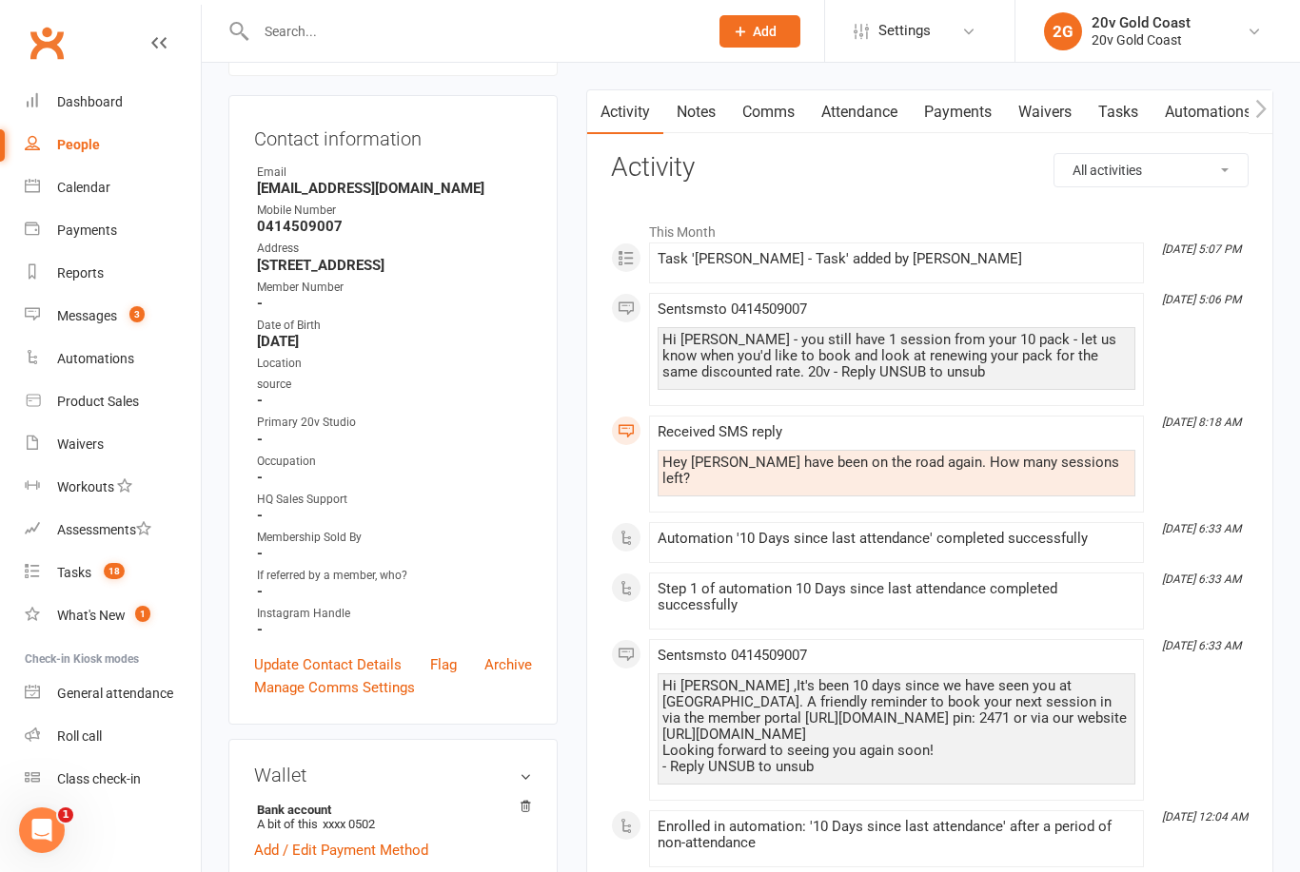
click at [1137, 104] on link "Tasks" at bounding box center [1118, 112] width 67 height 44
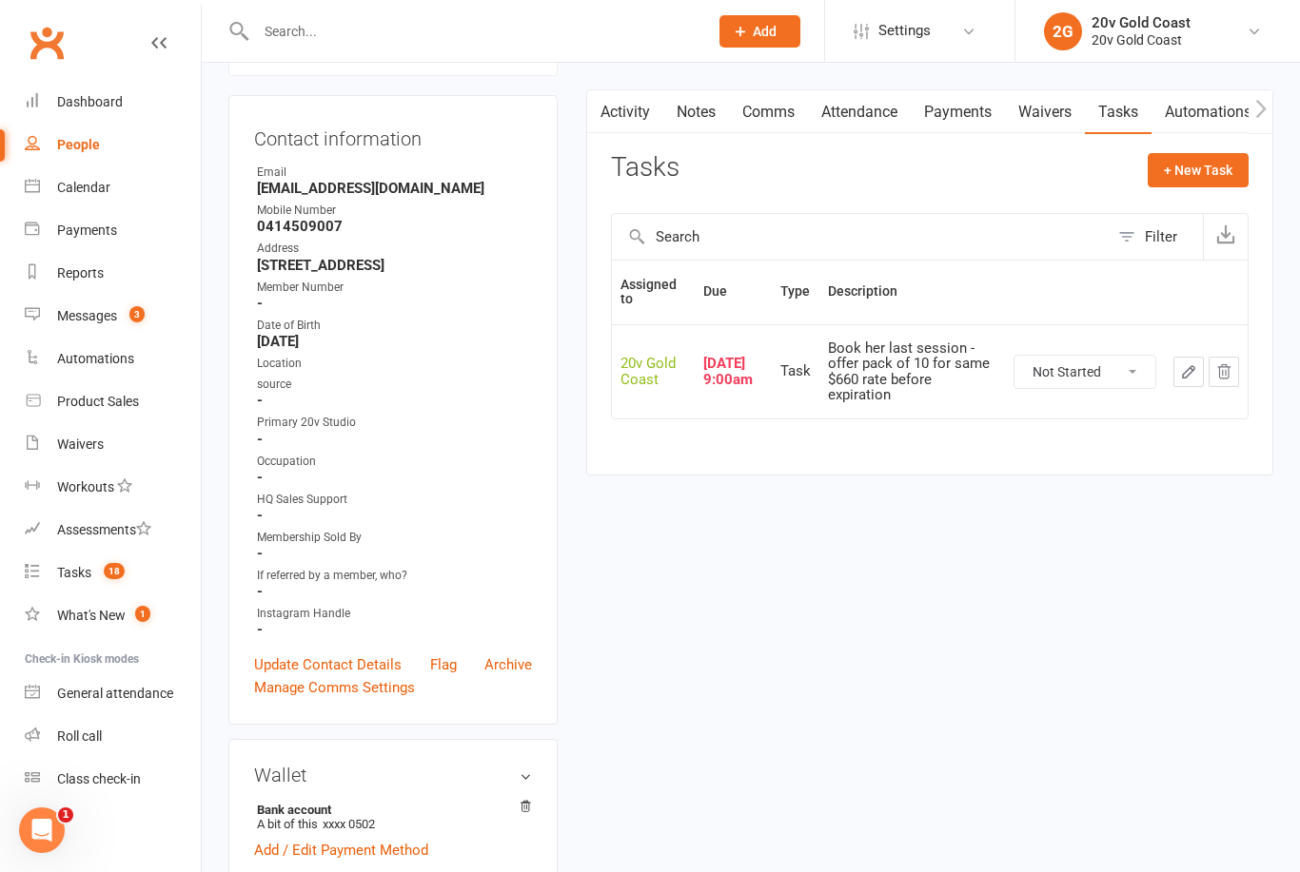
click at [775, 116] on link "Comms" at bounding box center [768, 112] width 79 height 44
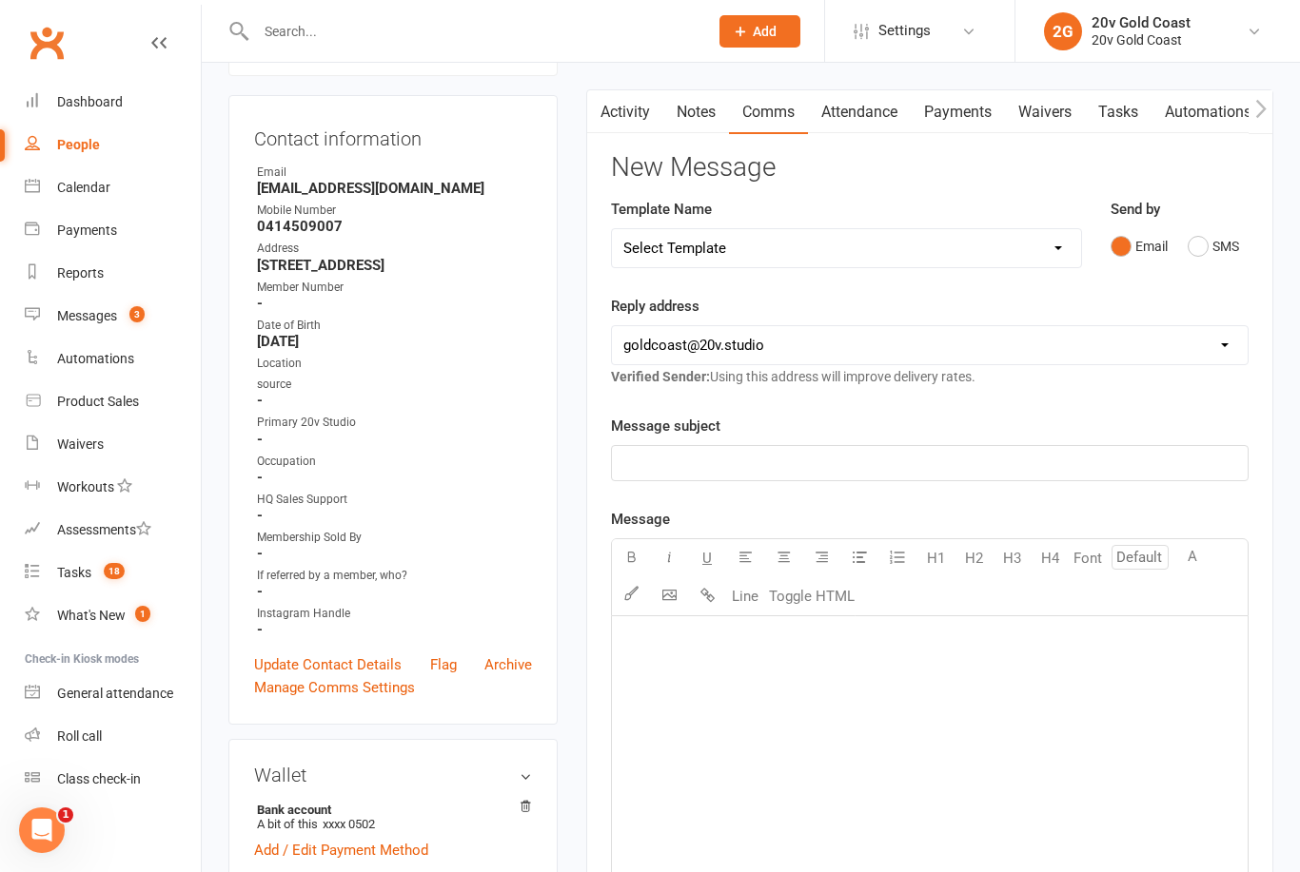
click at [1216, 240] on button "SMS" at bounding box center [1212, 246] width 51 height 36
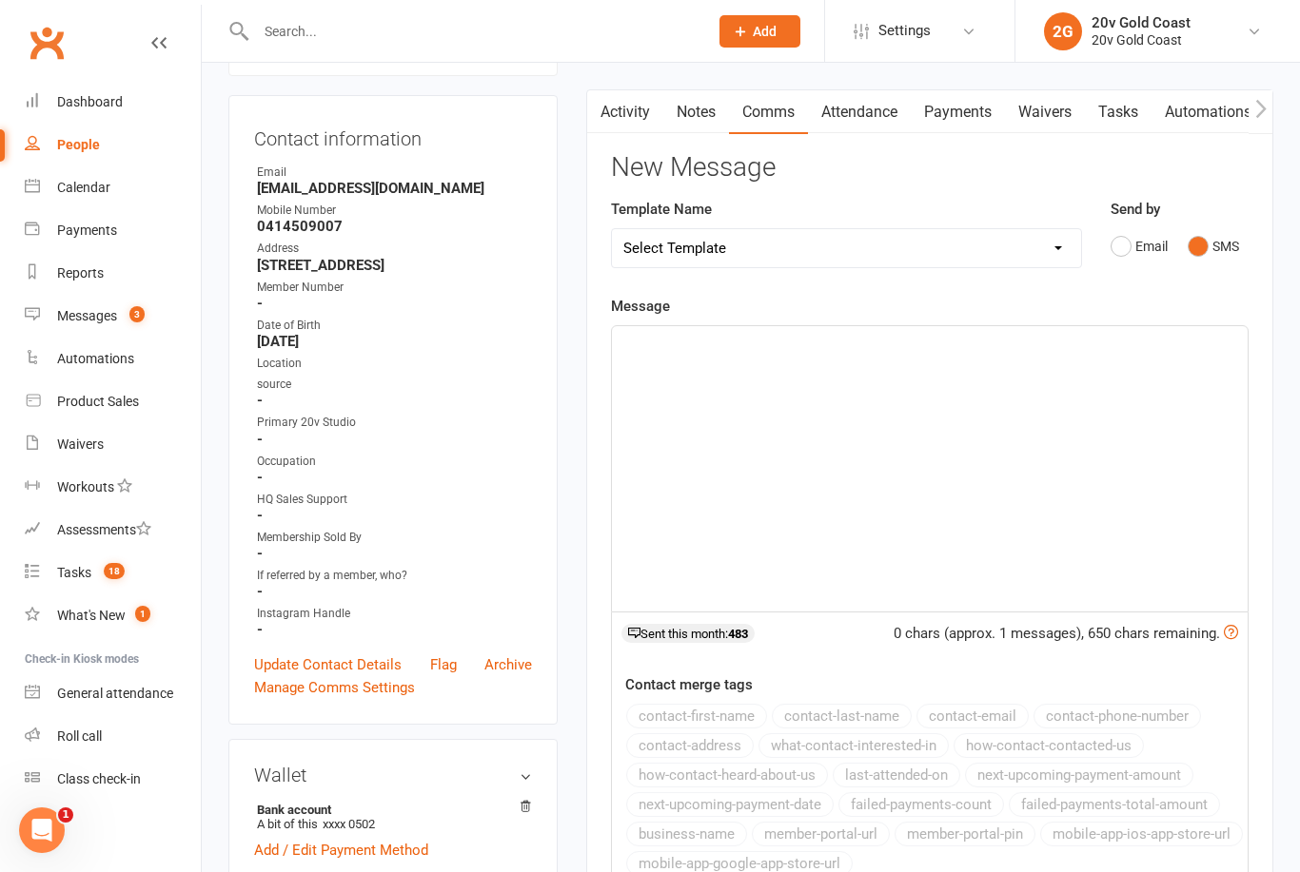
click at [1023, 464] on div "﻿" at bounding box center [930, 468] width 636 height 285
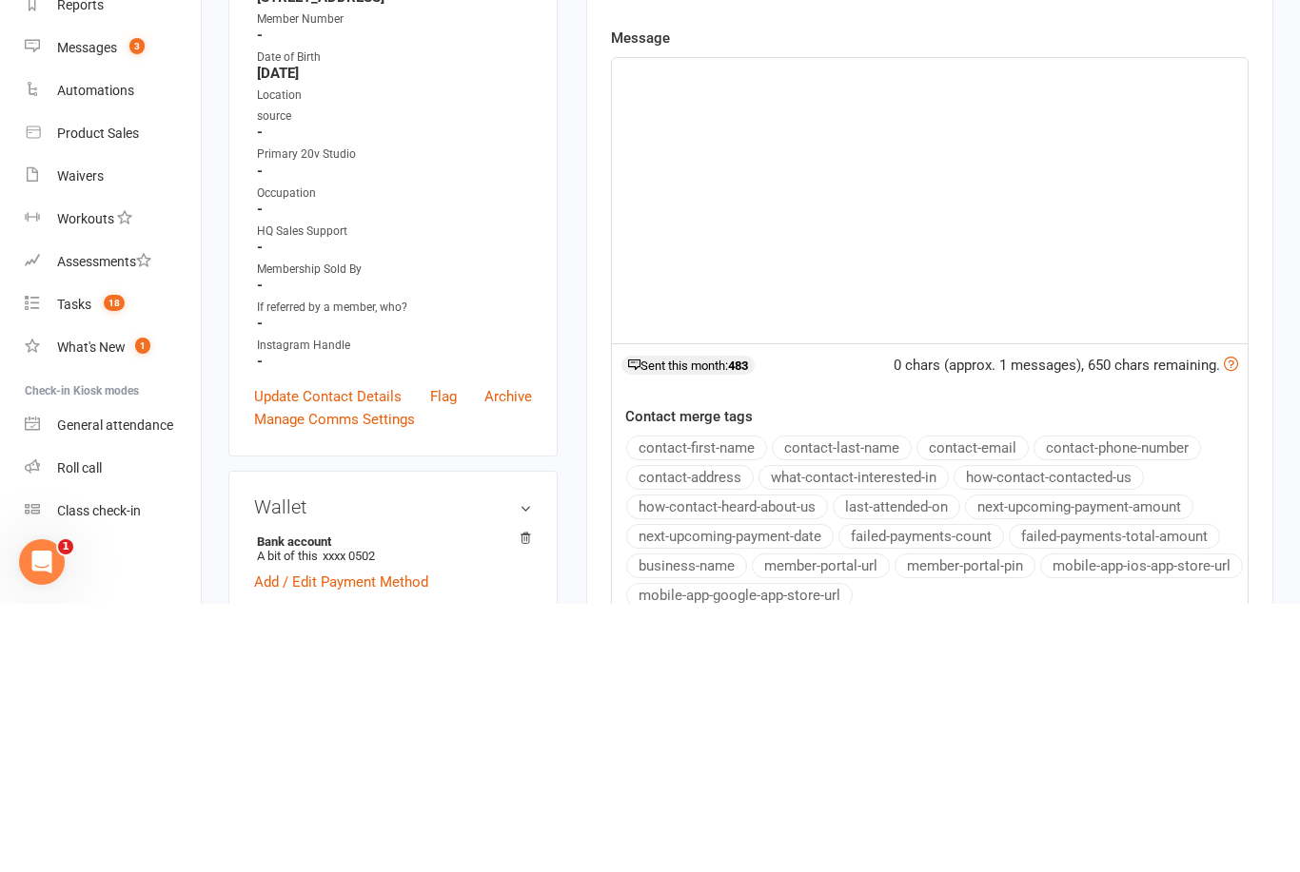
click at [1058, 326] on div "﻿" at bounding box center [930, 468] width 636 height 285
paste div
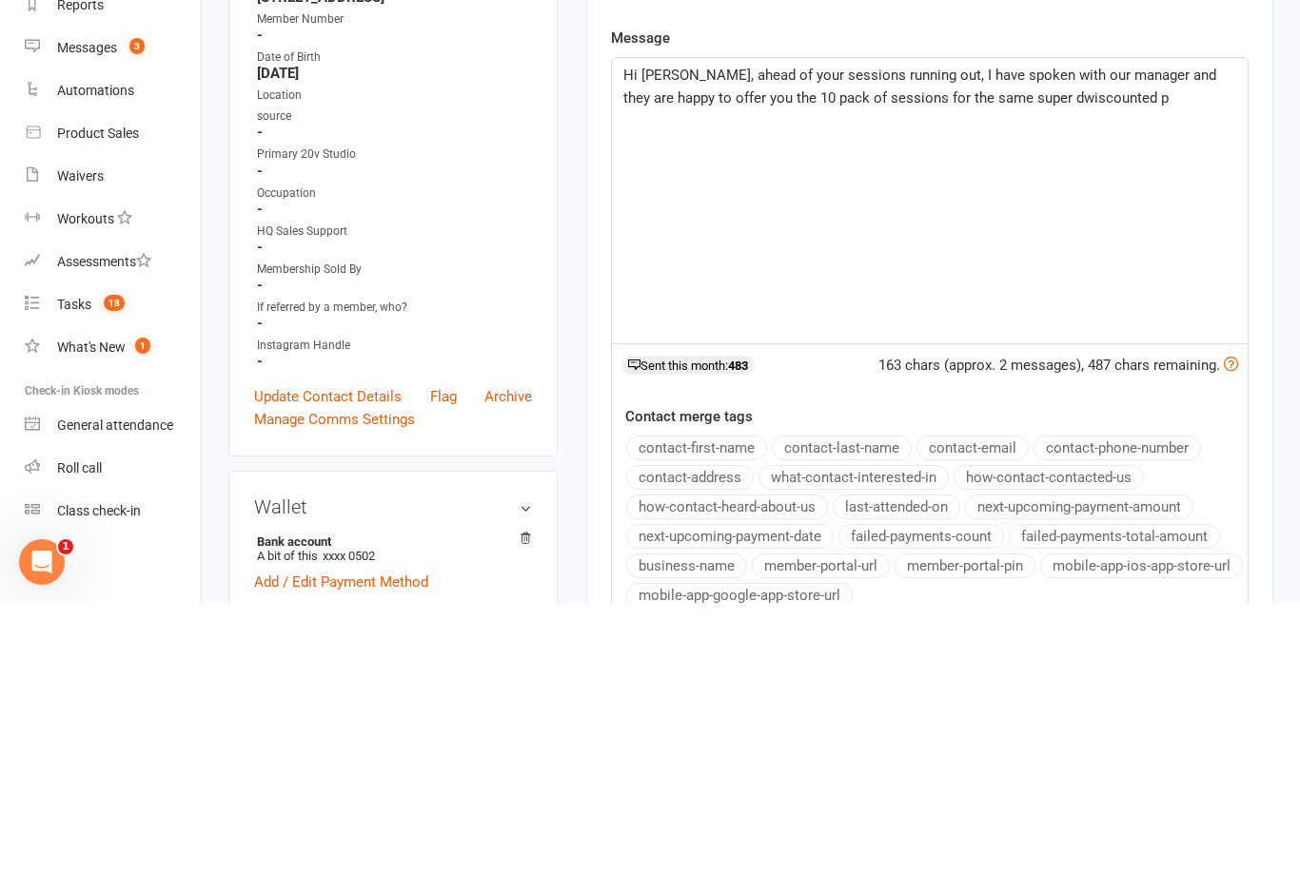
click at [1029, 335] on span "Hi [PERSON_NAME], ahead of your sessions running out, I have spoken with our ma…" at bounding box center [921, 355] width 597 height 40
click at [1099, 326] on div "Hi [PERSON_NAME], ahead of your sessions running out, I have spoken with our ma…" at bounding box center [930, 468] width 636 height 285
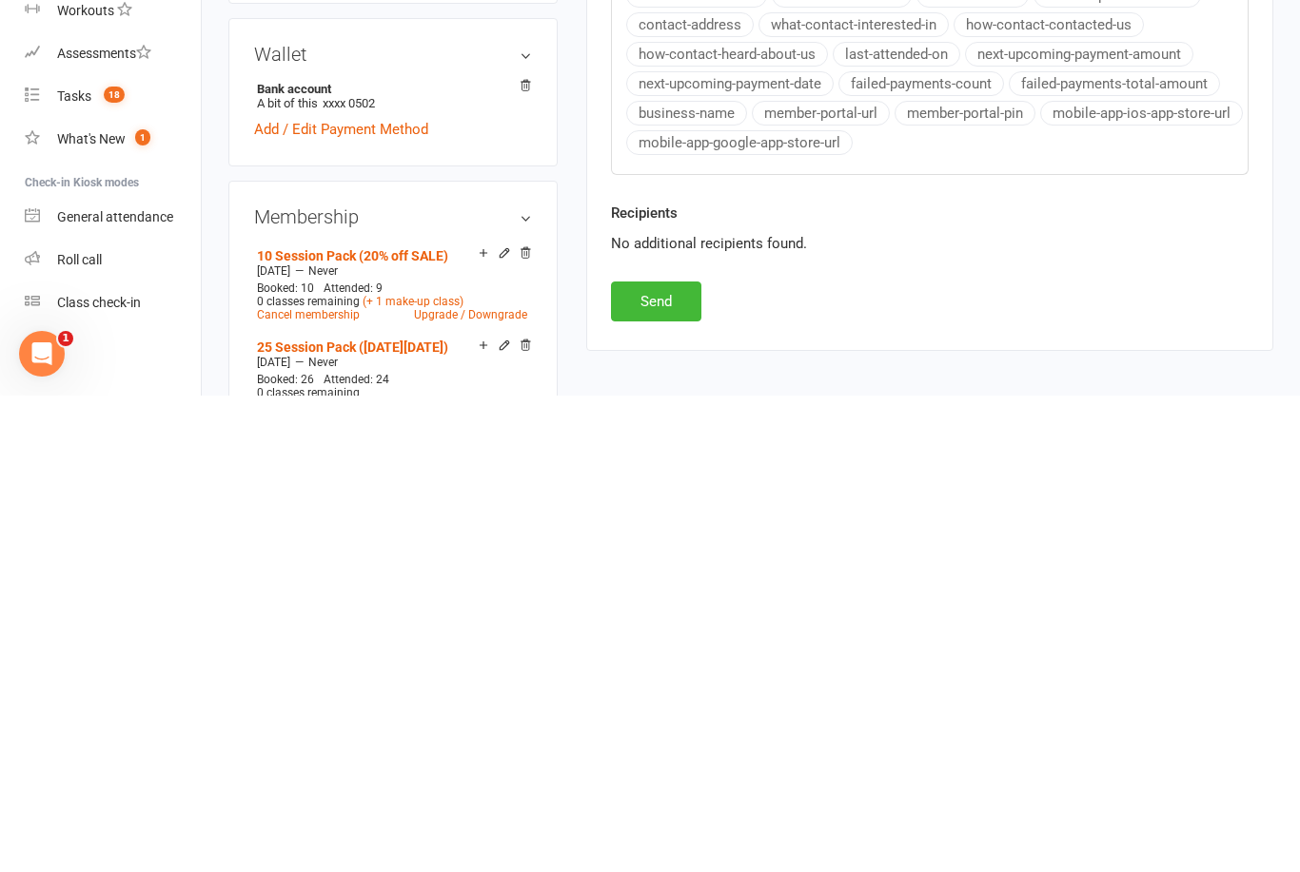
click at [646, 758] on button "Send" at bounding box center [656, 778] width 90 height 40
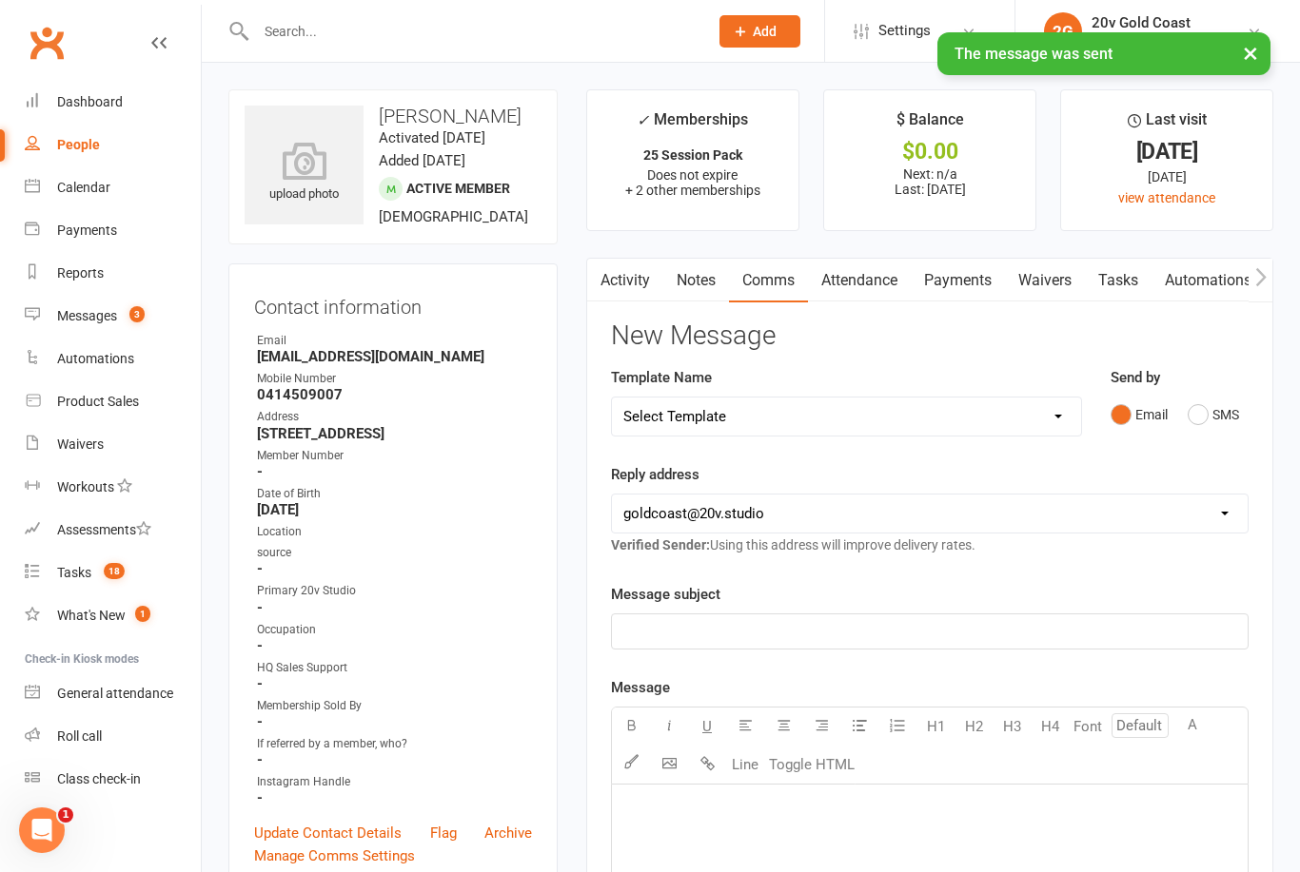
click at [1121, 271] on link "Tasks" at bounding box center [1118, 281] width 67 height 44
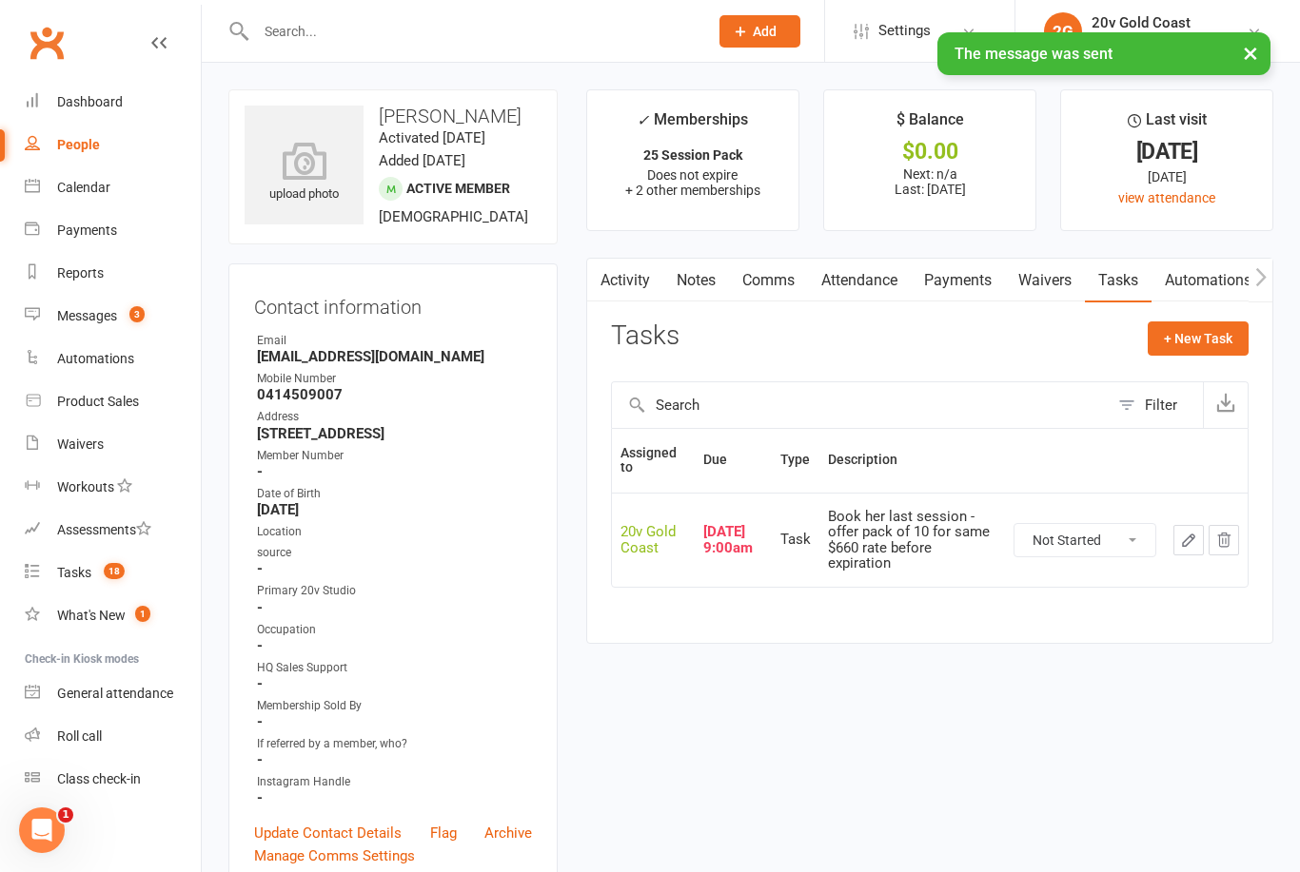
click at [1125, 529] on select "Not Started In Progress Waiting Complete" at bounding box center [1084, 540] width 141 height 32
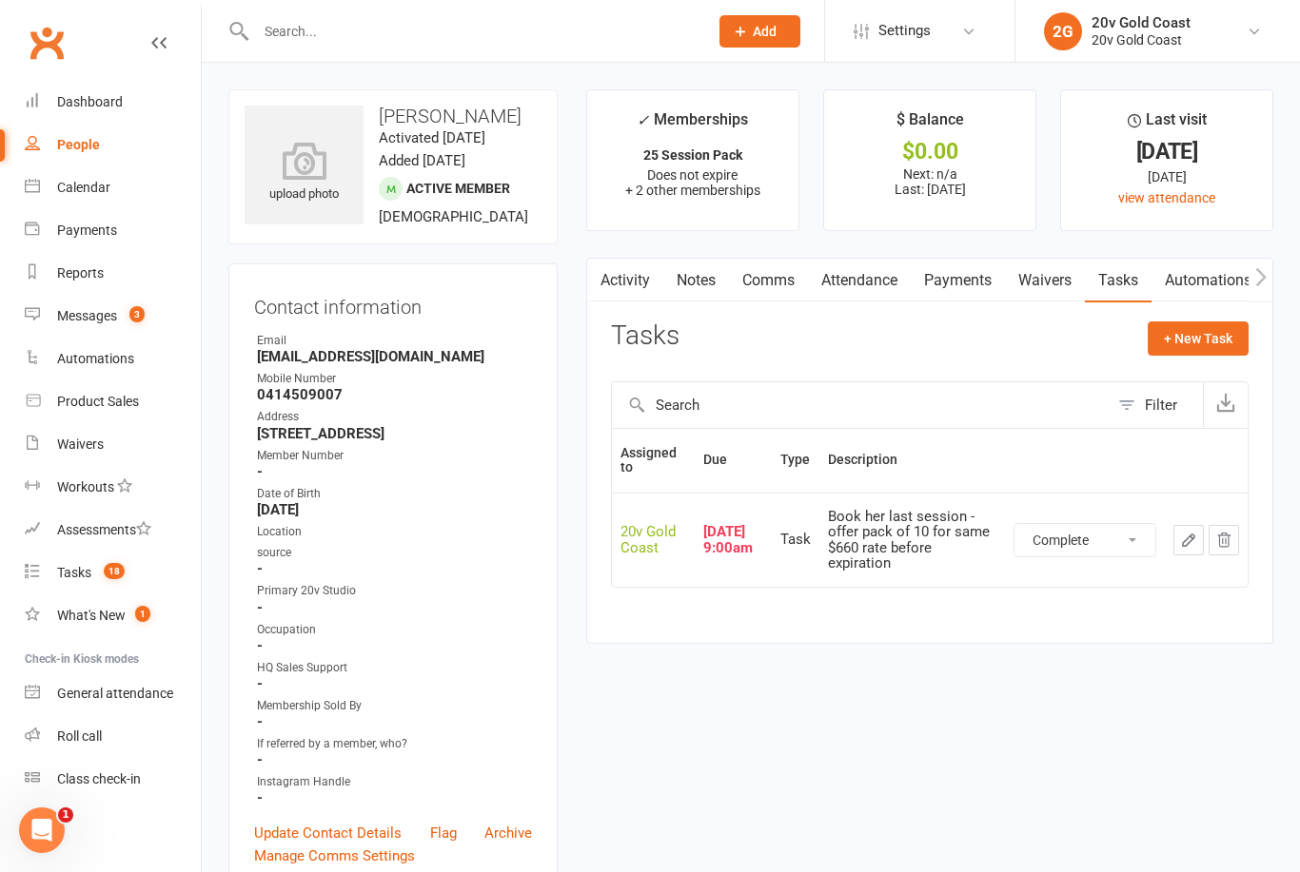
select select "unstarted"
click at [1208, 343] on button "+ New Task" at bounding box center [1197, 339] width 101 height 34
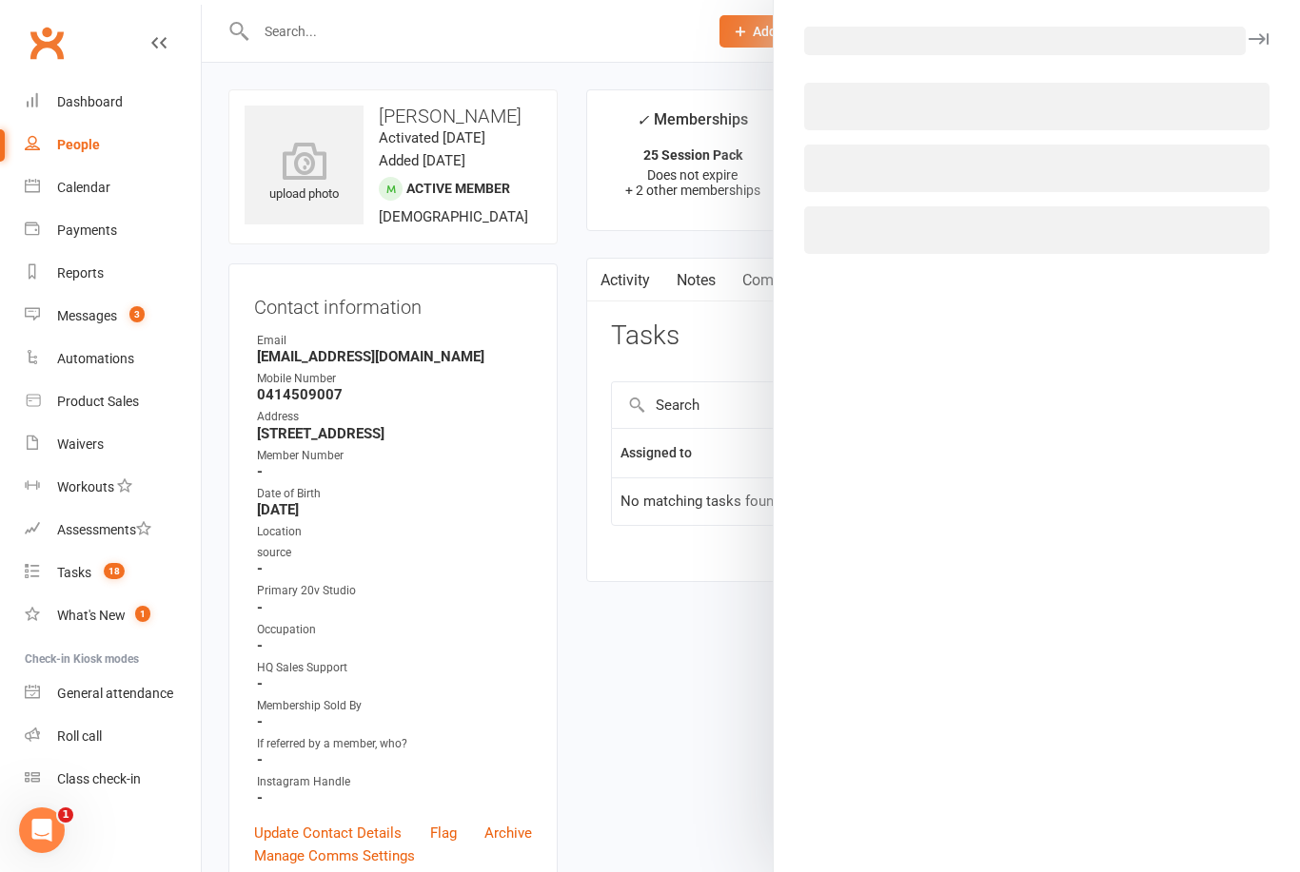
select select "45734"
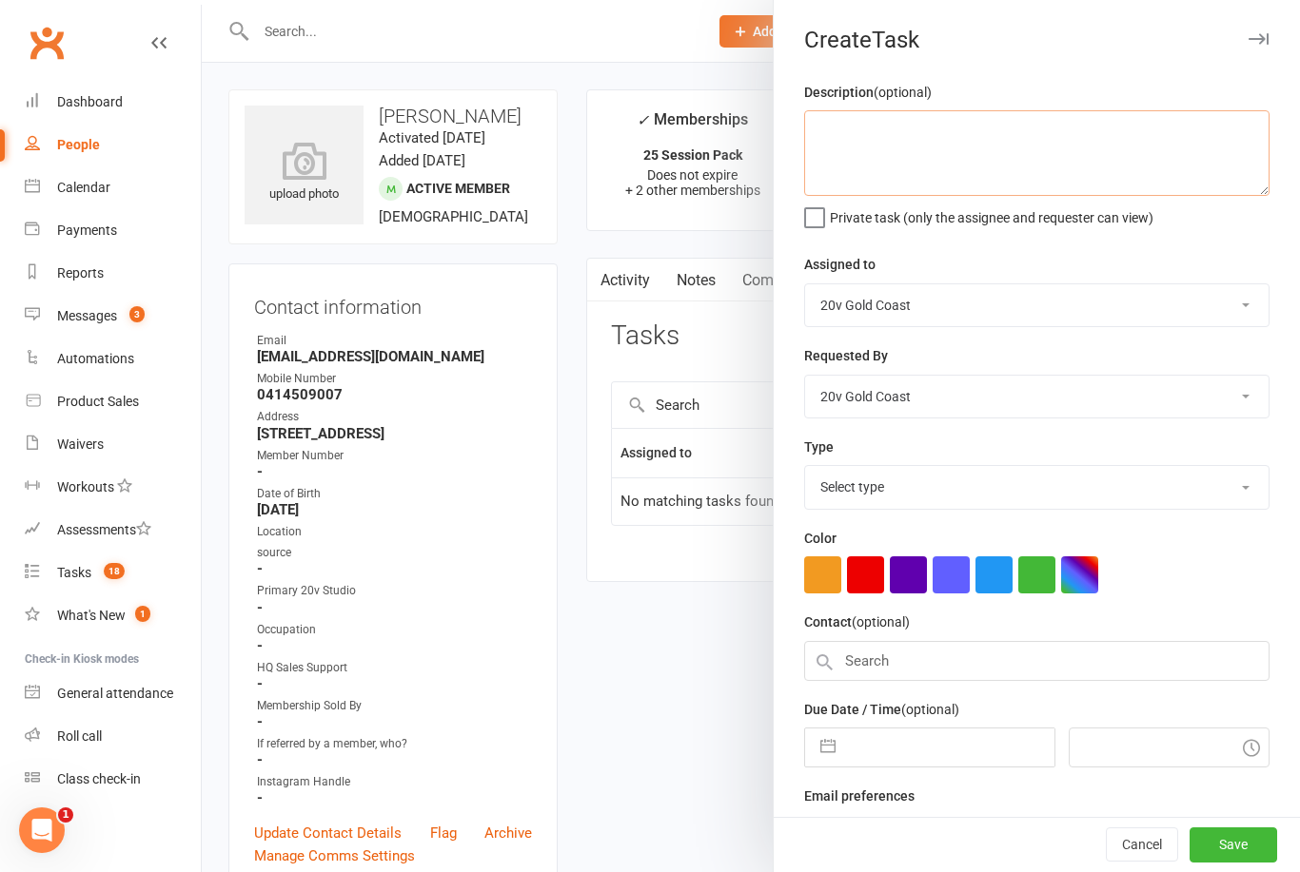
click at [1107, 154] on textarea at bounding box center [1036, 153] width 465 height 86
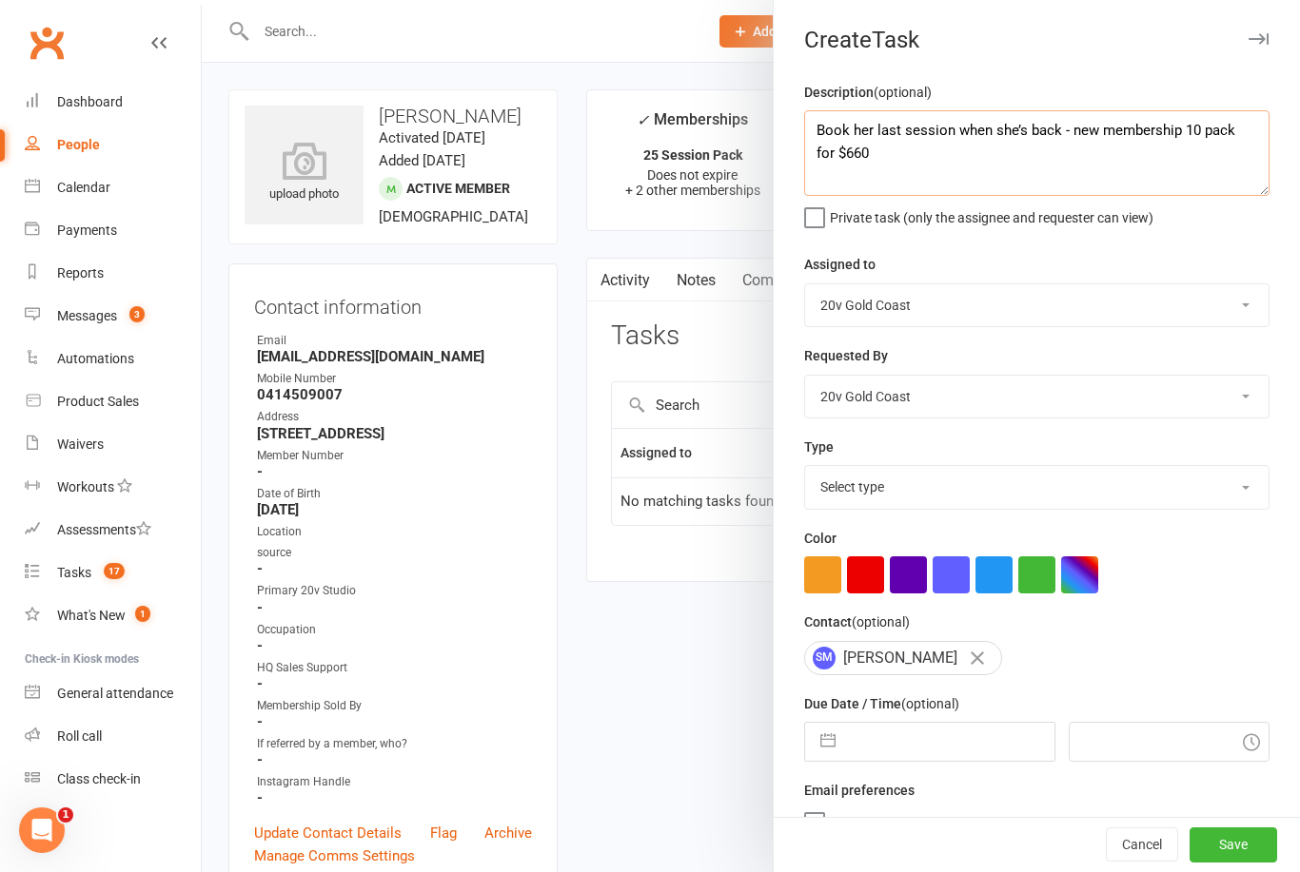
type textarea "Book her last session when she’s back - new membership 10 pack for $660"
click at [1198, 258] on div "Assigned to [PERSON_NAME] [PERSON_NAME] 20v Gold Coast 20v HQ [PERSON_NAME] [PE…" at bounding box center [1036, 290] width 465 height 74
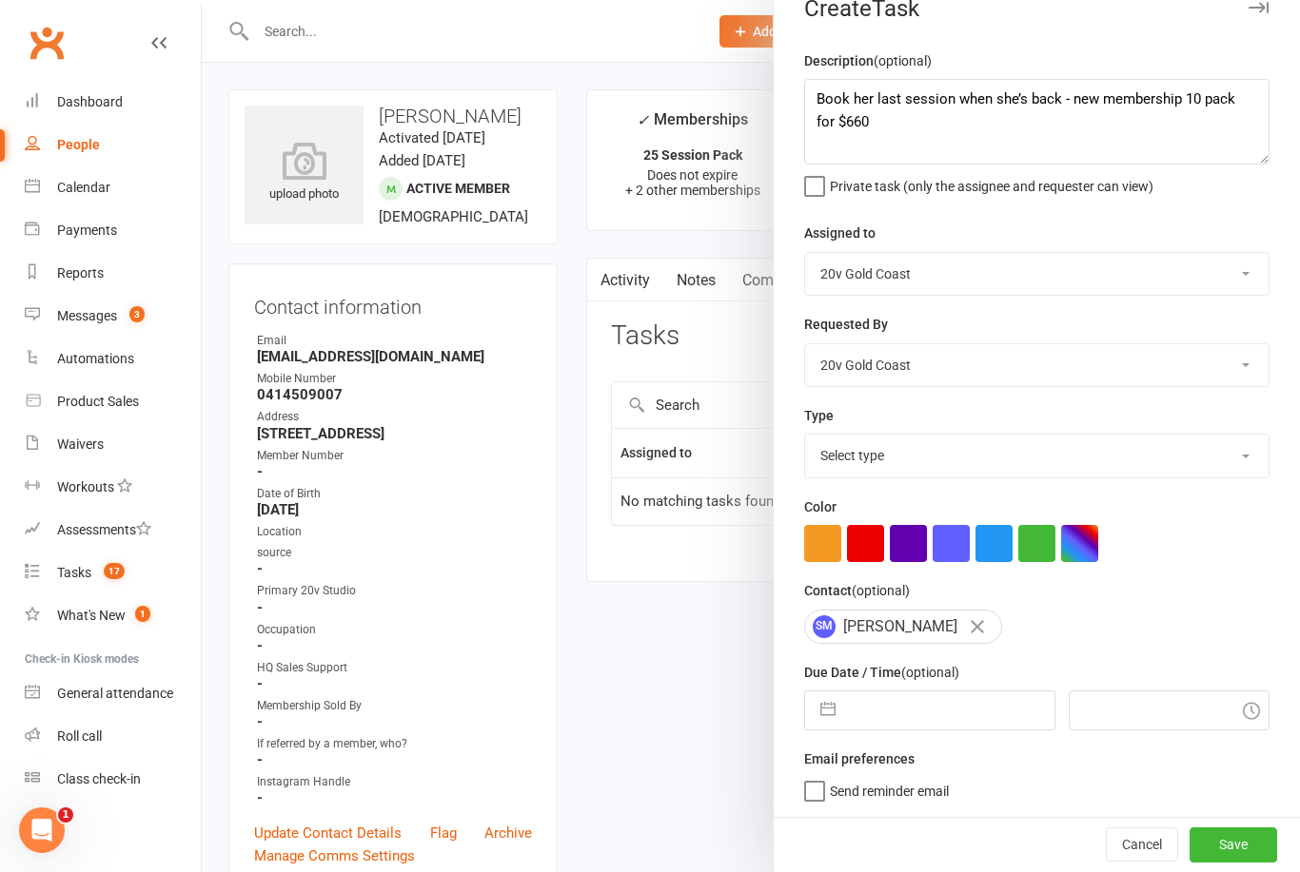
click at [840, 709] on button "button" at bounding box center [828, 711] width 34 height 38
select select "7"
select select "2025"
select select "8"
select select "2025"
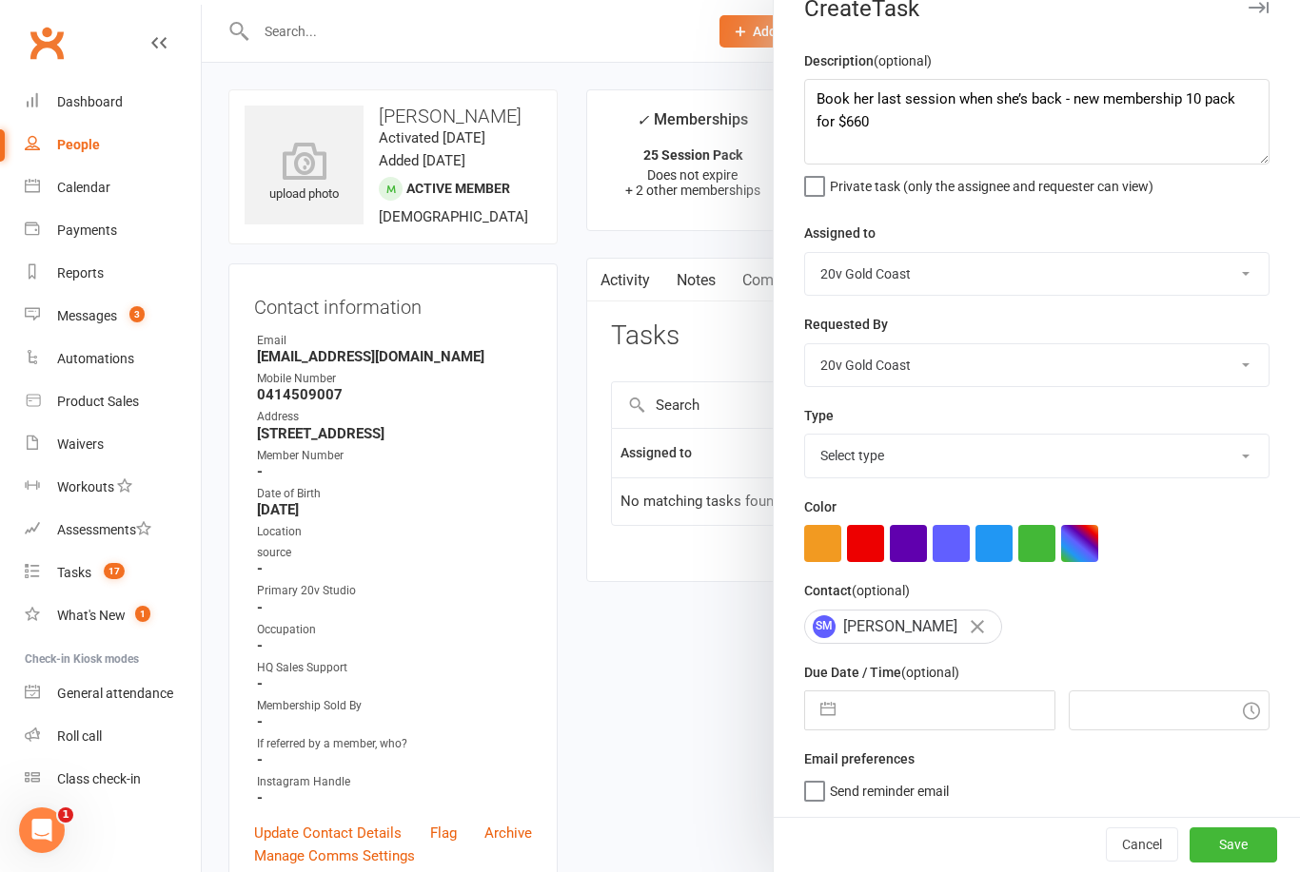
select select "9"
select select "2025"
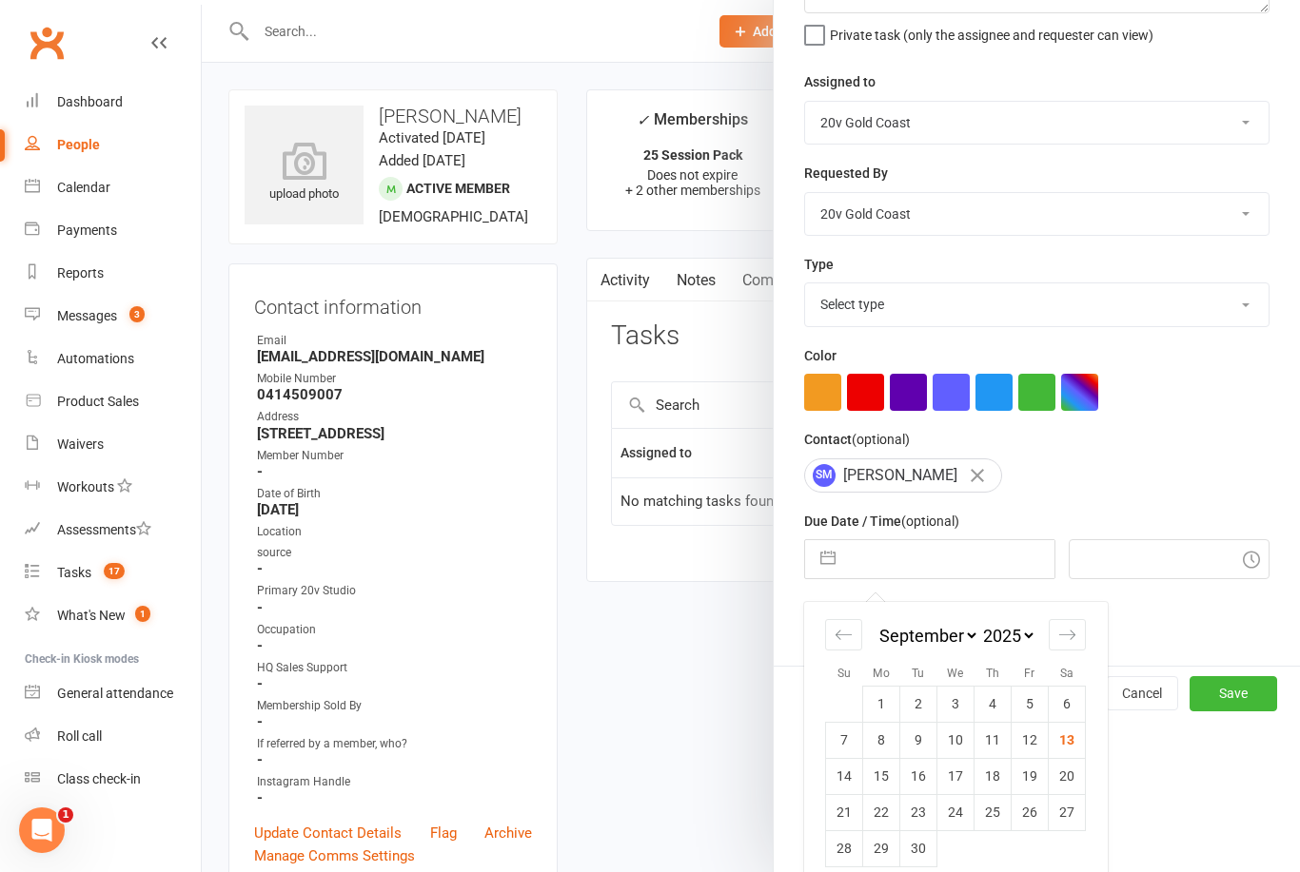
scroll to position [183, 0]
click at [921, 780] on td "16" at bounding box center [918, 776] width 37 height 36
type input "[DATE]"
type input "7:30am"
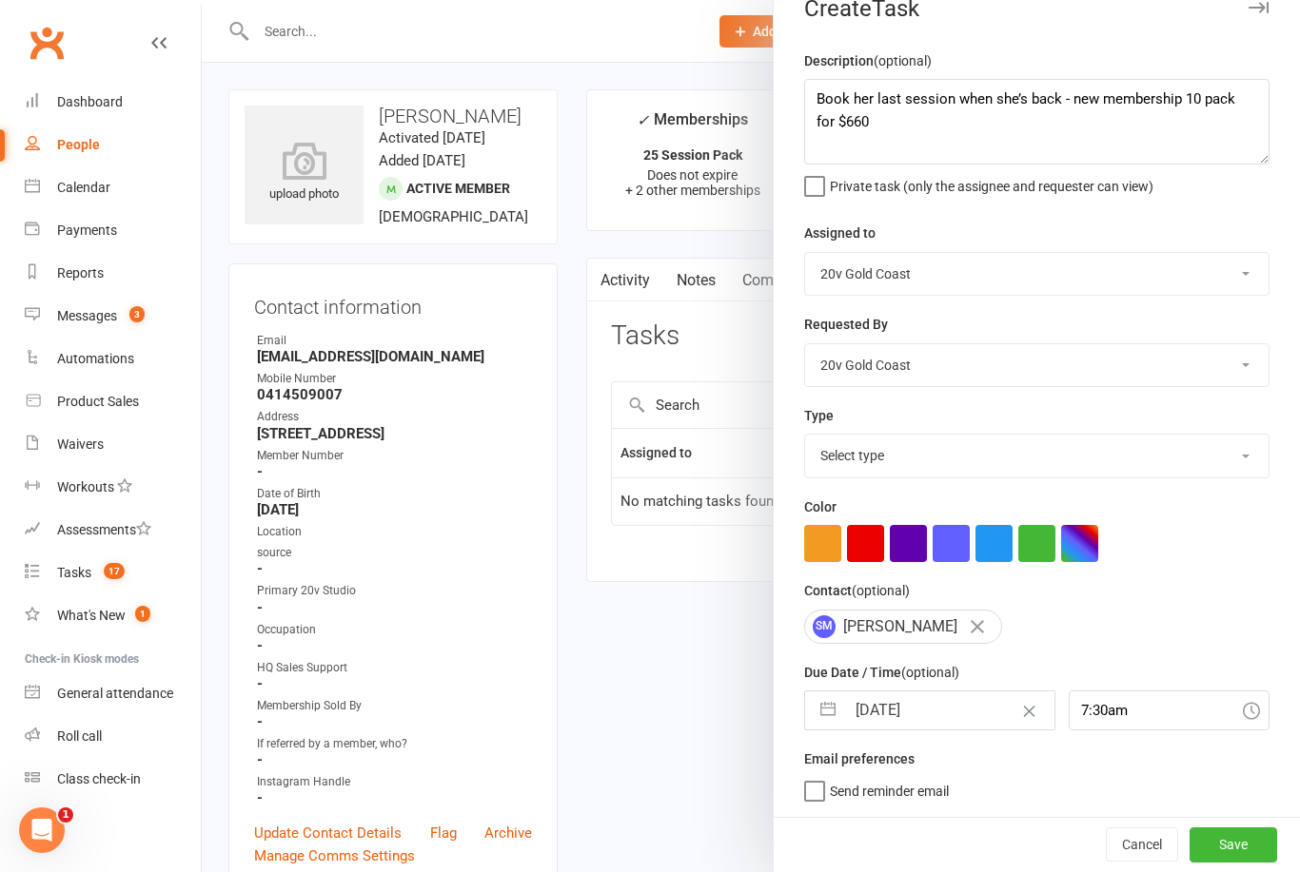
click at [1073, 444] on select "Select type Call to confirm trial Cancel down Cancel down [PERSON_NAME] and [PE…" at bounding box center [1036, 456] width 463 height 42
click at [1139, 466] on select "Call to confirm trial Cancel down Cancel down [PERSON_NAME] and [PERSON_NAME] m…" at bounding box center [1036, 456] width 463 height 42
select select "22826"
click at [1245, 841] on button "Save" at bounding box center [1233, 845] width 88 height 34
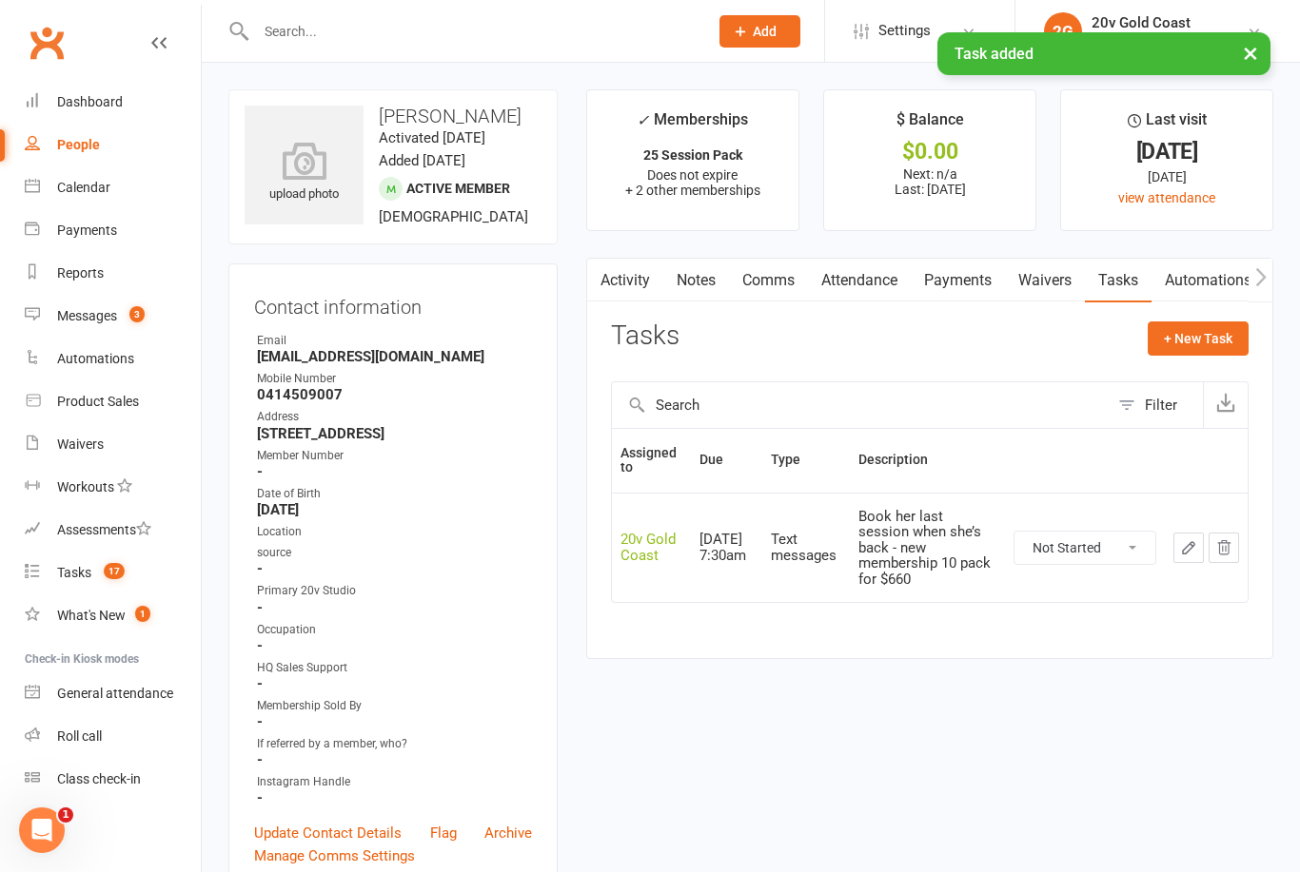
click at [117, 331] on link "Messages 3" at bounding box center [113, 316] width 176 height 43
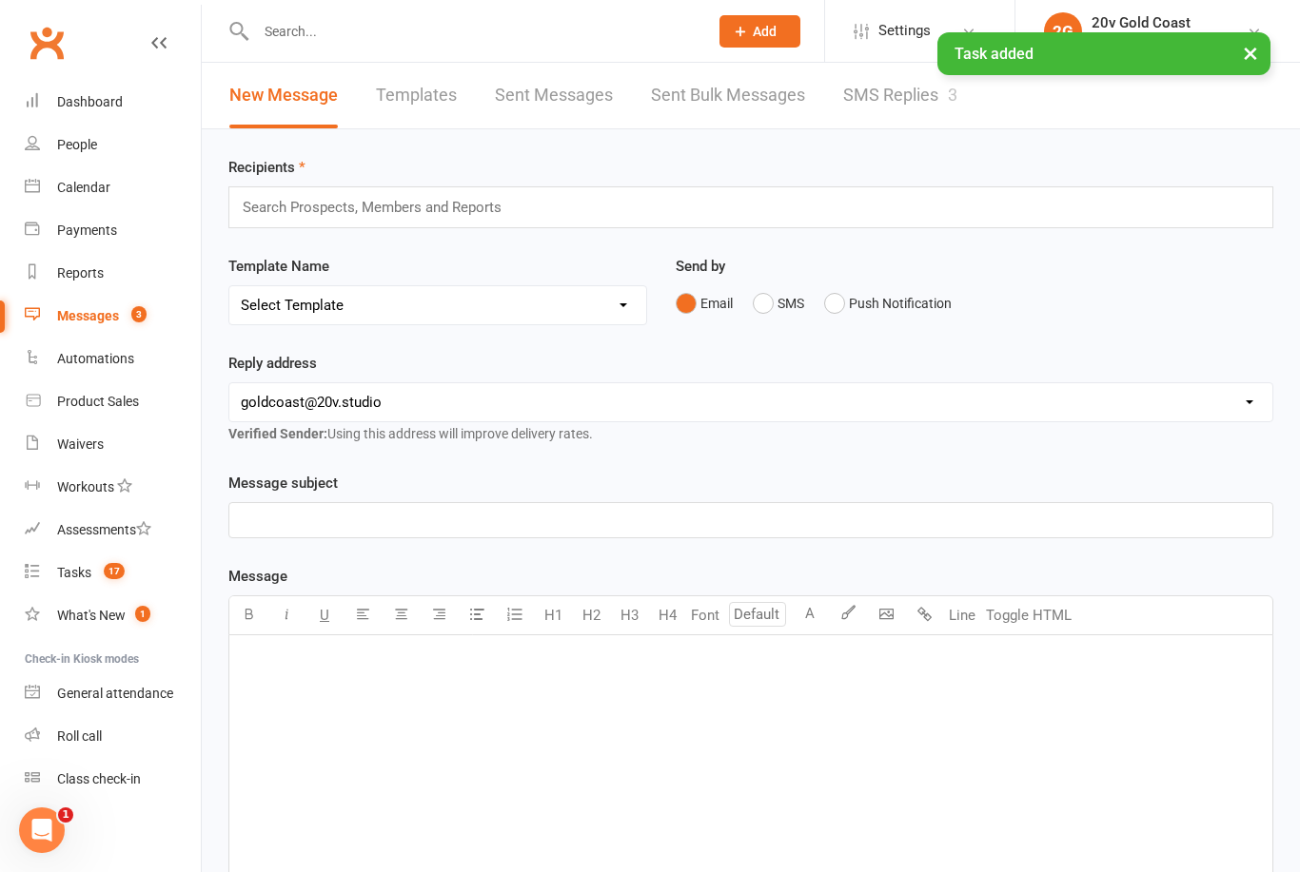
click at [100, 573] on count-badge "17" at bounding box center [109, 572] width 30 height 15
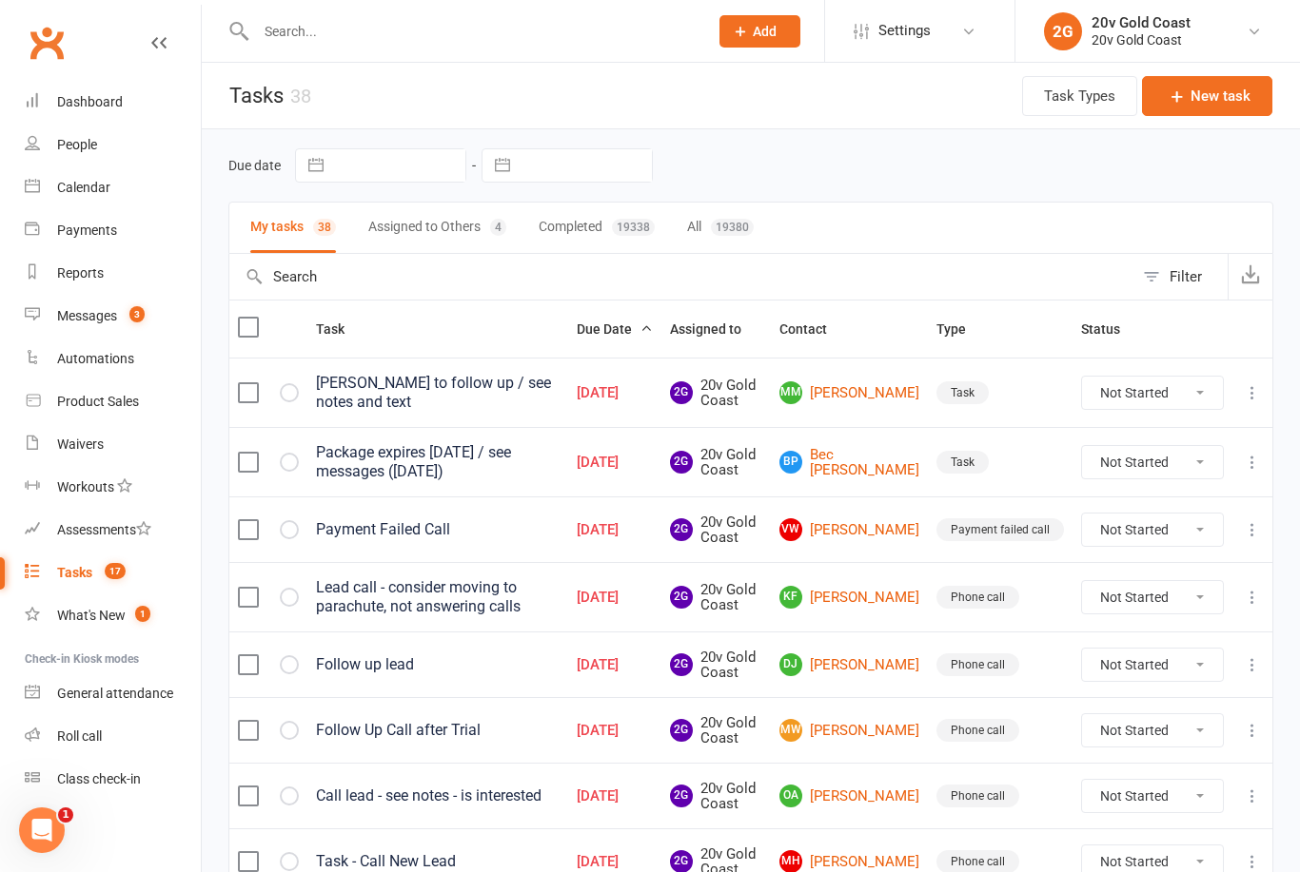
click at [894, 462] on link "BP Bec [PERSON_NAME]" at bounding box center [849, 462] width 140 height 31
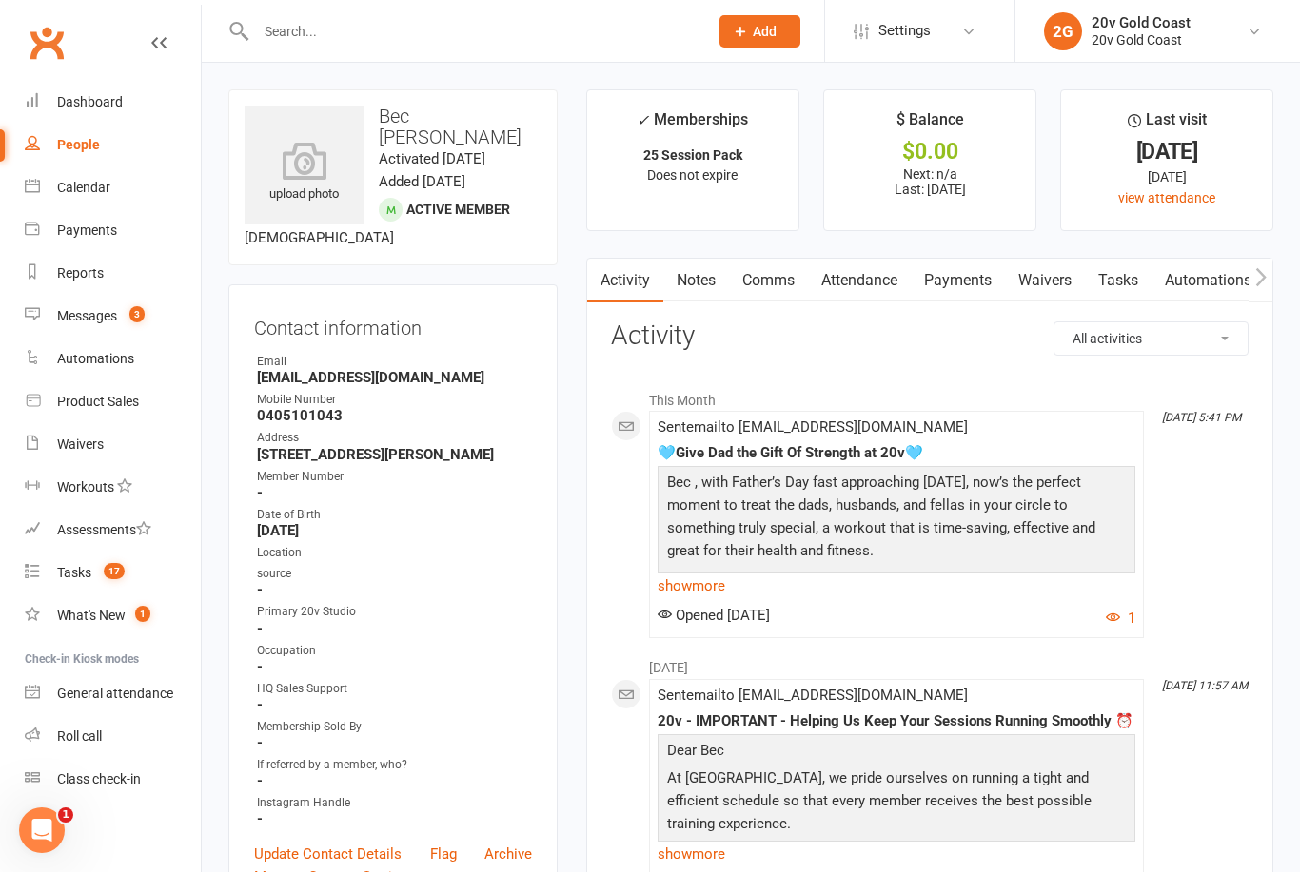
click at [777, 271] on link "Comms" at bounding box center [768, 281] width 79 height 44
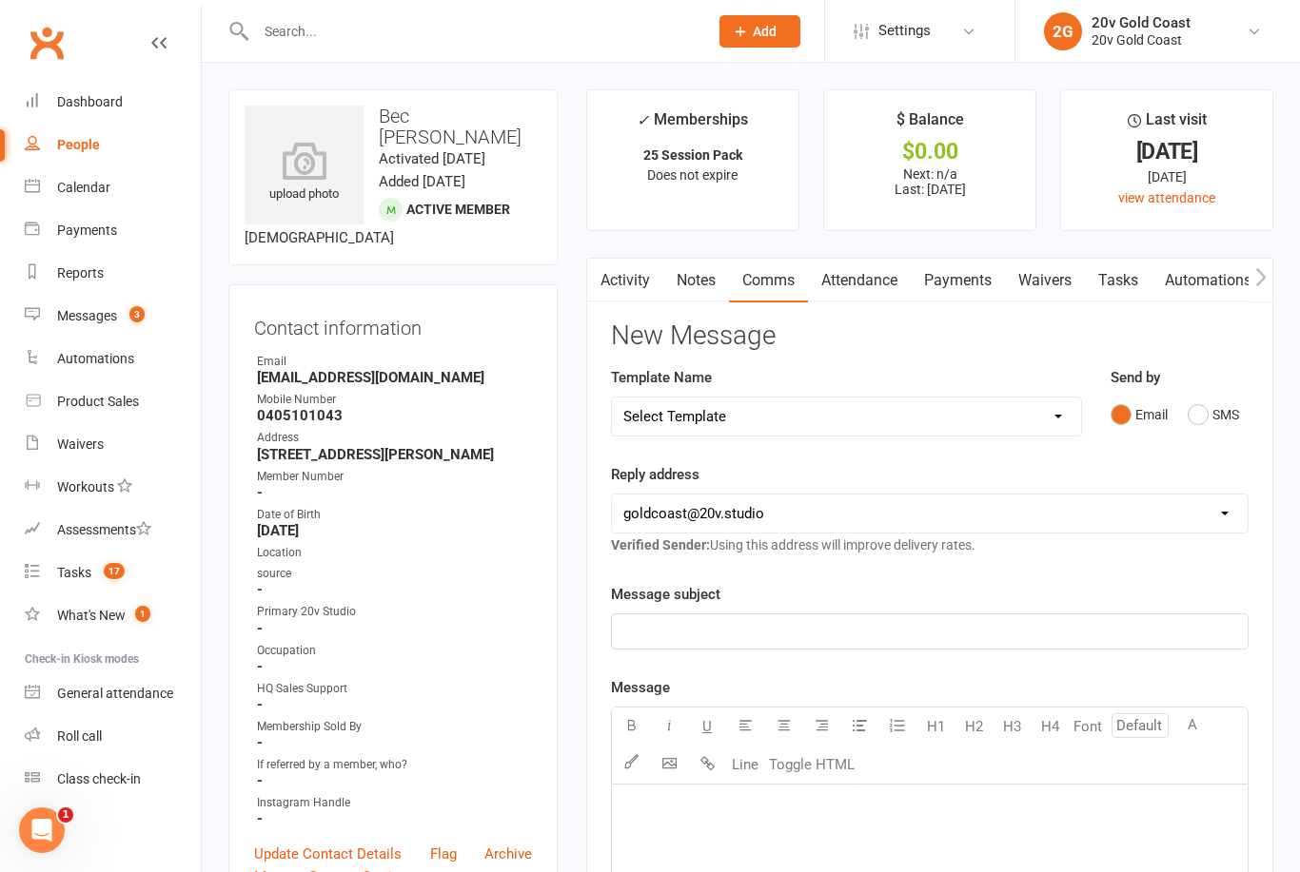
click at [1215, 429] on button "SMS" at bounding box center [1212, 415] width 51 height 36
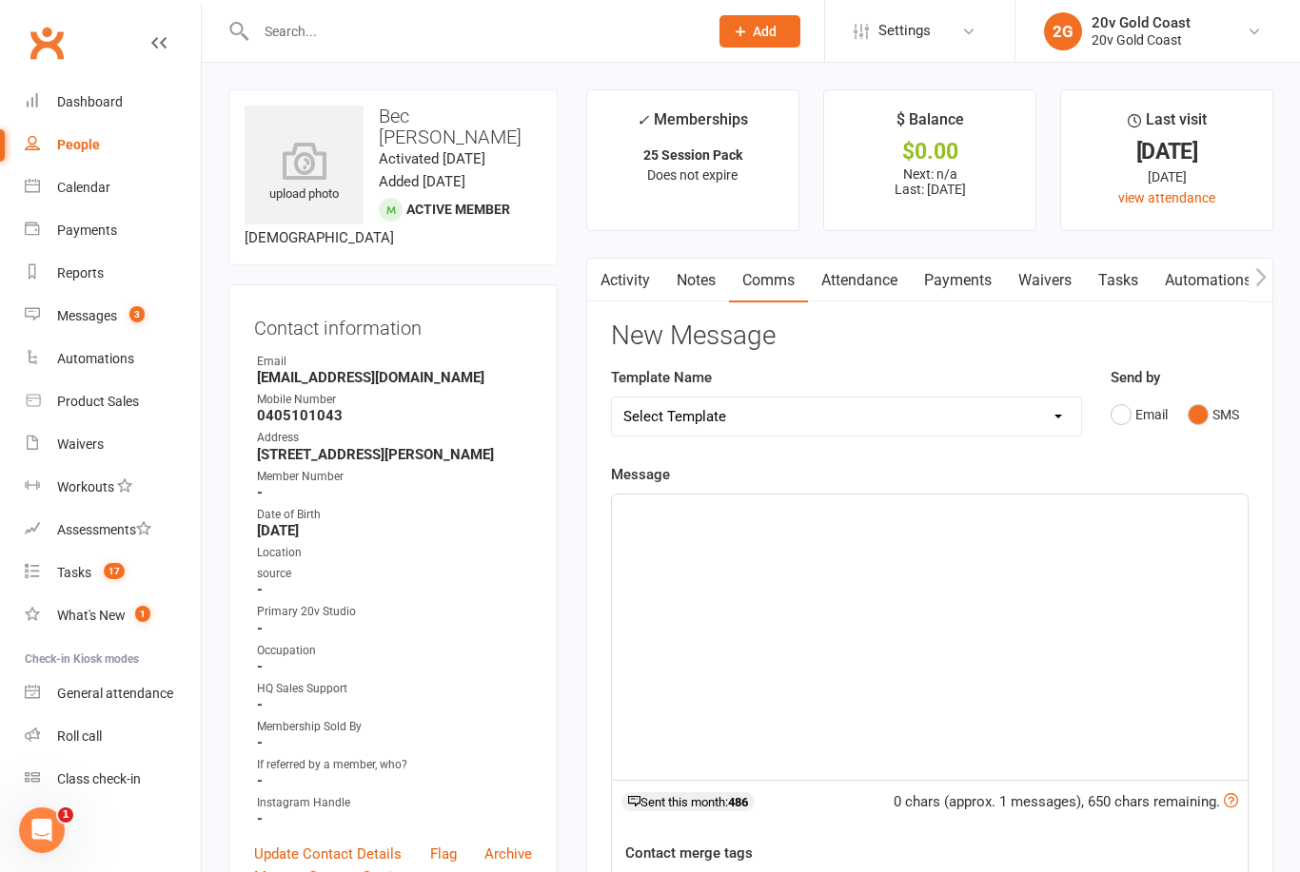
click at [1018, 612] on div "﻿" at bounding box center [930, 637] width 636 height 285
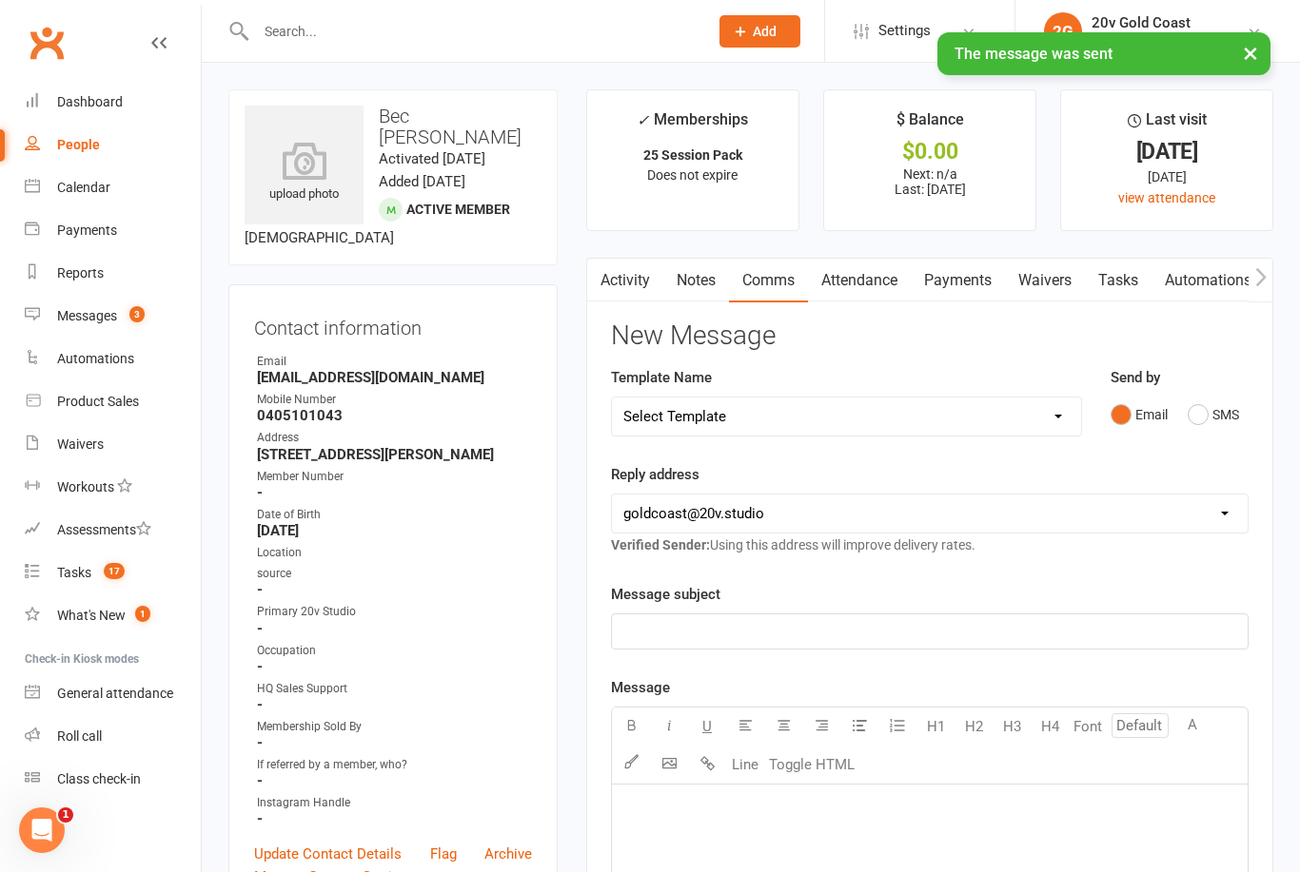
click at [1118, 281] on link "Tasks" at bounding box center [1118, 281] width 67 height 44
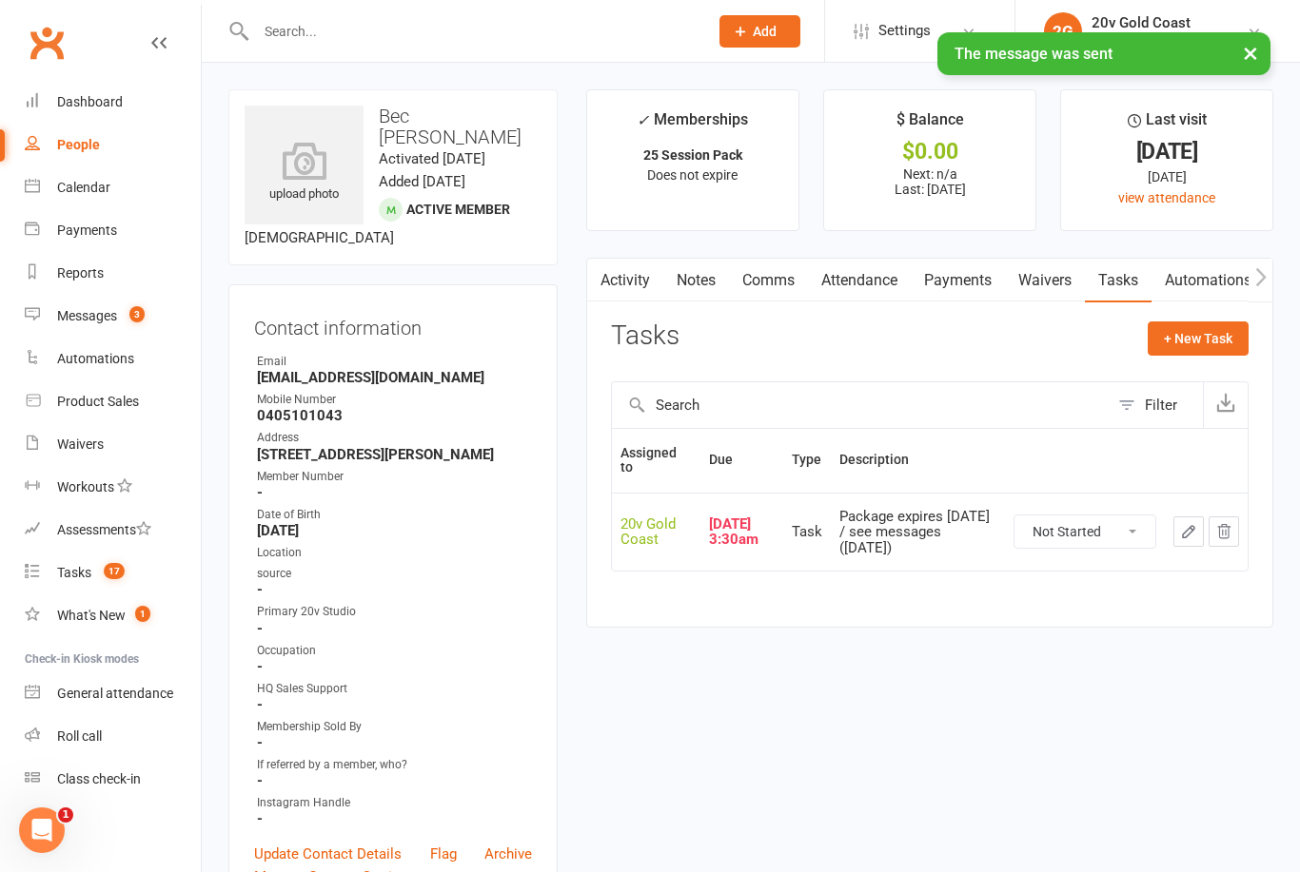
click at [1098, 539] on select "Not Started In Progress Waiting Complete" at bounding box center [1084, 532] width 141 height 32
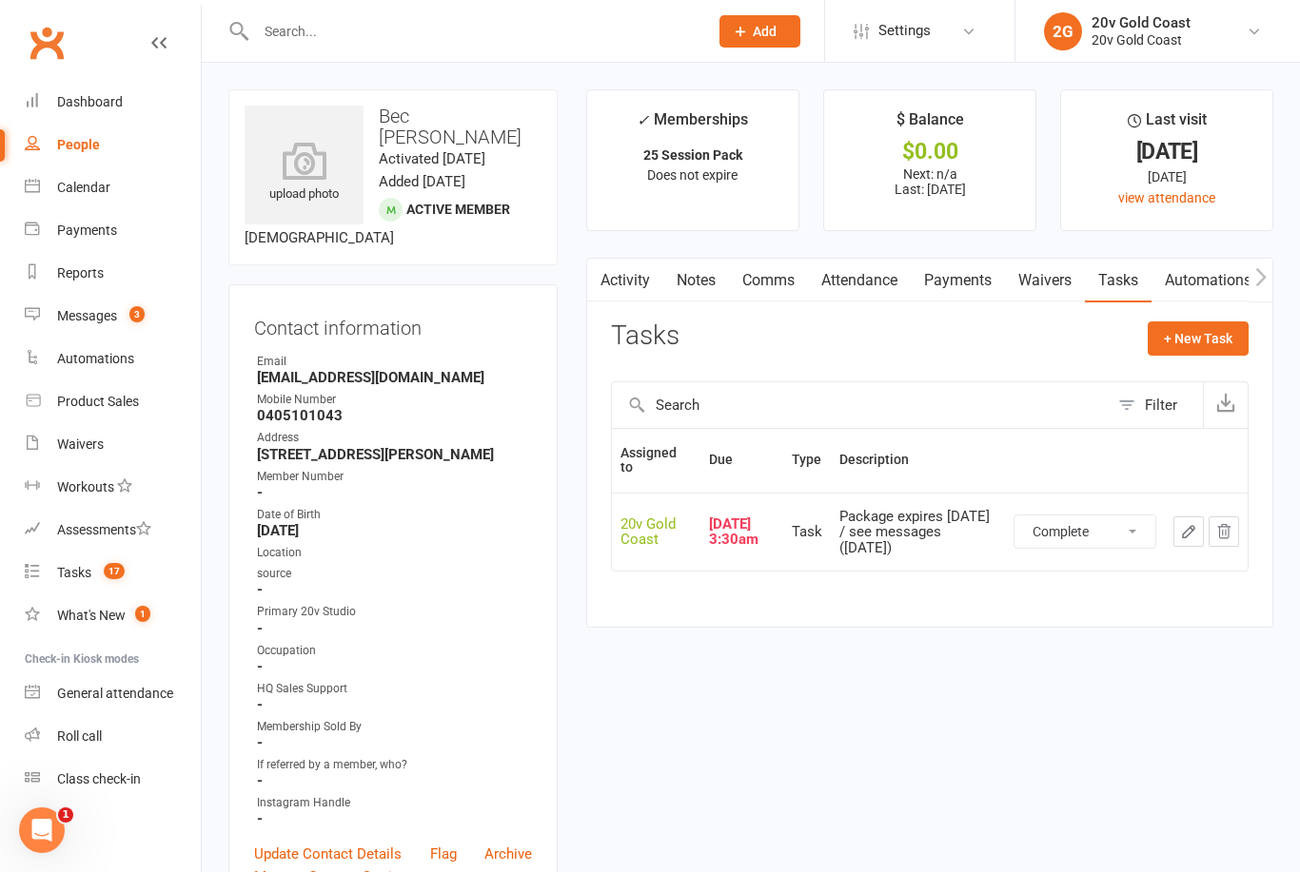
select select "unstarted"
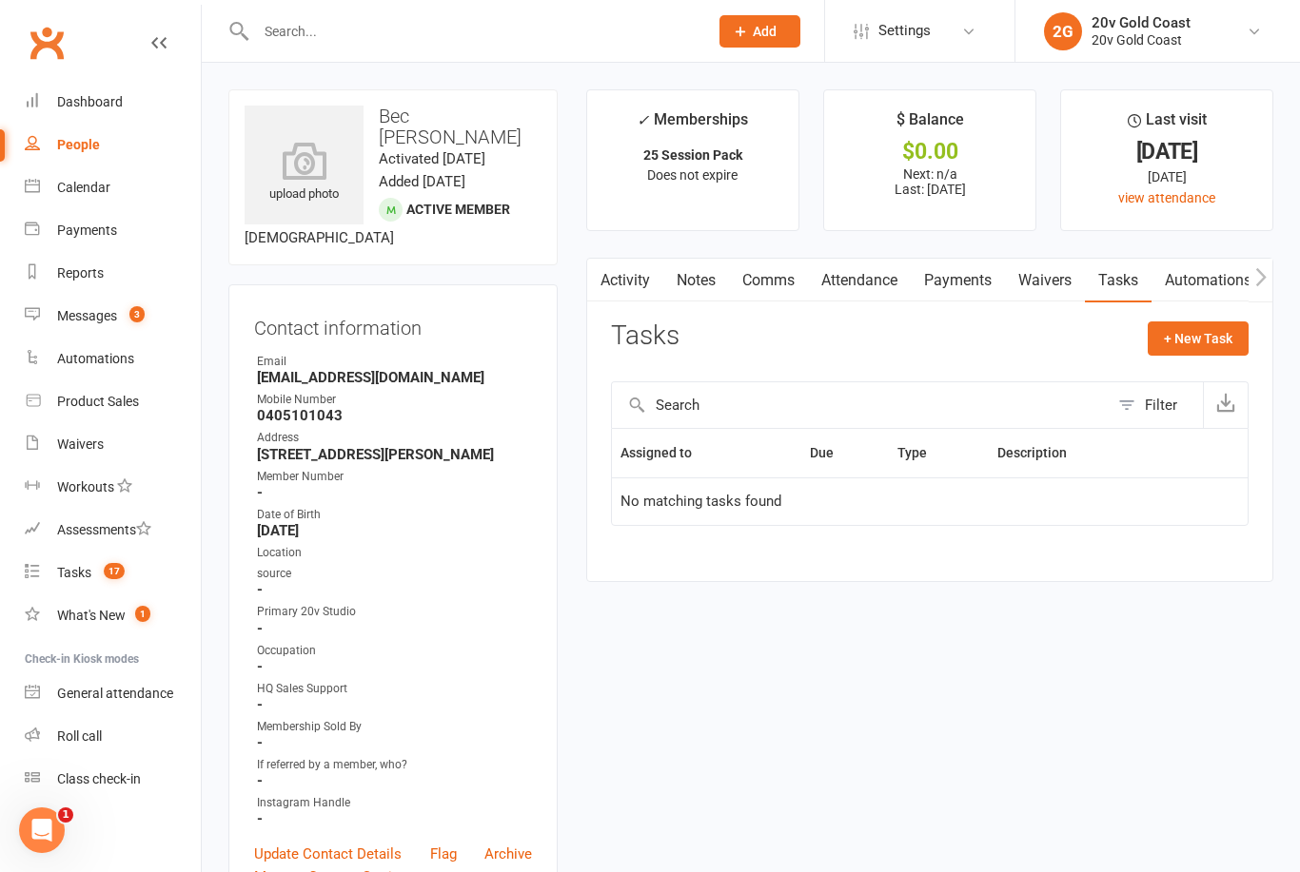
click at [644, 278] on link "Activity" at bounding box center [625, 281] width 76 height 44
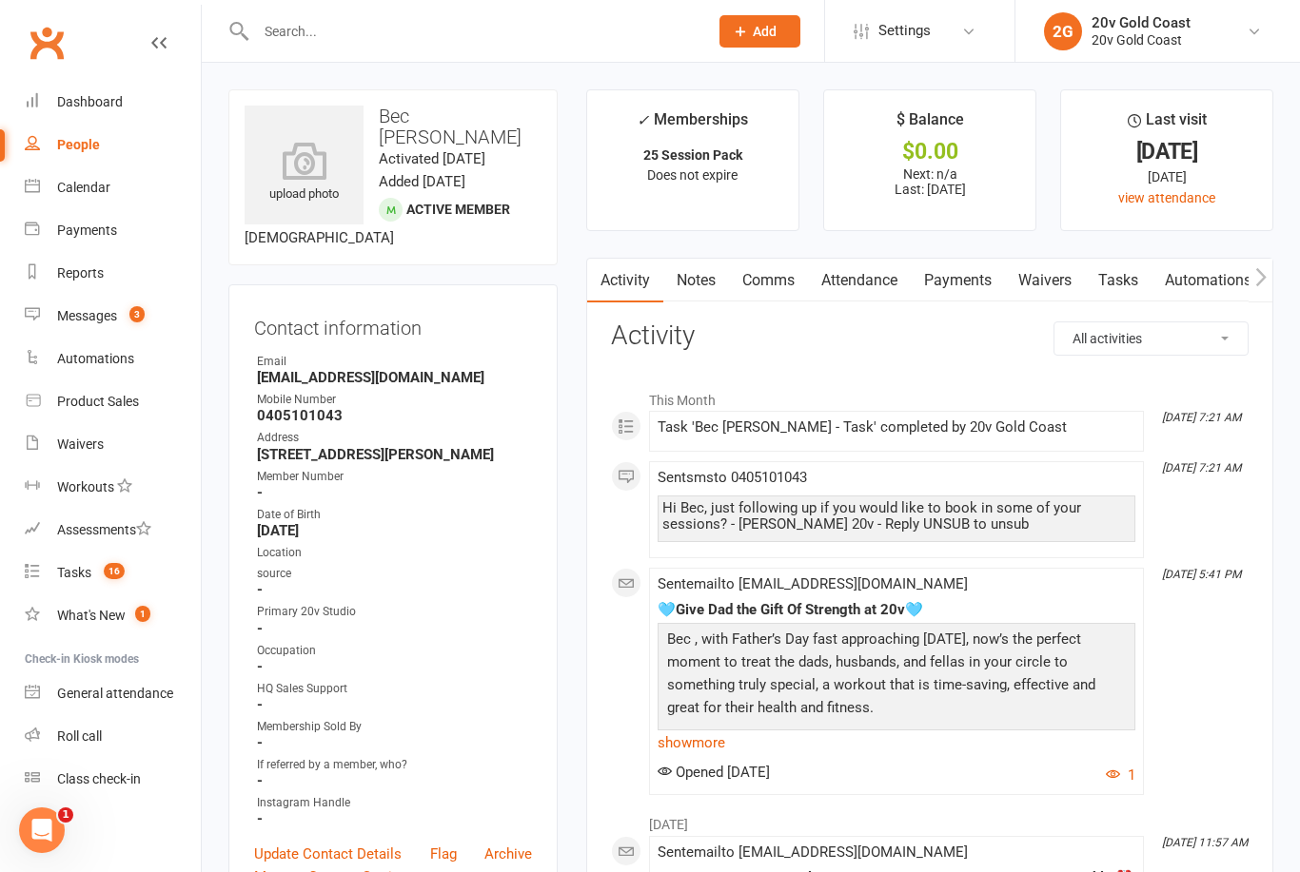
click at [97, 574] on count-badge "16" at bounding box center [109, 572] width 30 height 15
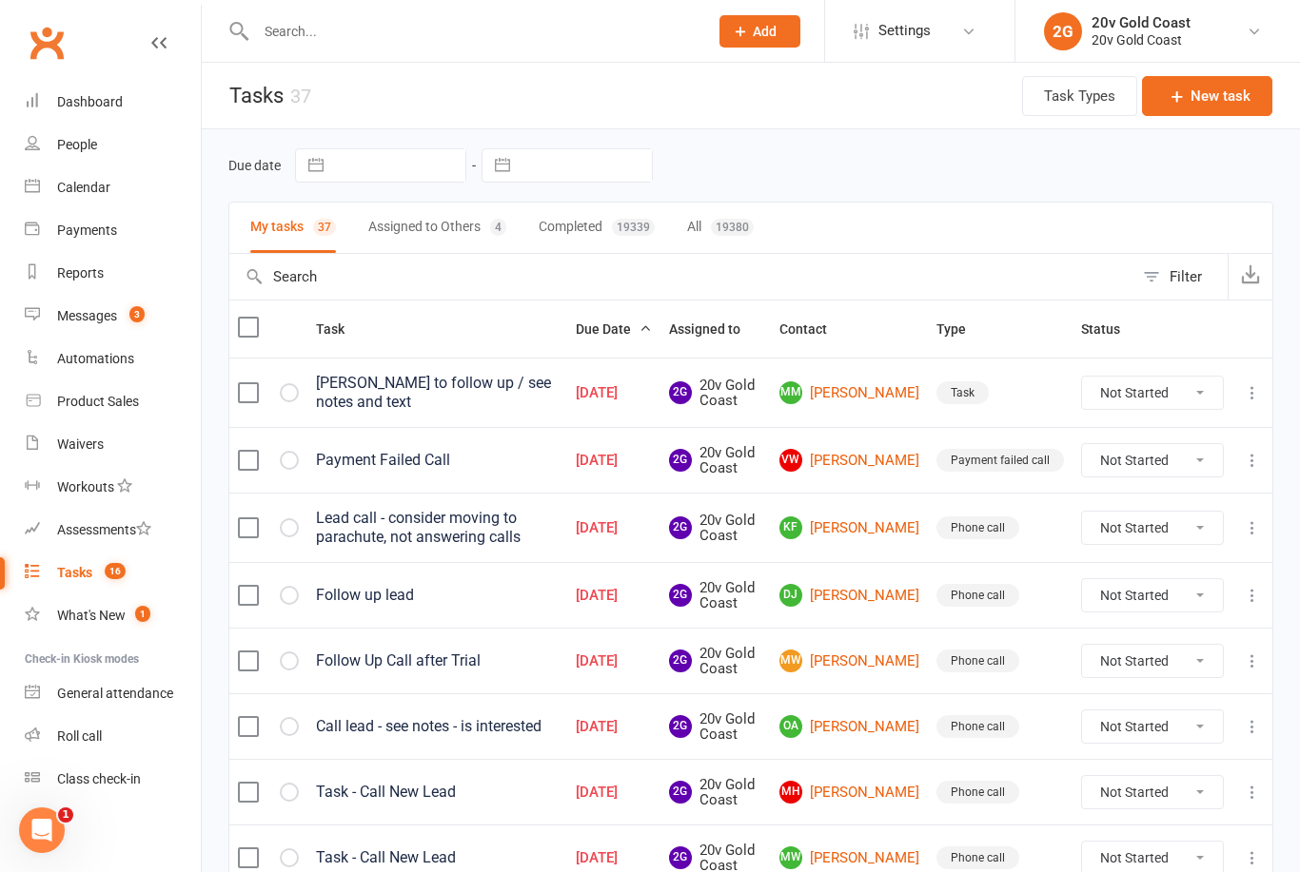
click at [850, 470] on link "VW Vadim Weisbek" at bounding box center [849, 460] width 140 height 23
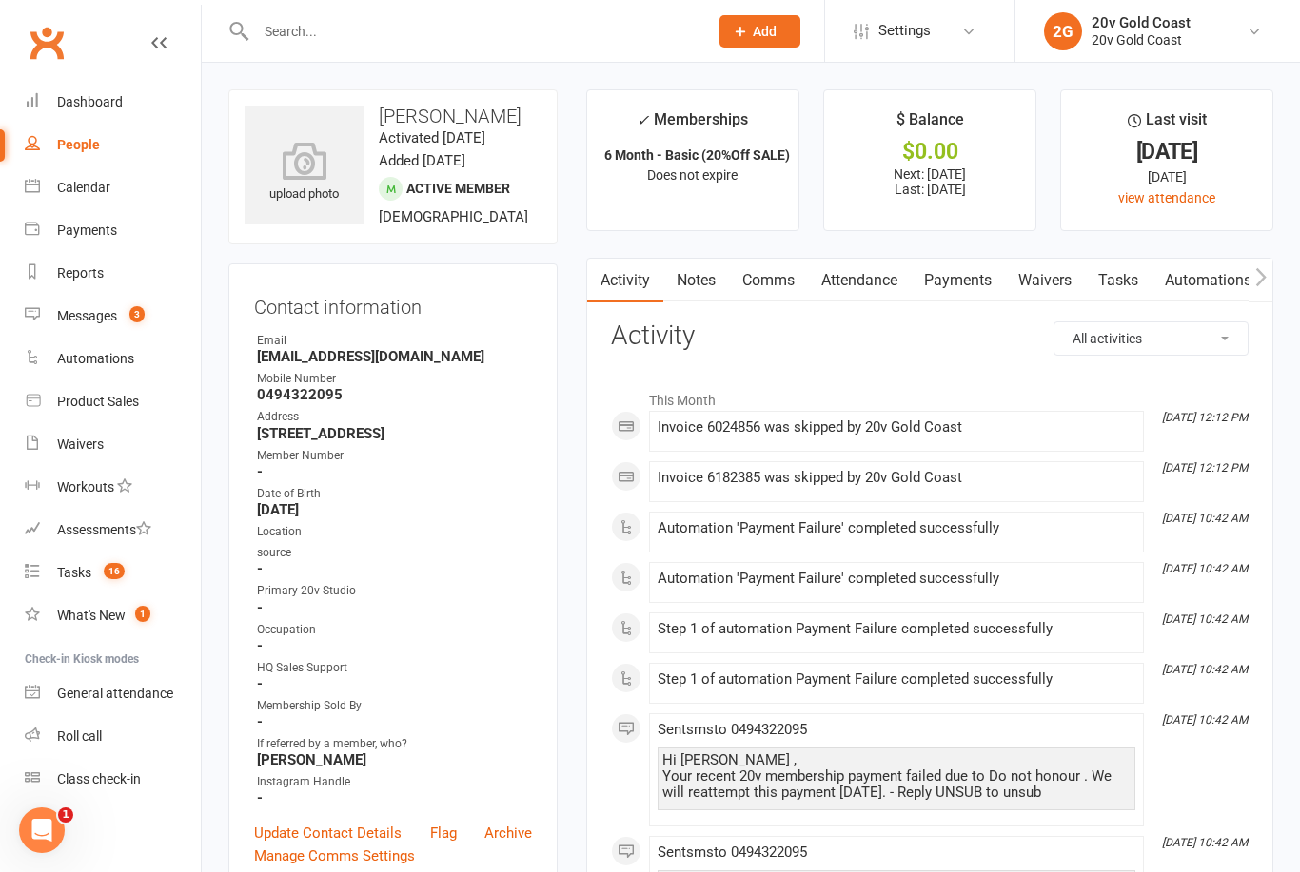
click at [1137, 274] on link "Tasks" at bounding box center [1118, 281] width 67 height 44
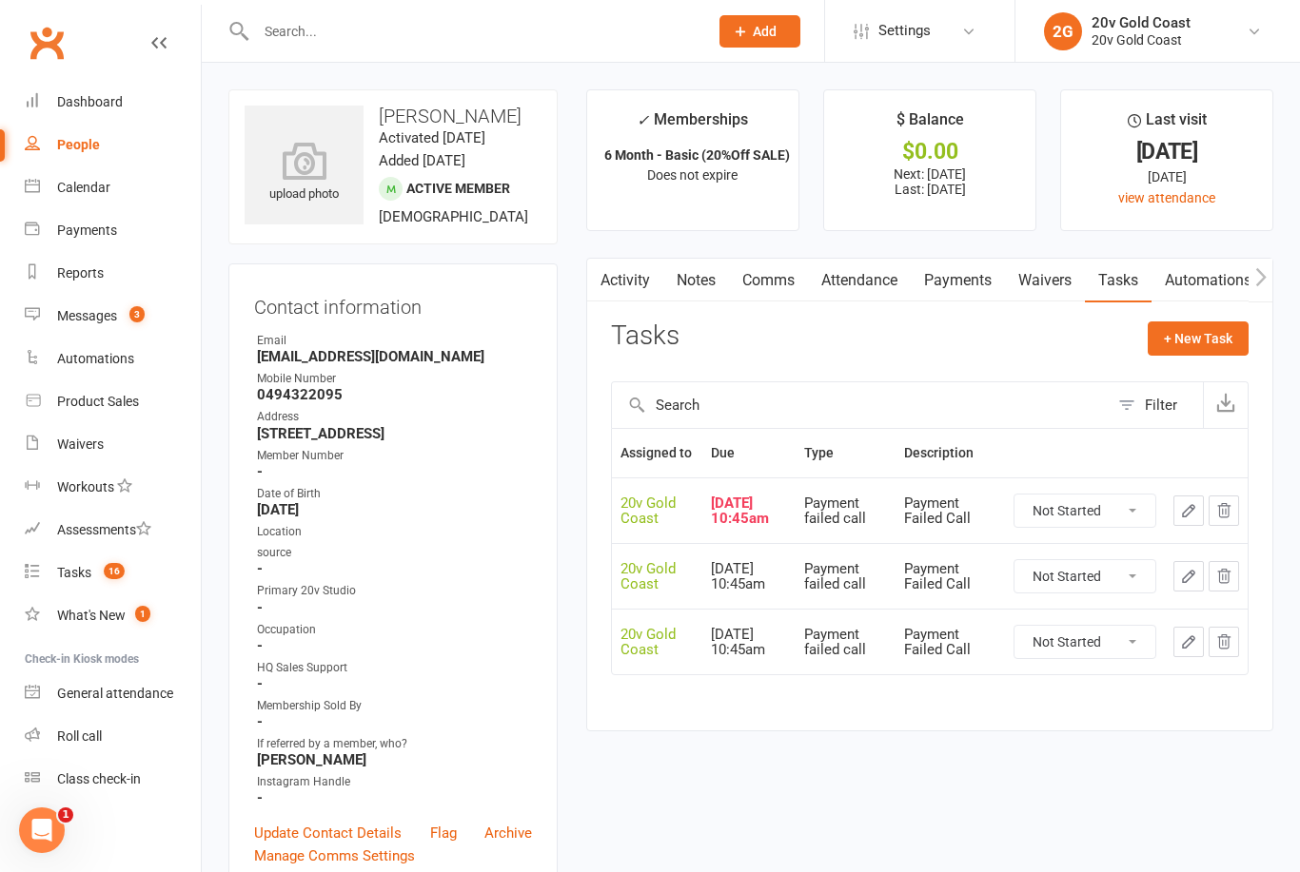
click at [959, 272] on link "Payments" at bounding box center [958, 281] width 94 height 44
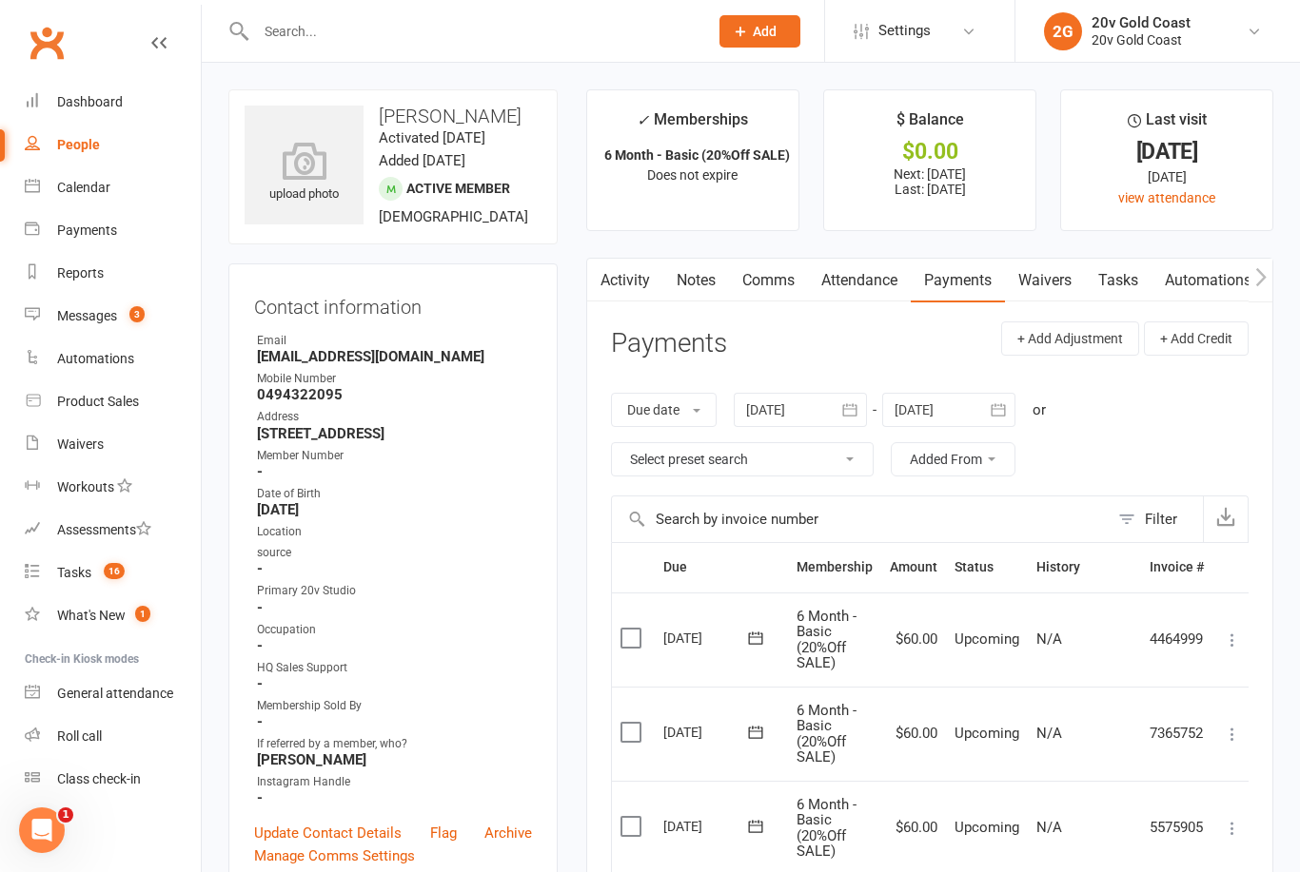
click at [1131, 287] on link "Tasks" at bounding box center [1118, 281] width 67 height 44
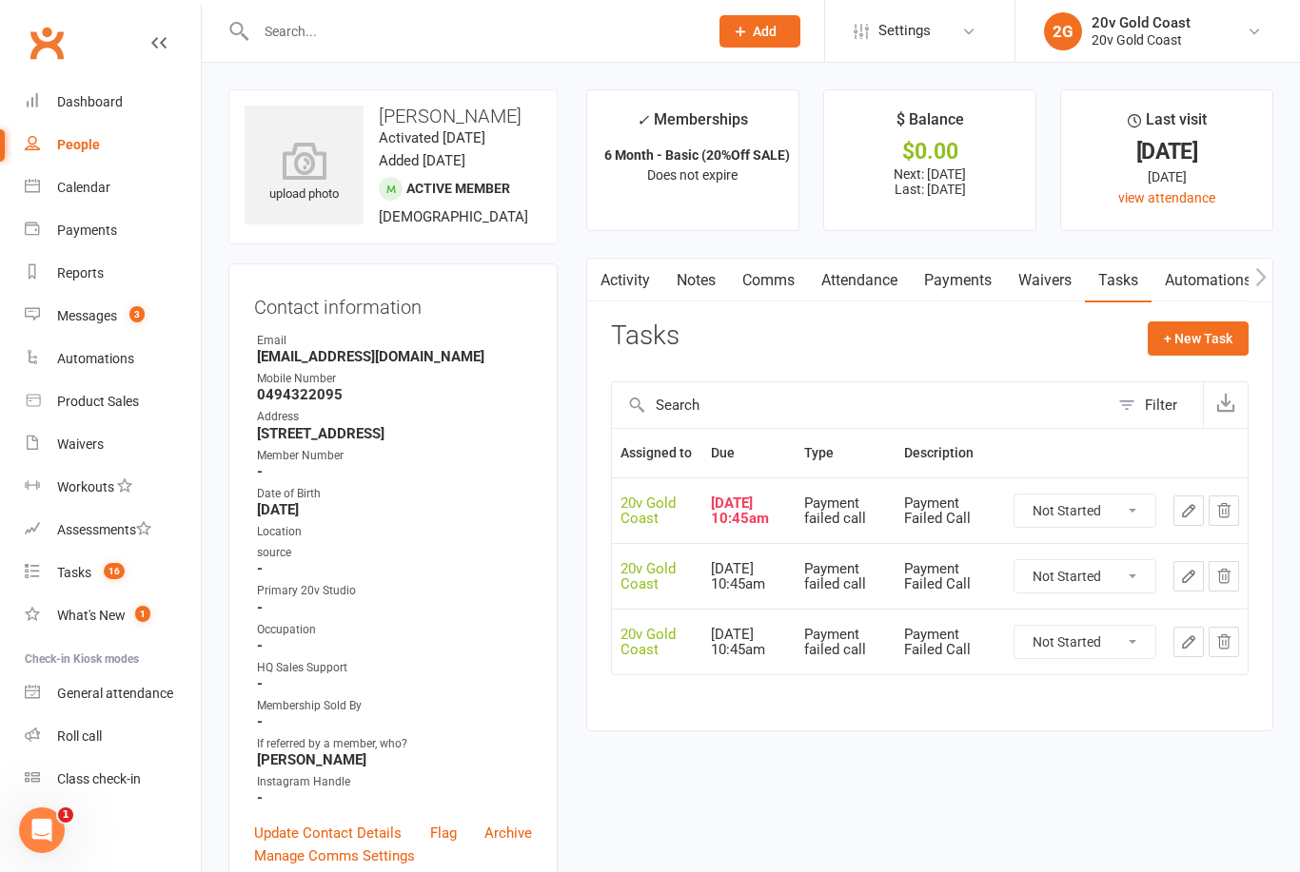
click at [1117, 507] on select "Not Started In Progress Waiting Complete" at bounding box center [1084, 511] width 141 height 32
select select "unstarted"
click at [106, 572] on span "15" at bounding box center [114, 571] width 21 height 16
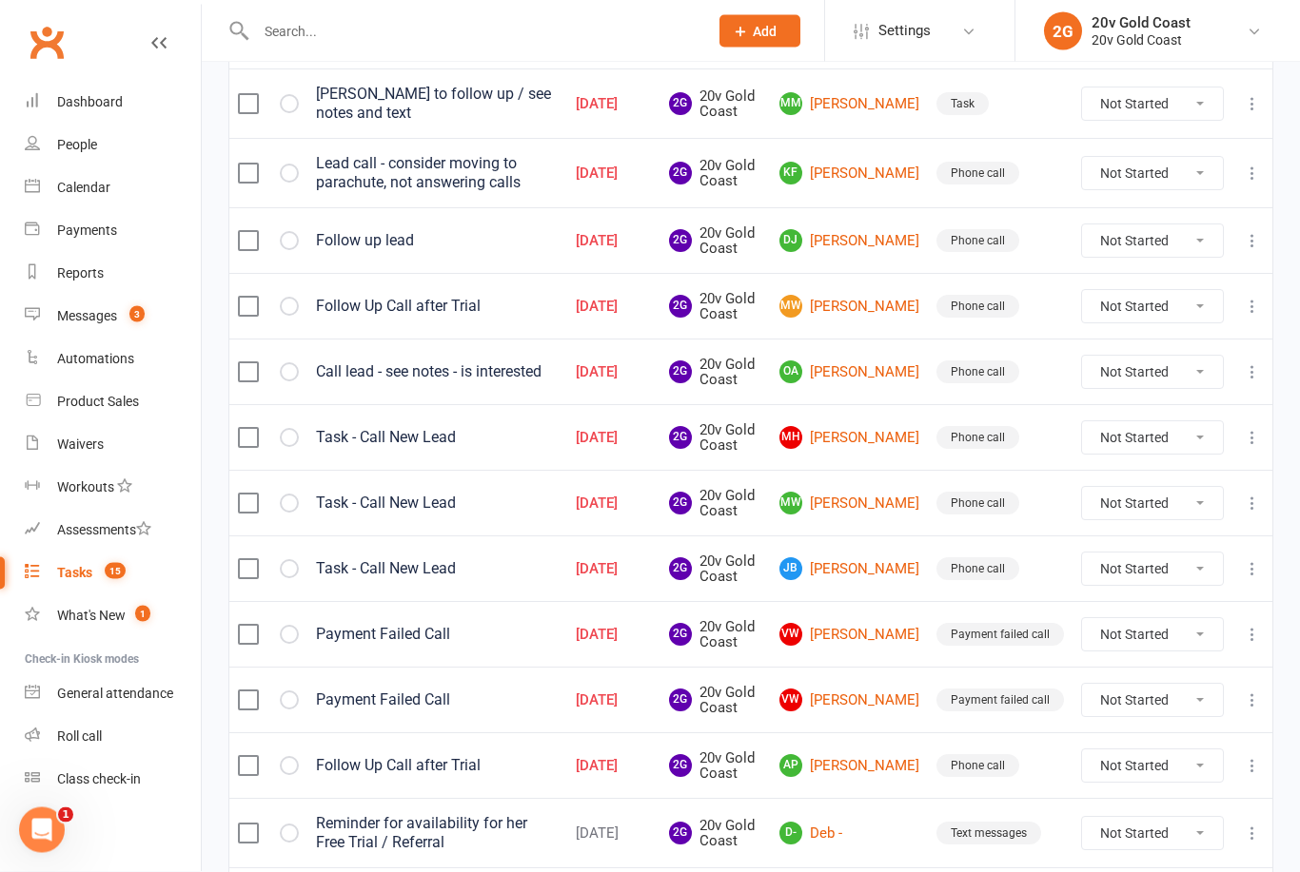
scroll to position [289, 0]
click at [1165, 642] on select "Not Started In Progress Waiting Complete" at bounding box center [1152, 634] width 141 height 32
select select "unstarted"
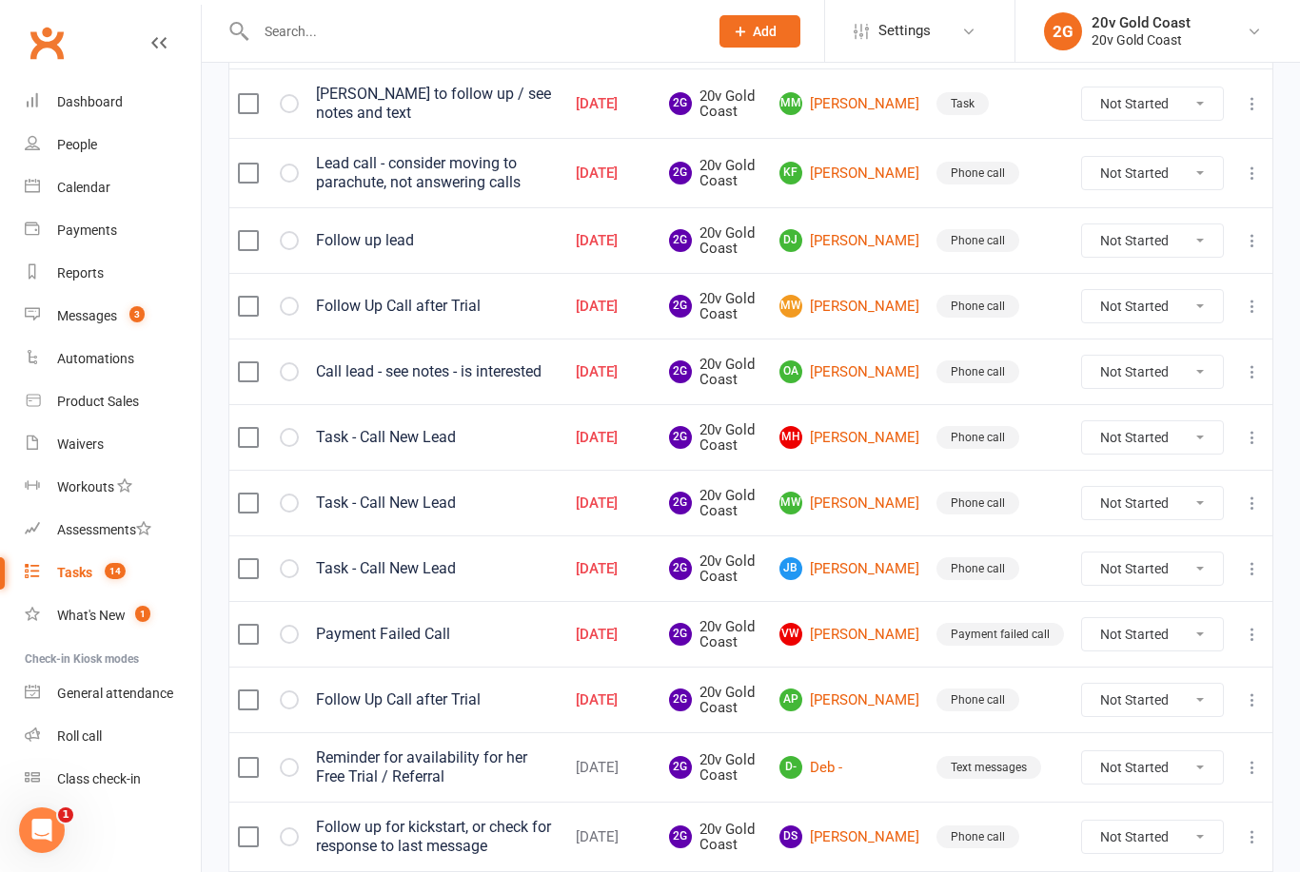
click at [874, 691] on link "AP [PERSON_NAME]" at bounding box center [849, 700] width 140 height 23
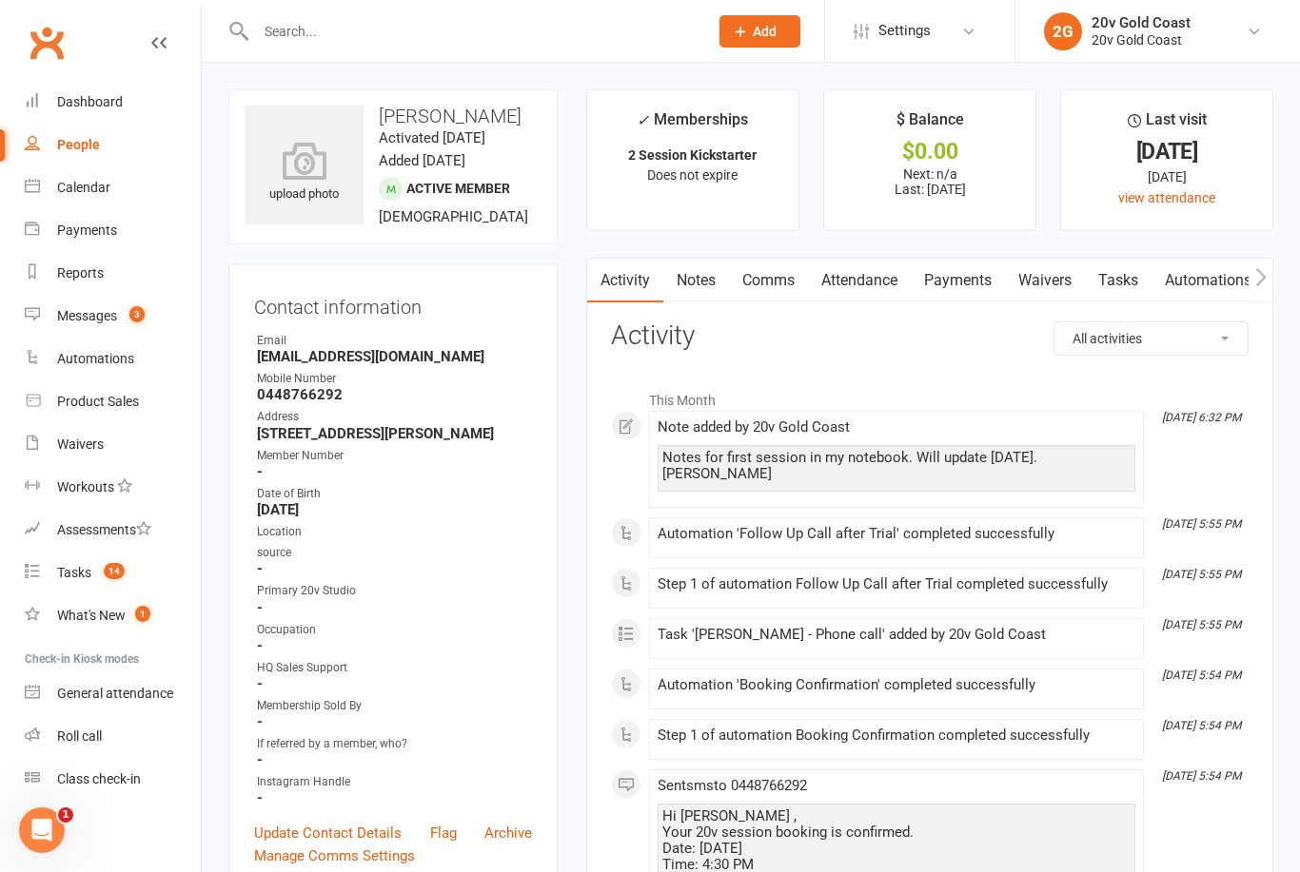
click at [775, 299] on link "Comms" at bounding box center [768, 281] width 79 height 44
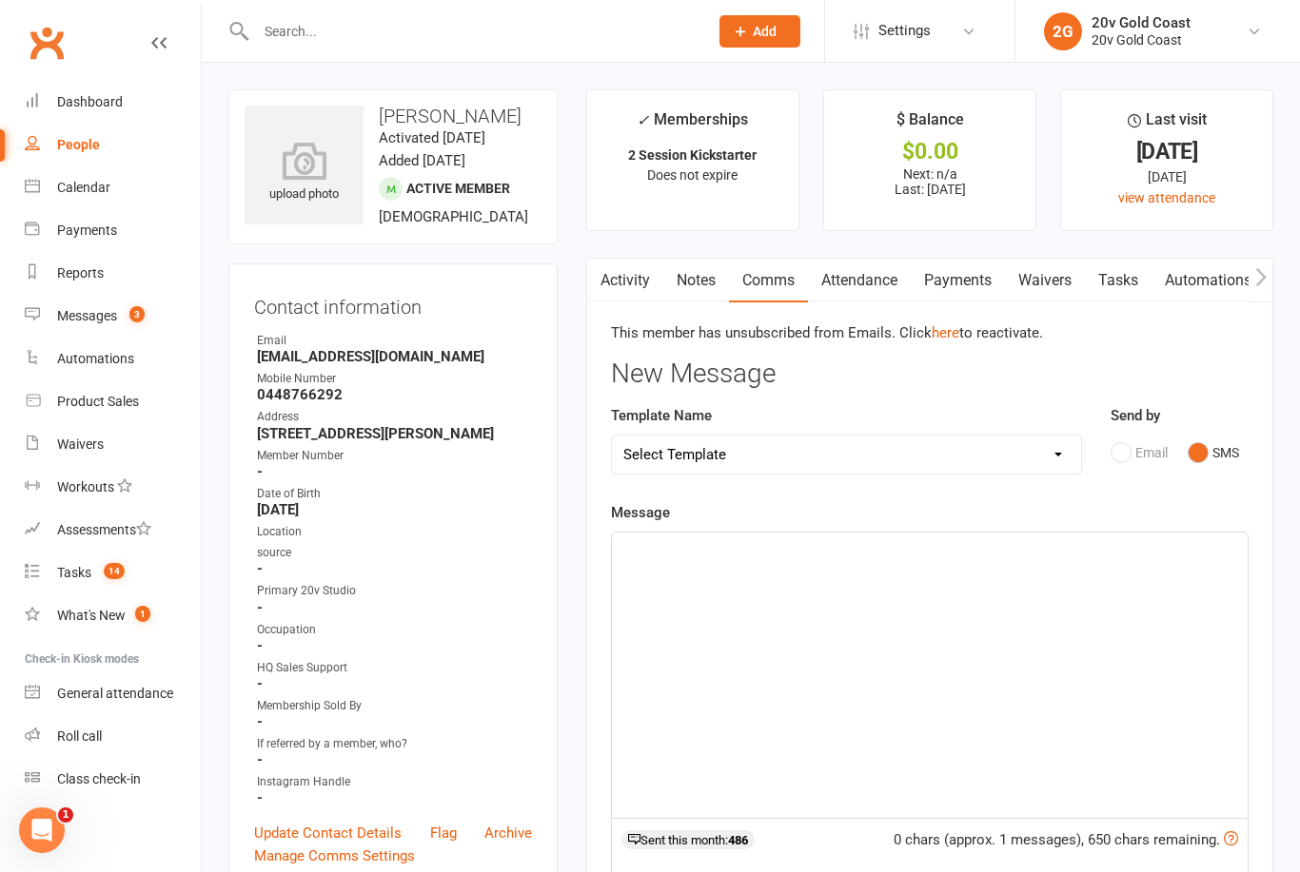
click at [1211, 464] on button "SMS" at bounding box center [1212, 453] width 51 height 36
click at [1057, 647] on div "﻿" at bounding box center [930, 675] width 636 height 285
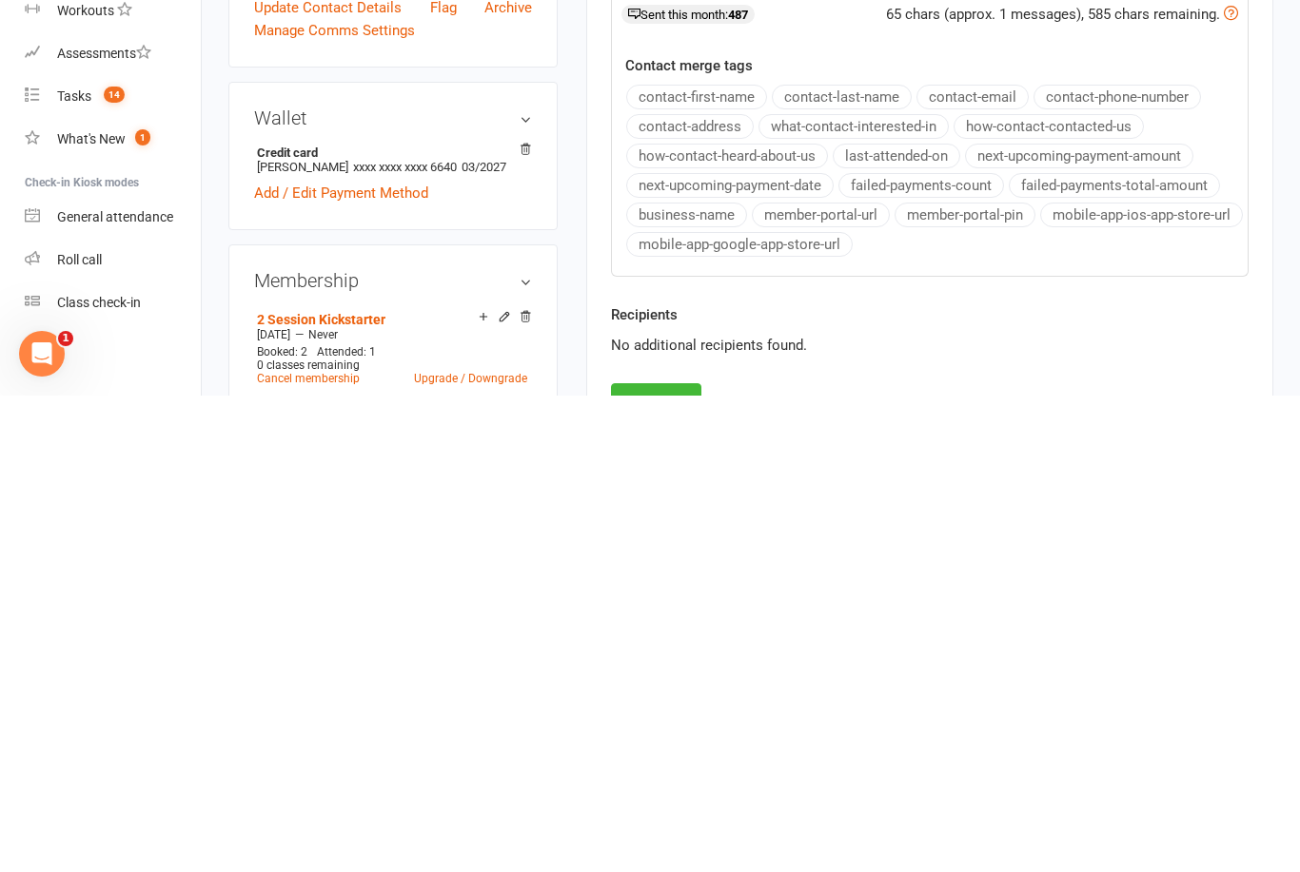
click at [700, 860] on button "Send" at bounding box center [656, 880] width 90 height 40
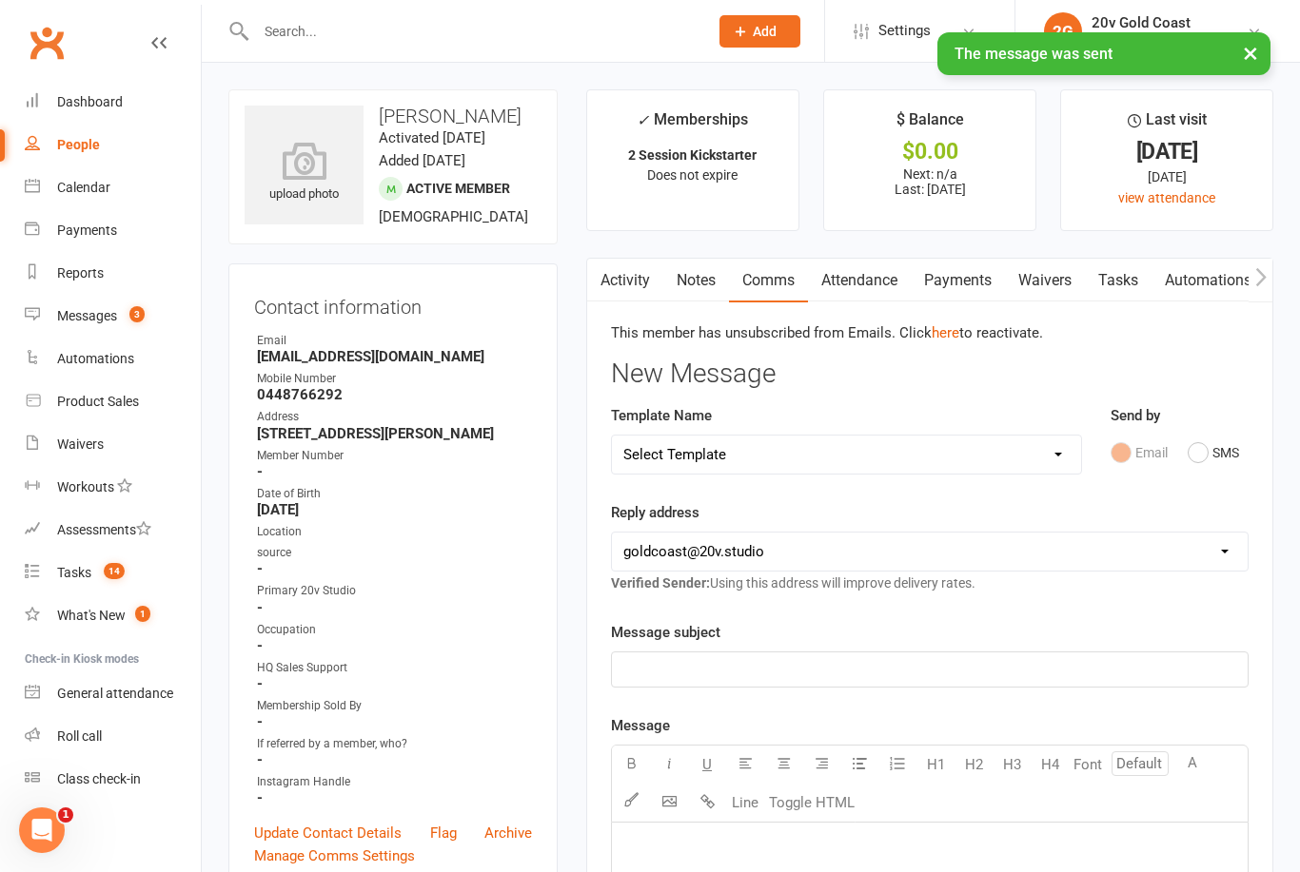
click at [1133, 277] on link "Tasks" at bounding box center [1118, 281] width 67 height 44
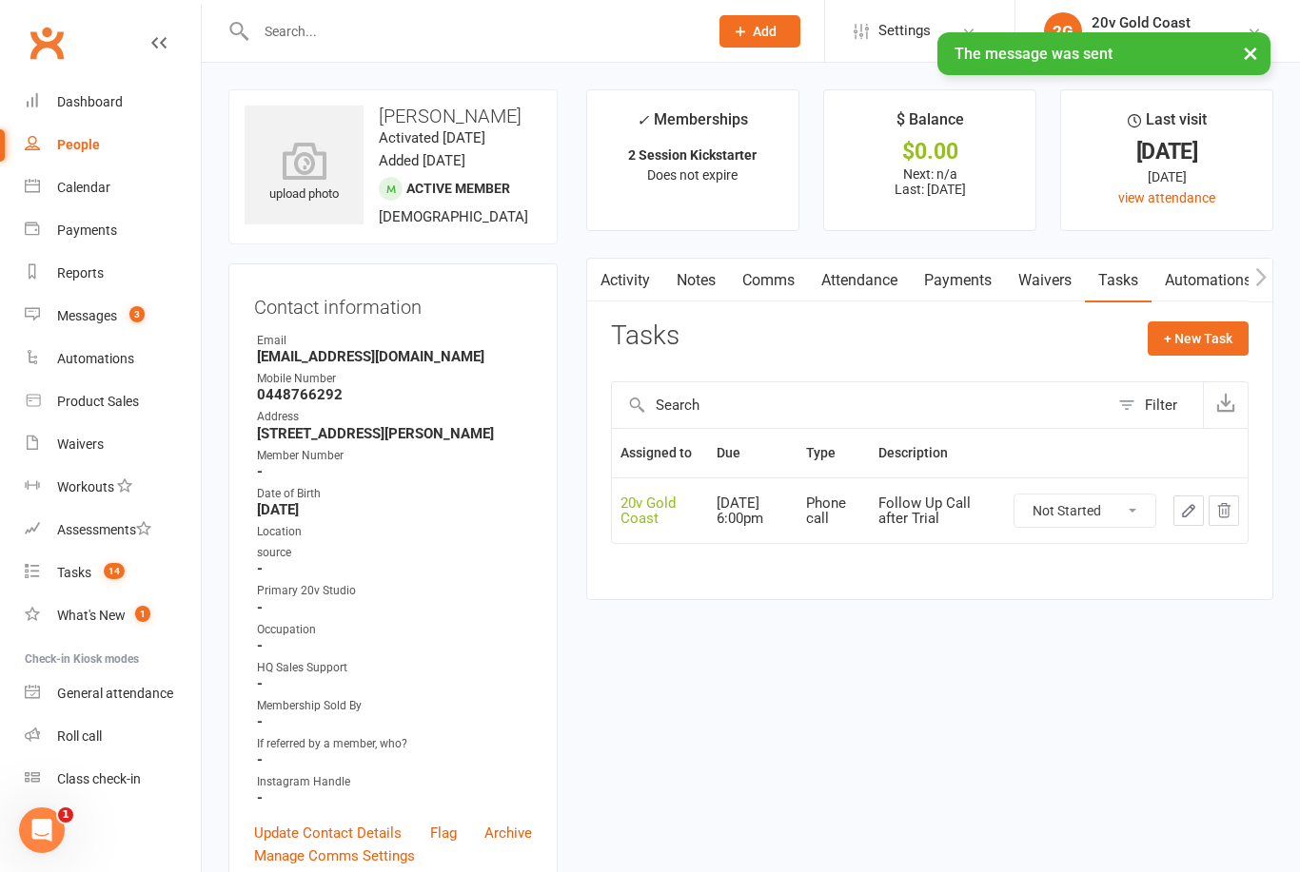
click at [1104, 502] on select "Not Started In Progress Waiting Complete" at bounding box center [1084, 511] width 141 height 32
select select "unstarted"
click at [83, 565] on div "Tasks" at bounding box center [74, 572] width 34 height 15
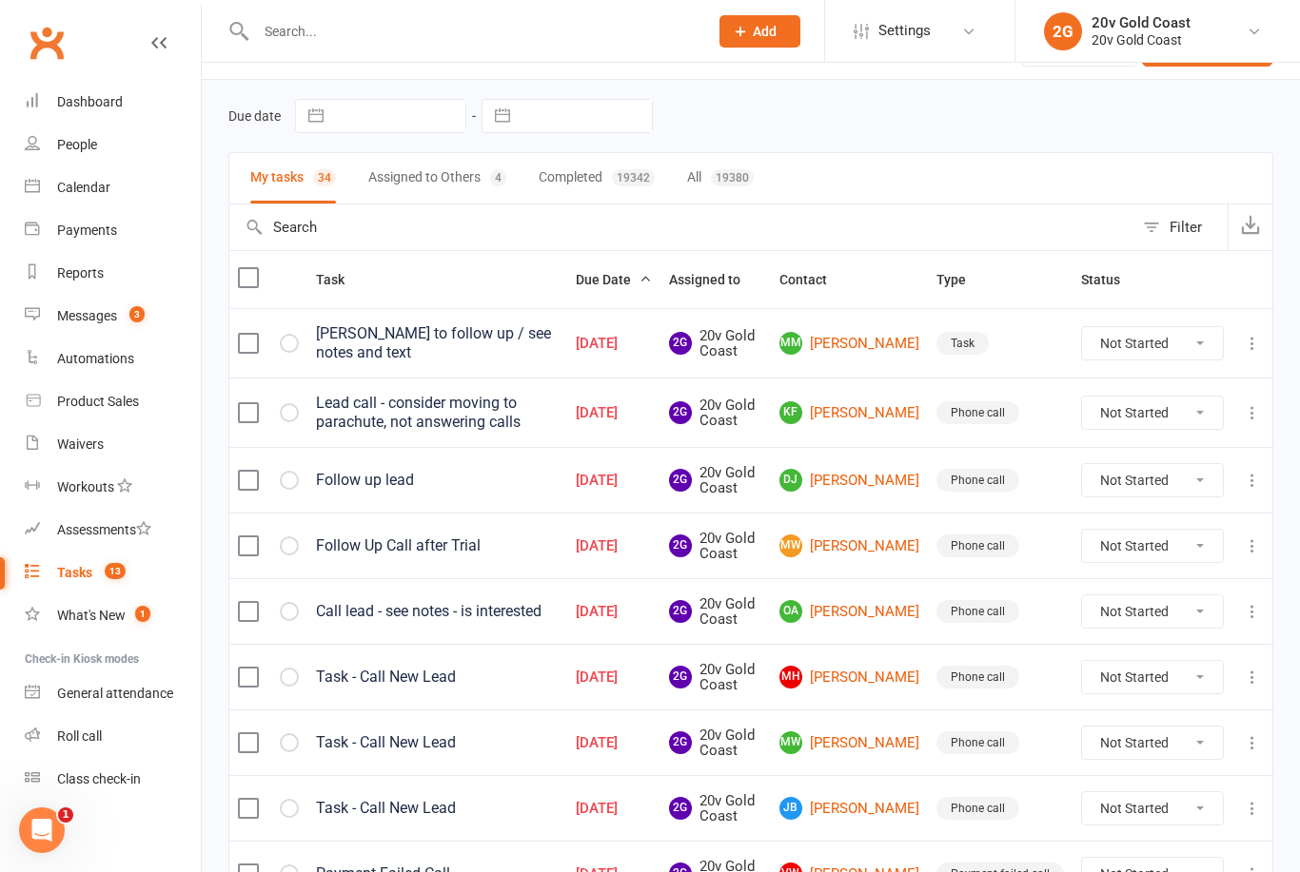
scroll to position [49, 0]
